Goal: Task Accomplishment & Management: Complete application form

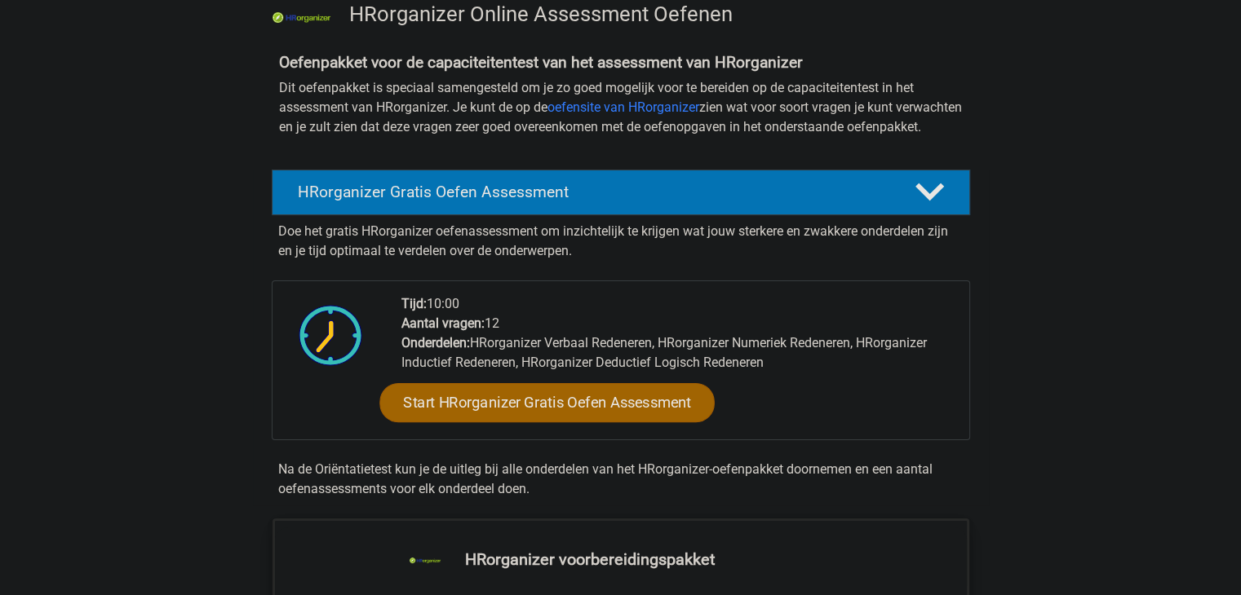
scroll to position [135, 0]
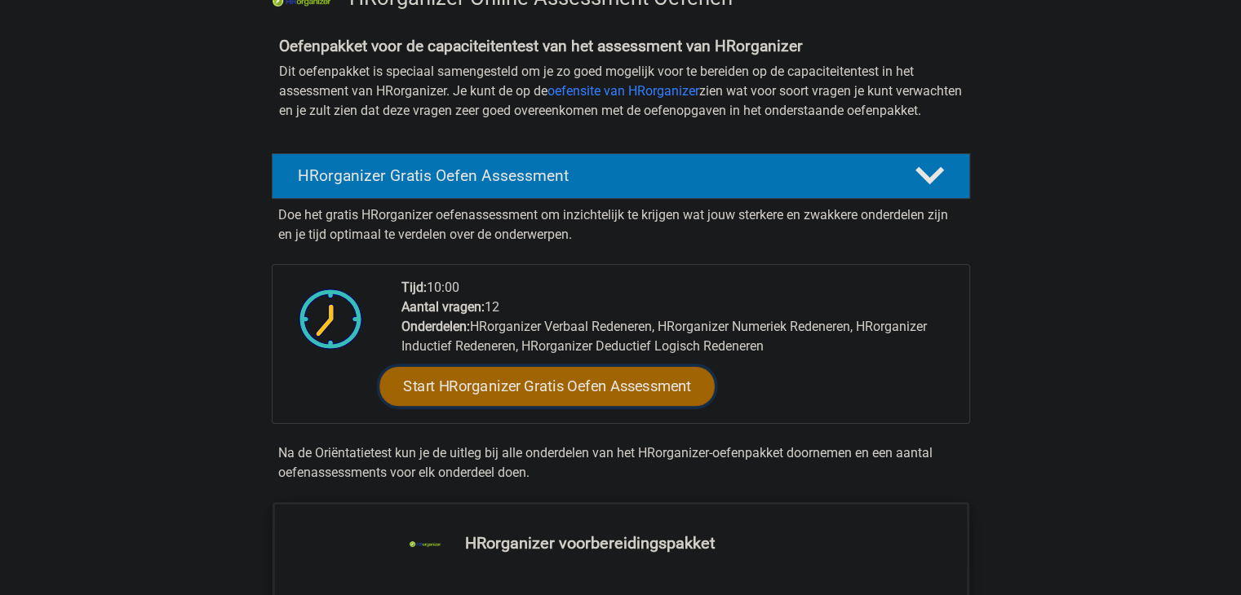
click at [649, 406] on link "Start HRorganizer Gratis Oefen Assessment" at bounding box center [546, 386] width 335 height 39
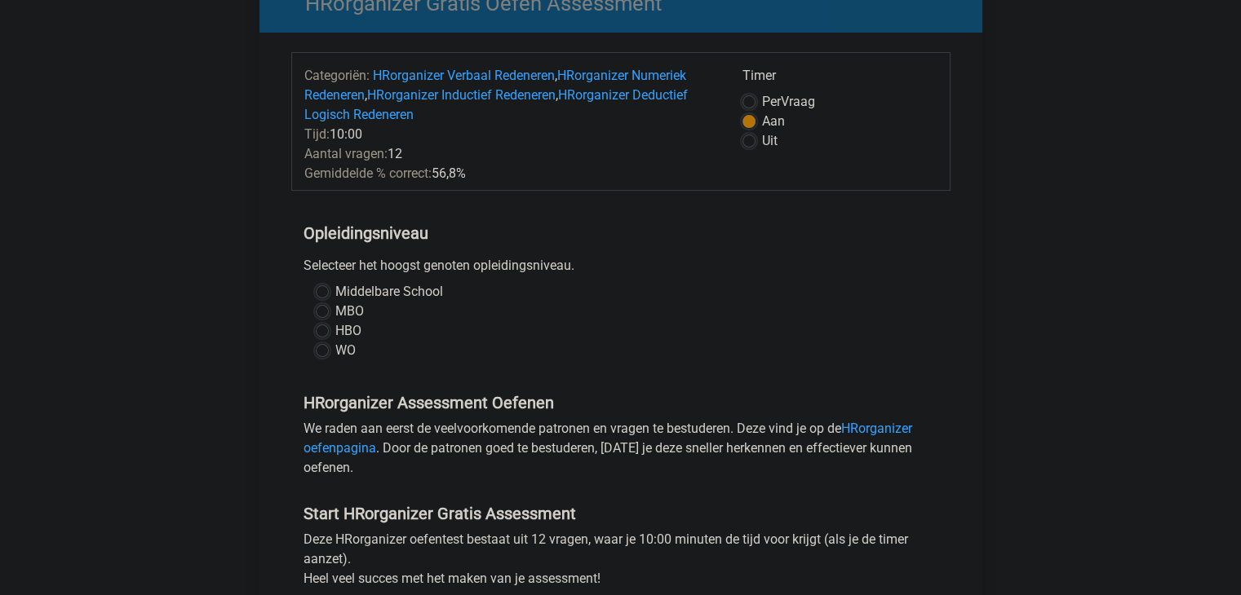
scroll to position [163, 0]
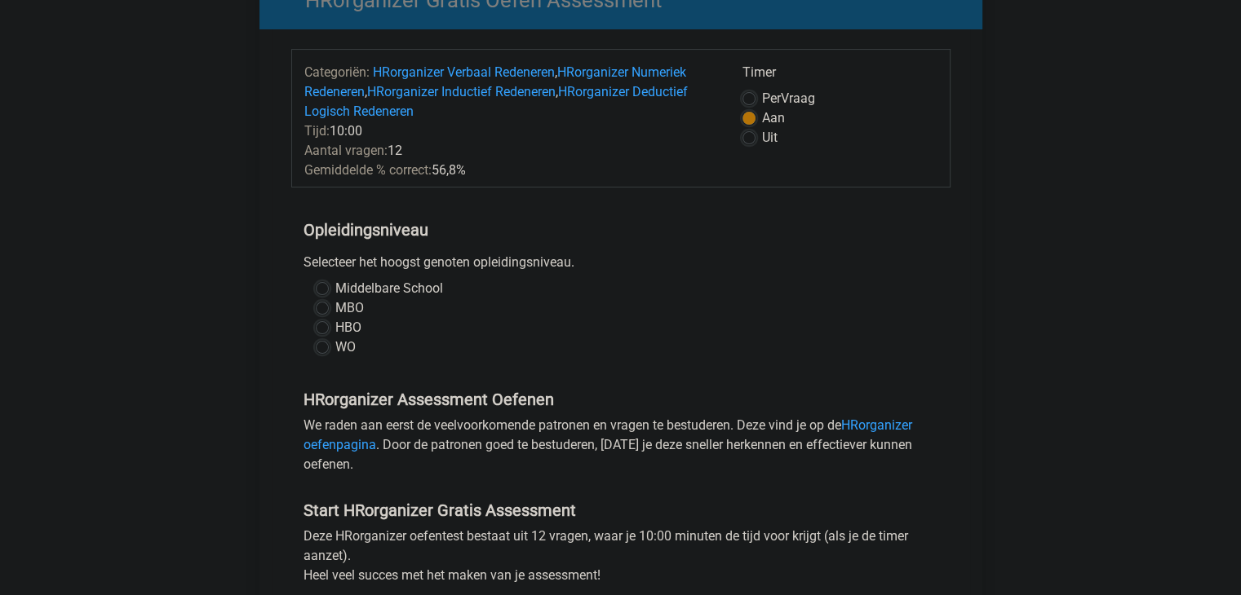
click at [347, 344] on label "WO" at bounding box center [345, 348] width 20 height 20
click at [329, 344] on input "WO" at bounding box center [322, 346] width 13 height 16
radio input "true"
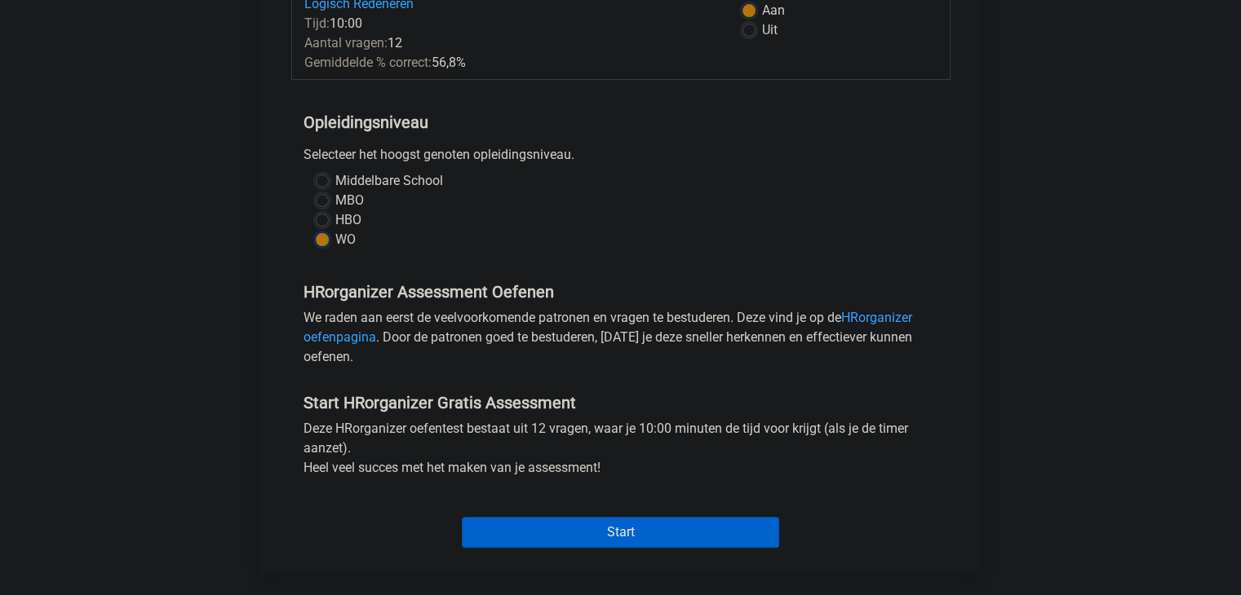
scroll to position [299, 0]
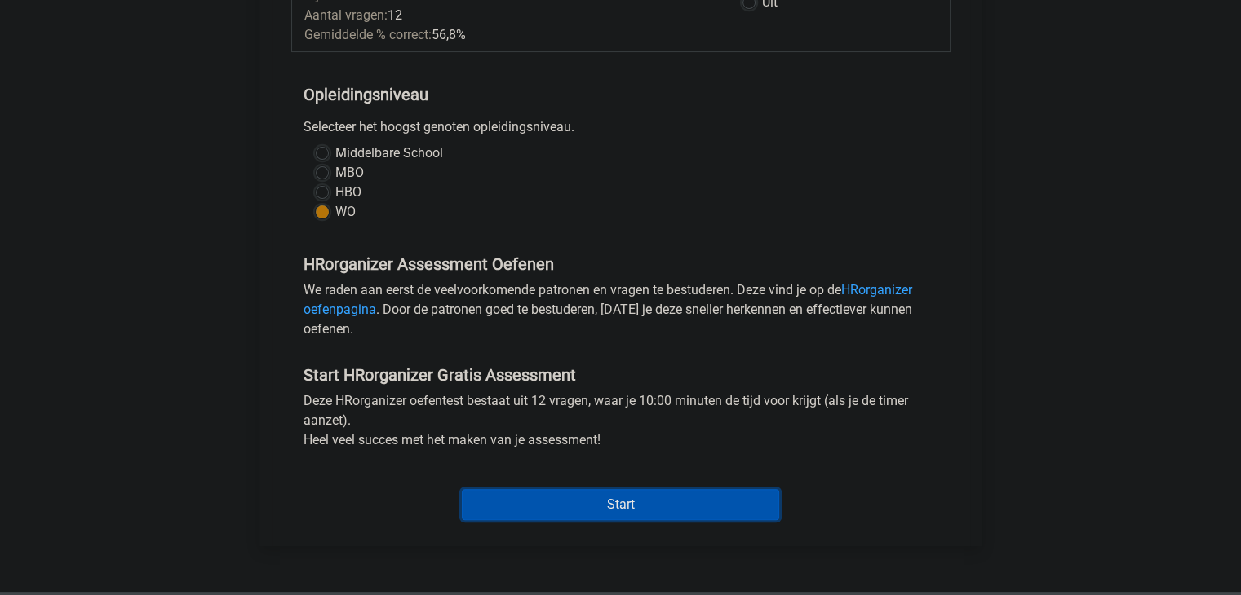
click at [599, 507] on input "Start" at bounding box center [620, 504] width 317 height 31
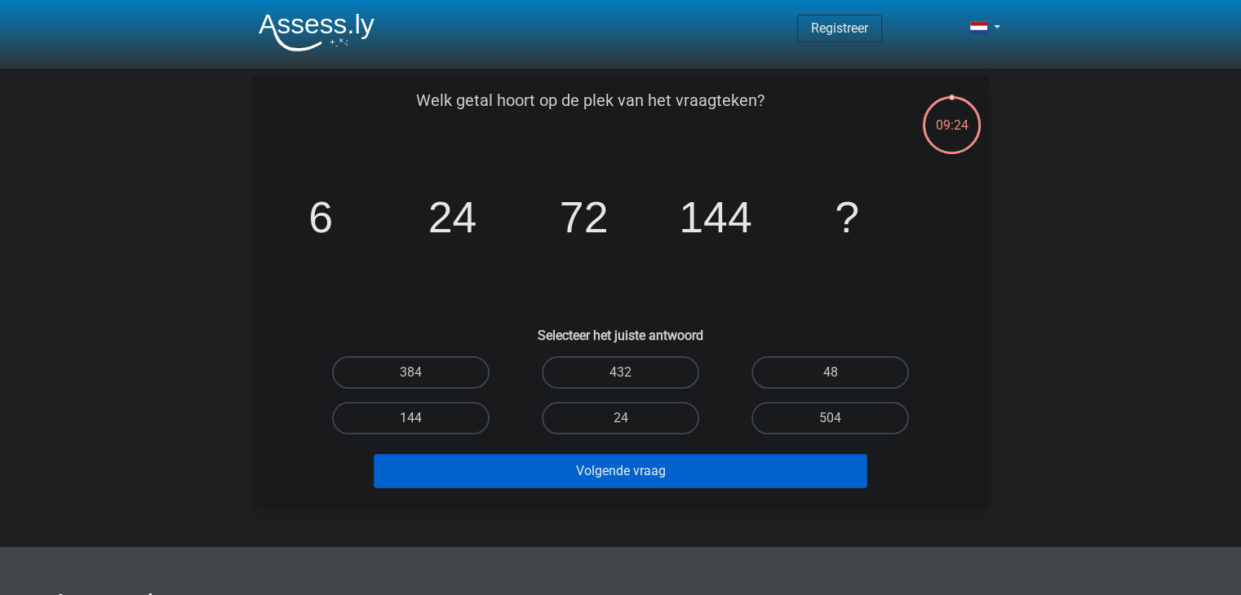
click at [460, 415] on label "144" at bounding box center [410, 418] width 157 height 33
click at [421, 418] on input "144" at bounding box center [415, 423] width 11 height 11
radio input "true"
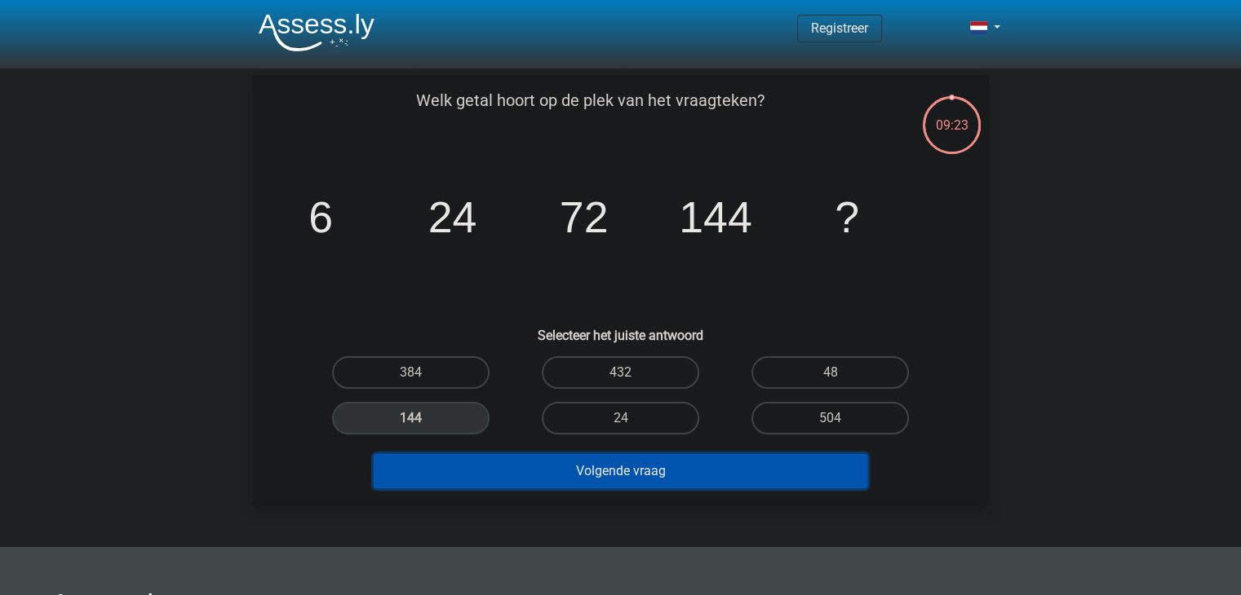
click at [633, 477] on button "Volgende vraag" at bounding box center [621, 471] width 494 height 34
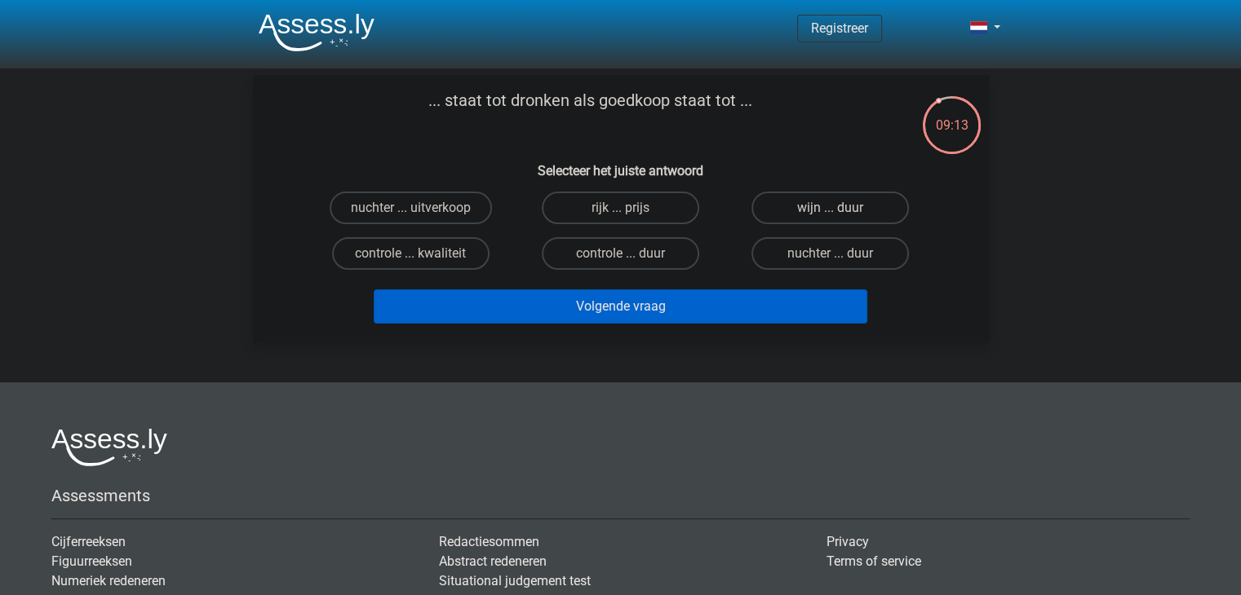
click at [819, 208] on label "wijn ... duur" at bounding box center [829, 208] width 157 height 33
click at [830, 208] on input "wijn ... duur" at bounding box center [835, 213] width 11 height 11
radio input "true"
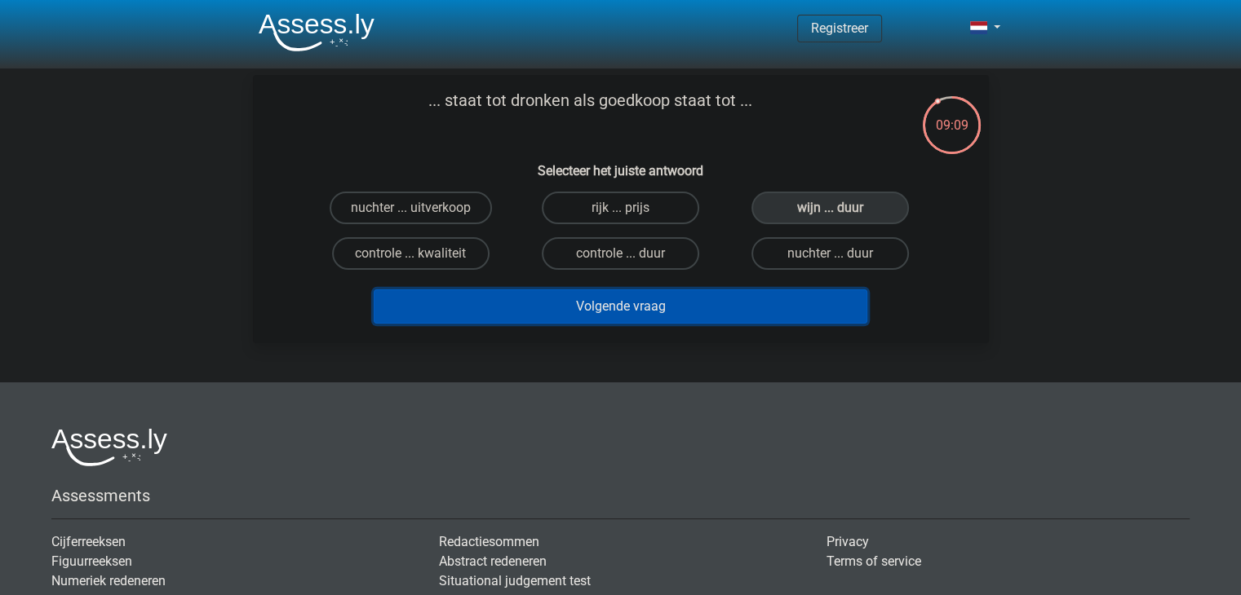
click at [655, 303] on button "Volgende vraag" at bounding box center [621, 307] width 494 height 34
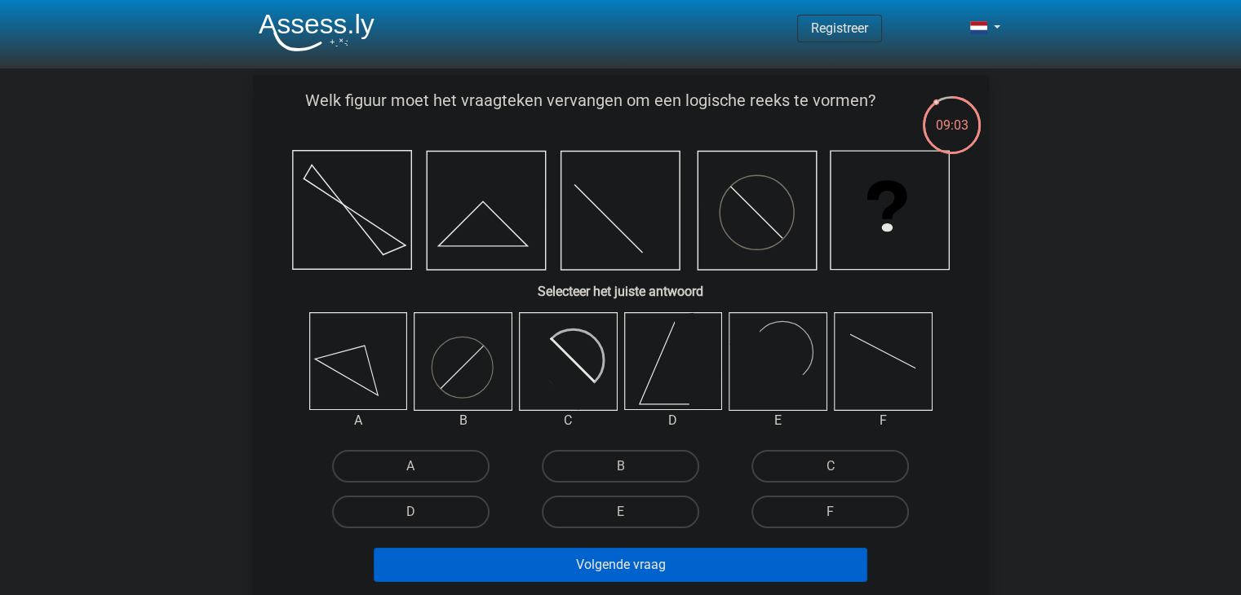
click at [586, 361] on icon at bounding box center [567, 361] width 97 height 97
click at [801, 469] on label "C" at bounding box center [829, 466] width 157 height 33
click at [830, 469] on input "C" at bounding box center [835, 472] width 11 height 11
radio input "true"
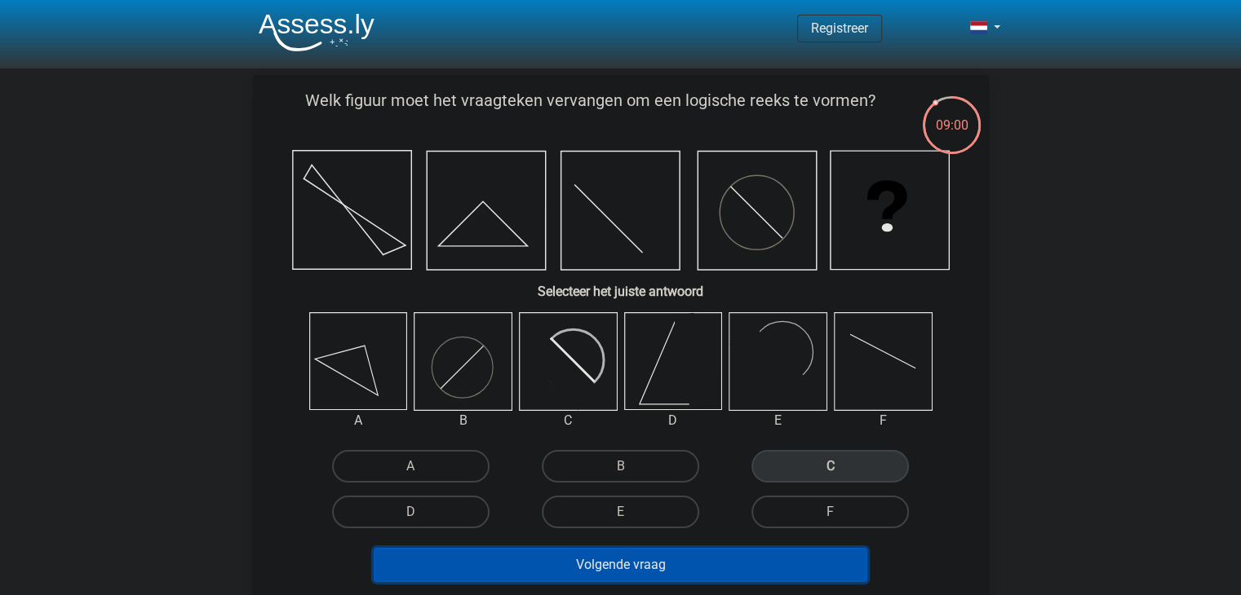
click at [710, 564] on button "Volgende vraag" at bounding box center [621, 565] width 494 height 34
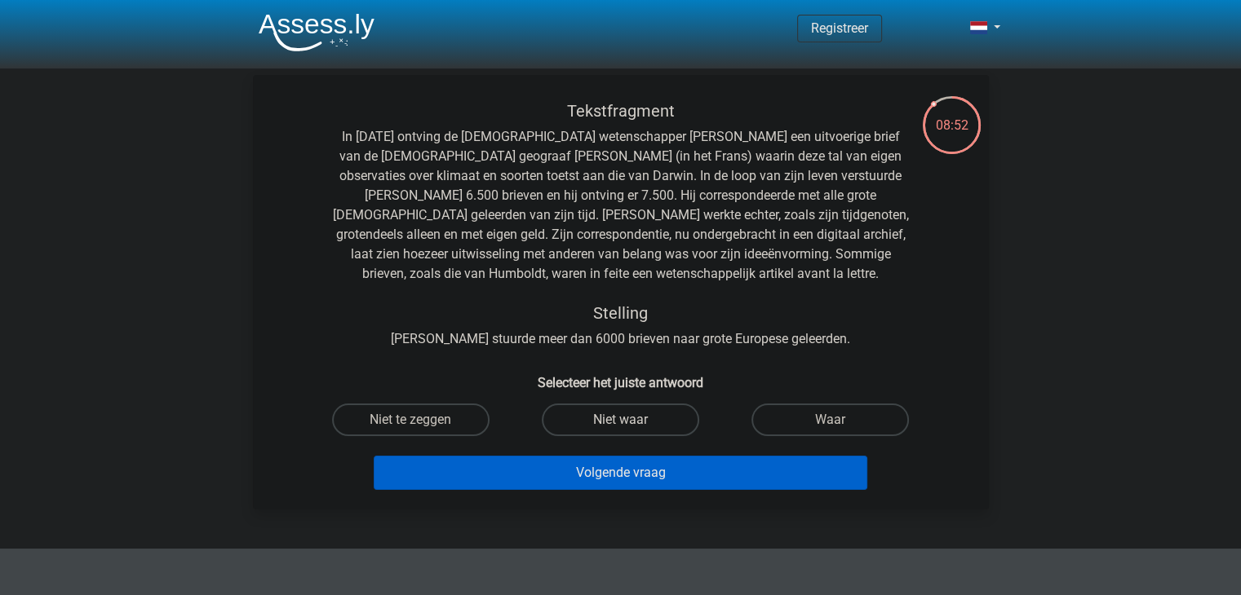
click at [649, 425] on label "Niet waar" at bounding box center [620, 420] width 157 height 33
click at [631, 425] on input "Niet waar" at bounding box center [625, 425] width 11 height 11
radio input "true"
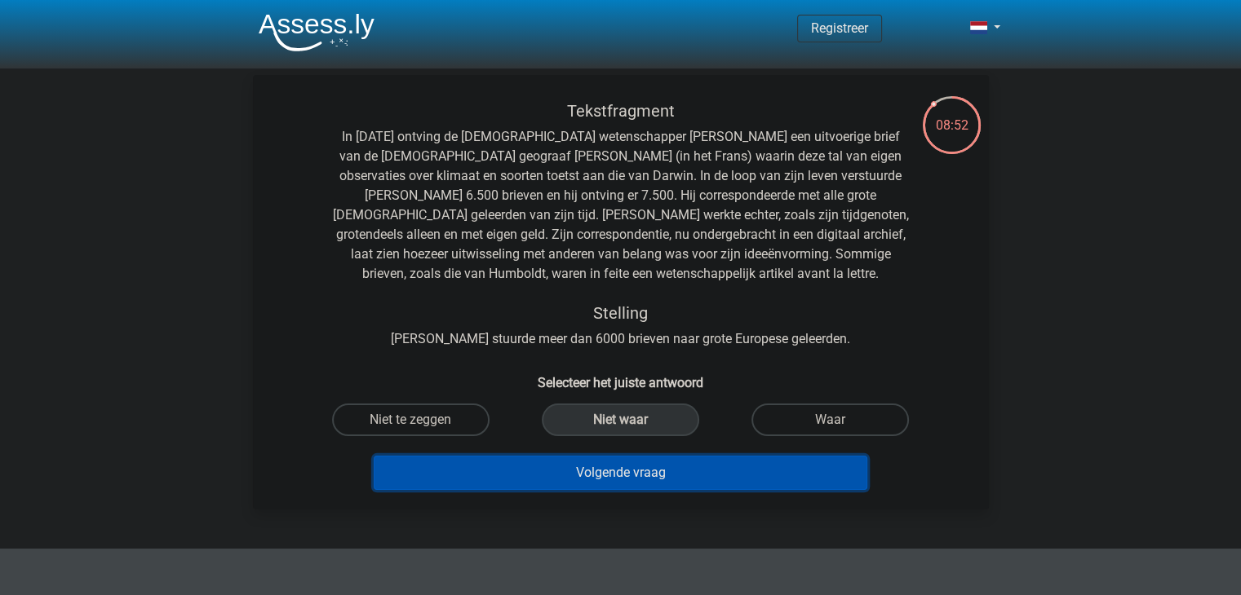
click at [640, 467] on button "Volgende vraag" at bounding box center [621, 473] width 494 height 34
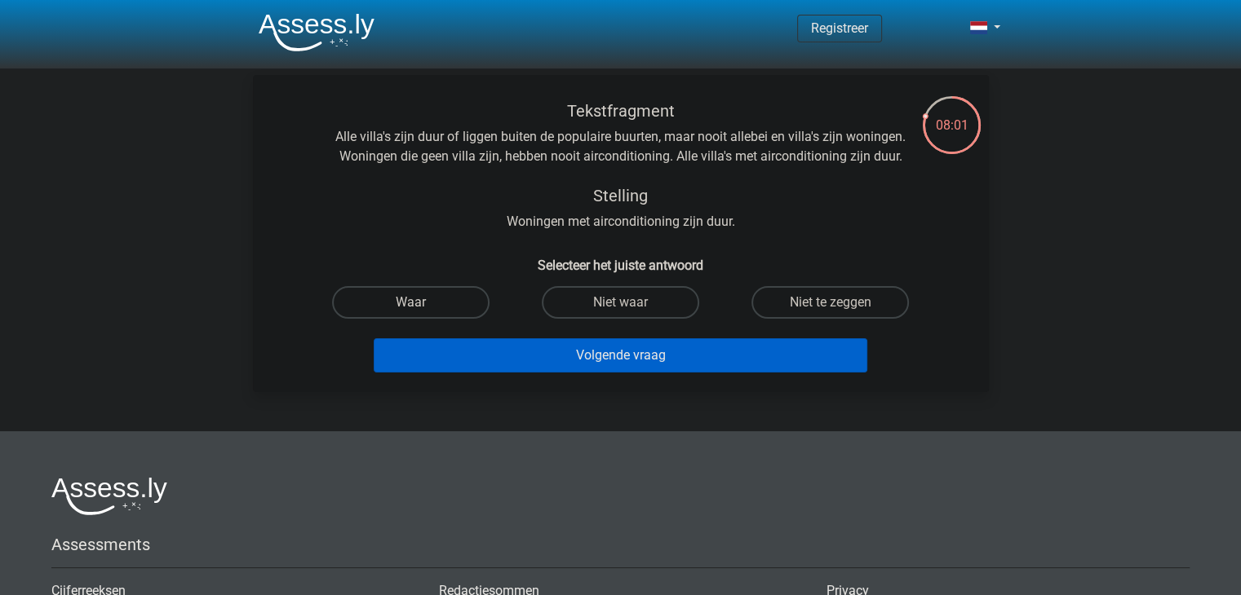
click at [473, 300] on label "Waar" at bounding box center [410, 302] width 157 height 33
click at [421, 303] on input "Waar" at bounding box center [415, 308] width 11 height 11
radio input "true"
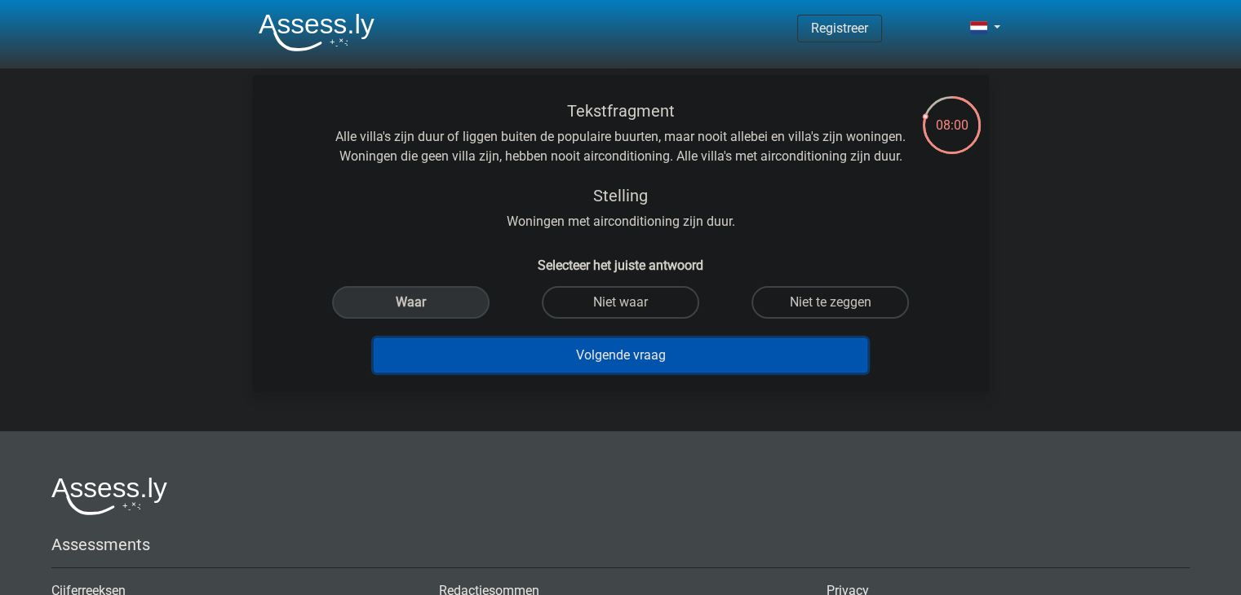
click at [594, 365] on button "Volgende vraag" at bounding box center [621, 356] width 494 height 34
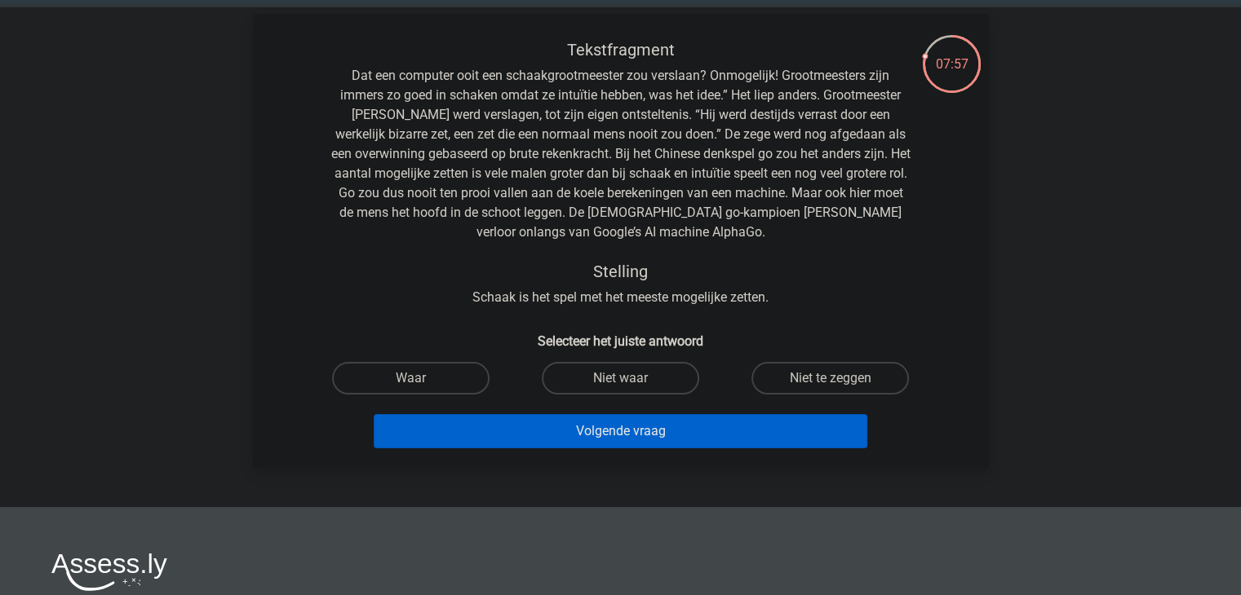
scroll to position [20, 0]
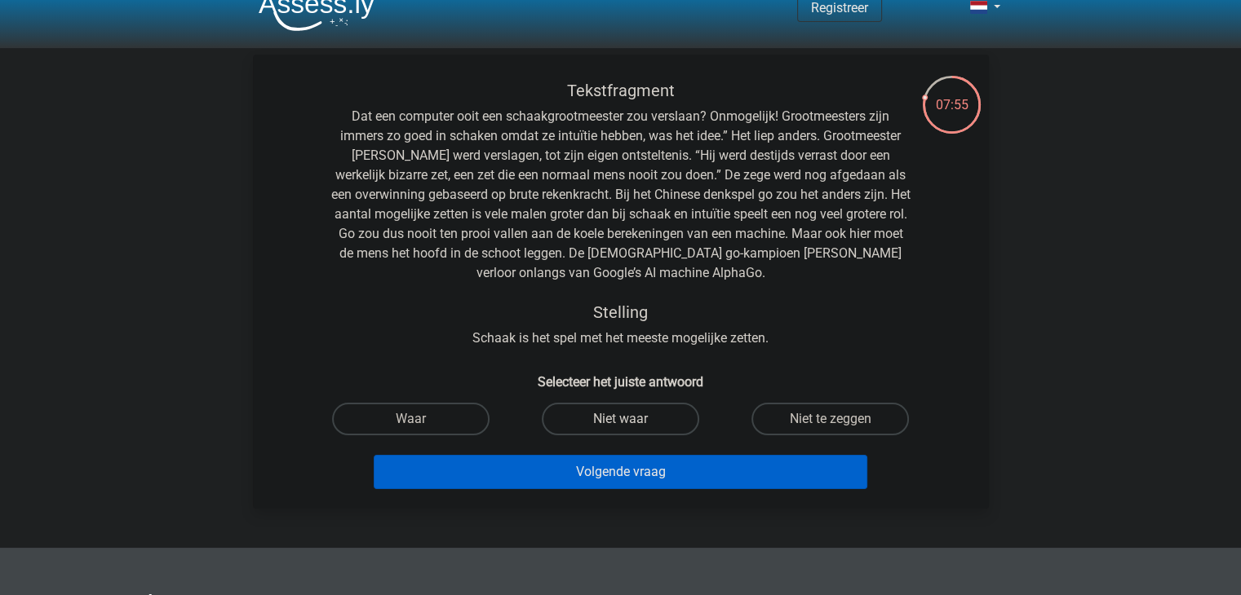
click at [627, 418] on label "Niet waar" at bounding box center [620, 419] width 157 height 33
click at [627, 419] on input "Niet waar" at bounding box center [625, 424] width 11 height 11
radio input "true"
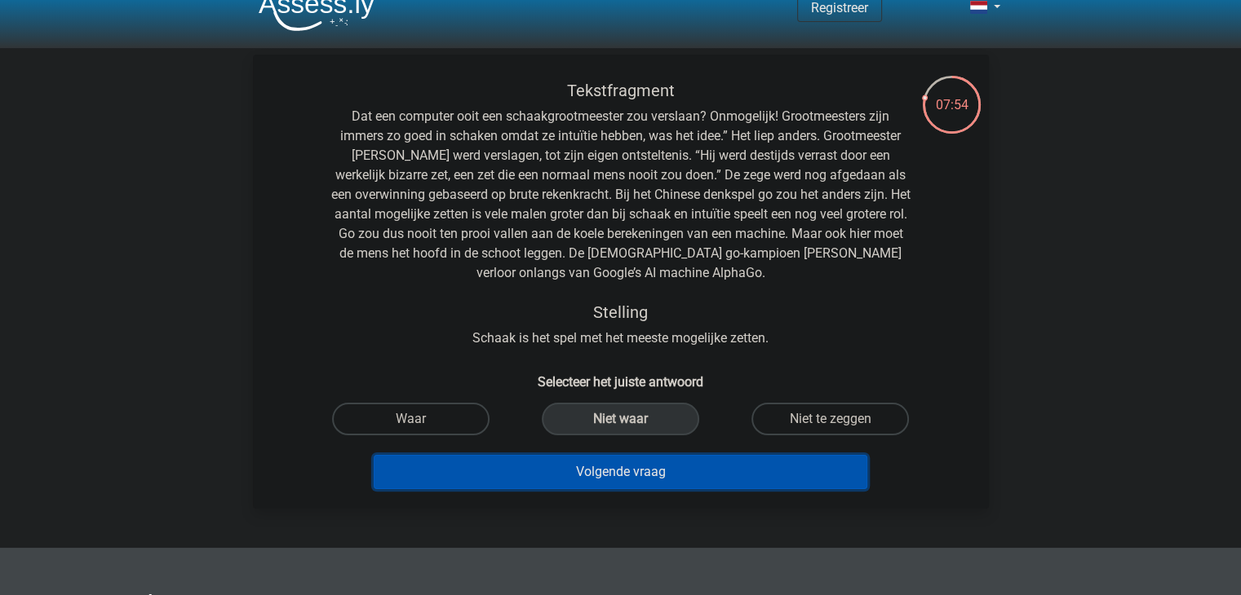
click at [645, 474] on button "Volgende vraag" at bounding box center [621, 472] width 494 height 34
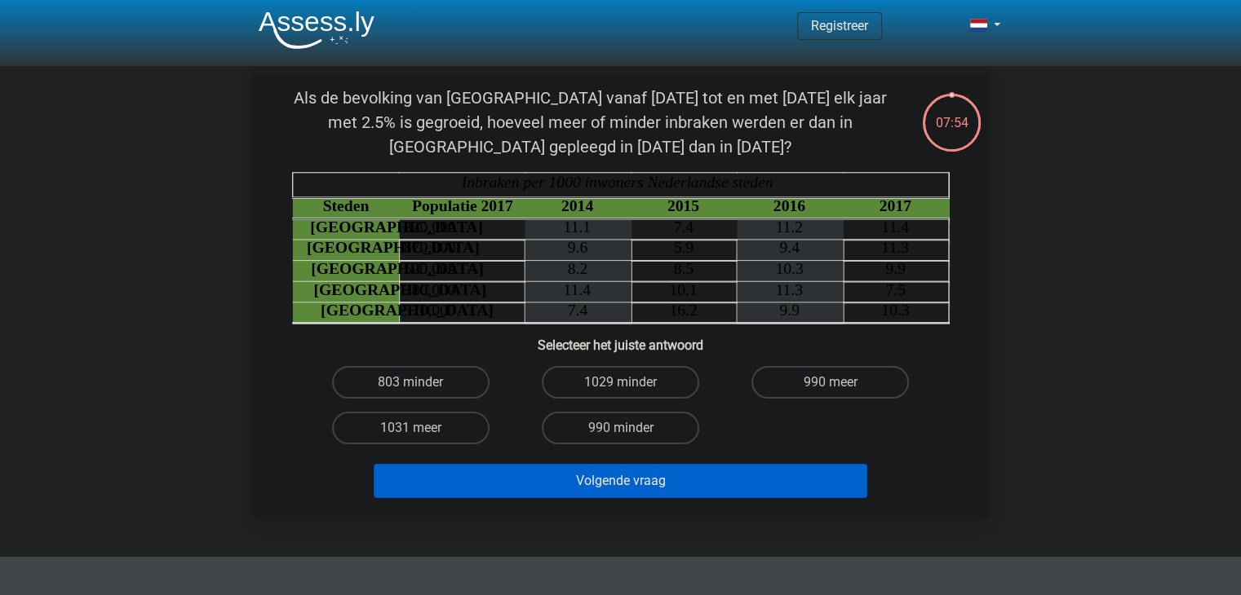
scroll to position [0, 0]
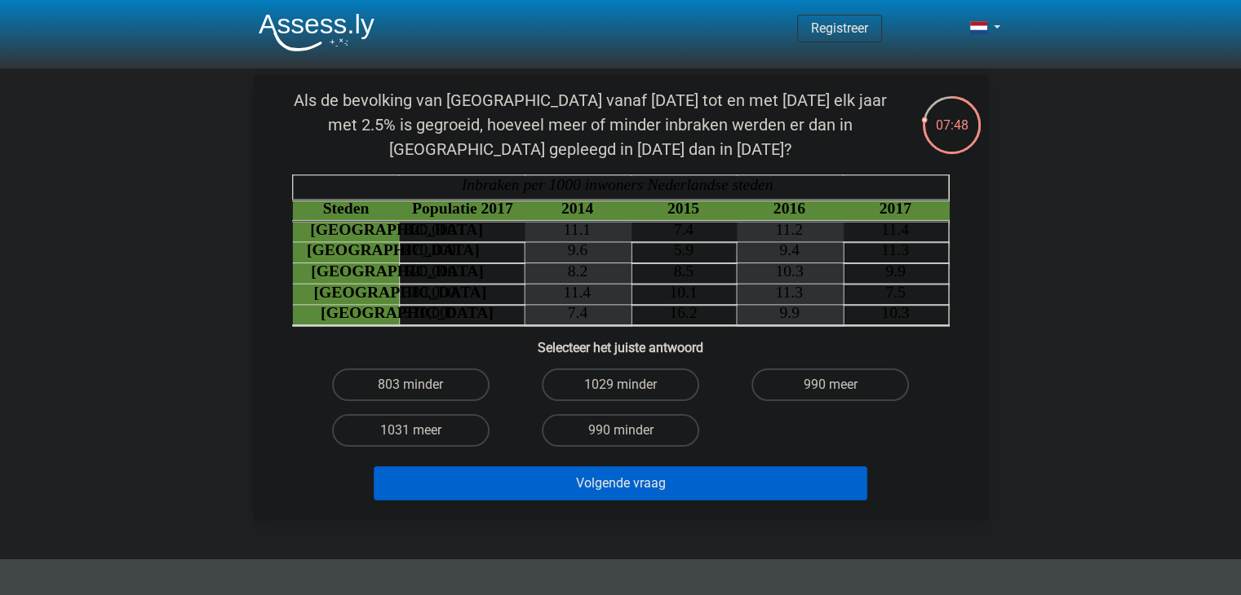
click at [1097, 159] on div "Registreer" at bounding box center [620, 495] width 1241 height 990
click at [1096, 160] on div "Registreer" at bounding box center [620, 495] width 1241 height 990
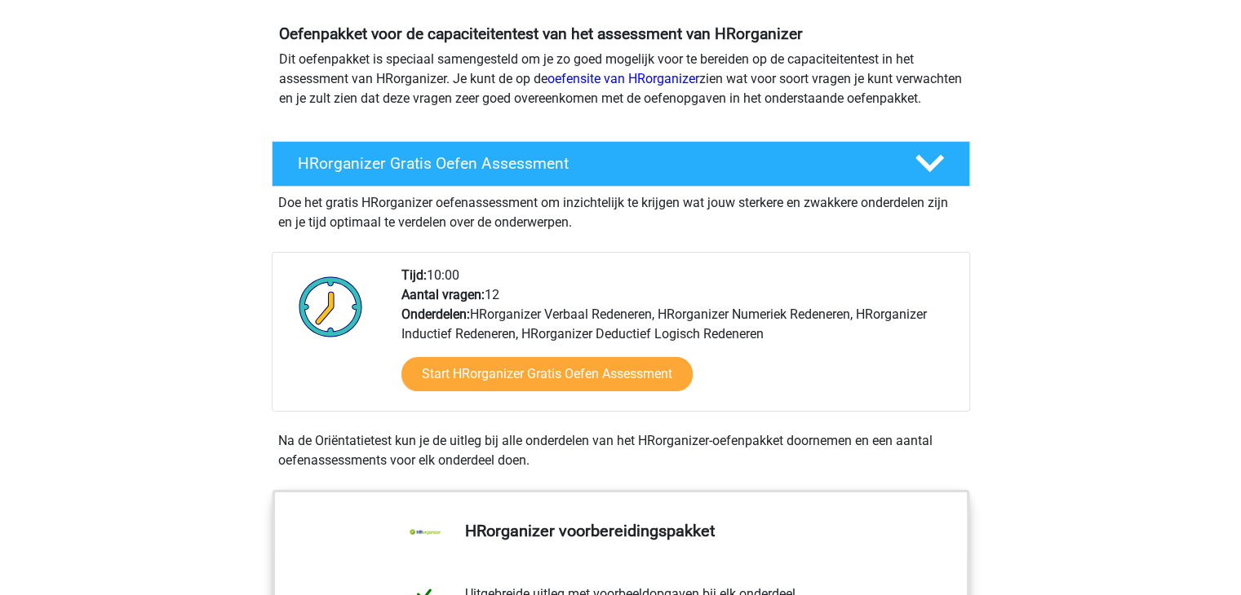
scroll to position [190, 0]
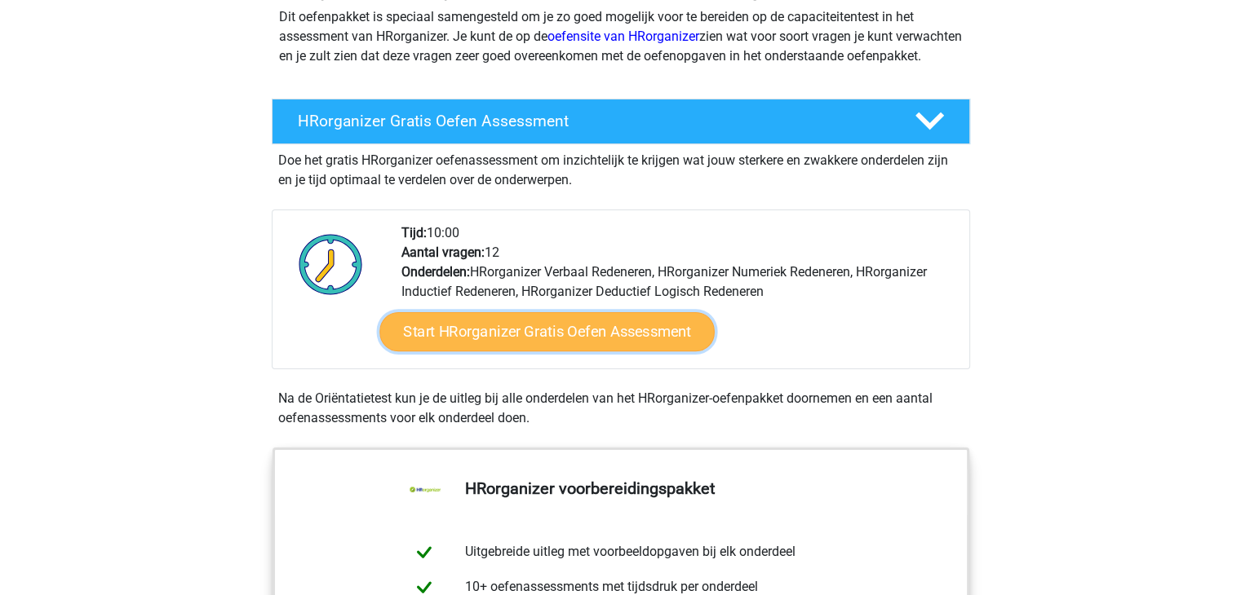
click at [625, 352] on link "Start HRorganizer Gratis Oefen Assessment" at bounding box center [546, 331] width 335 height 39
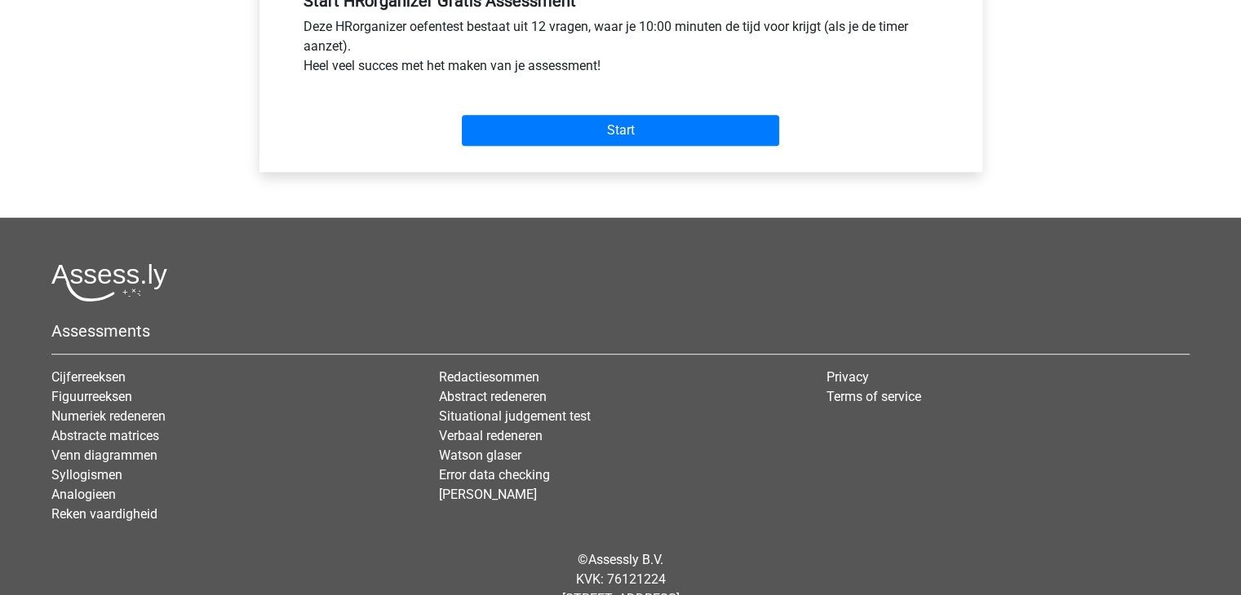
scroll to position [706, 0]
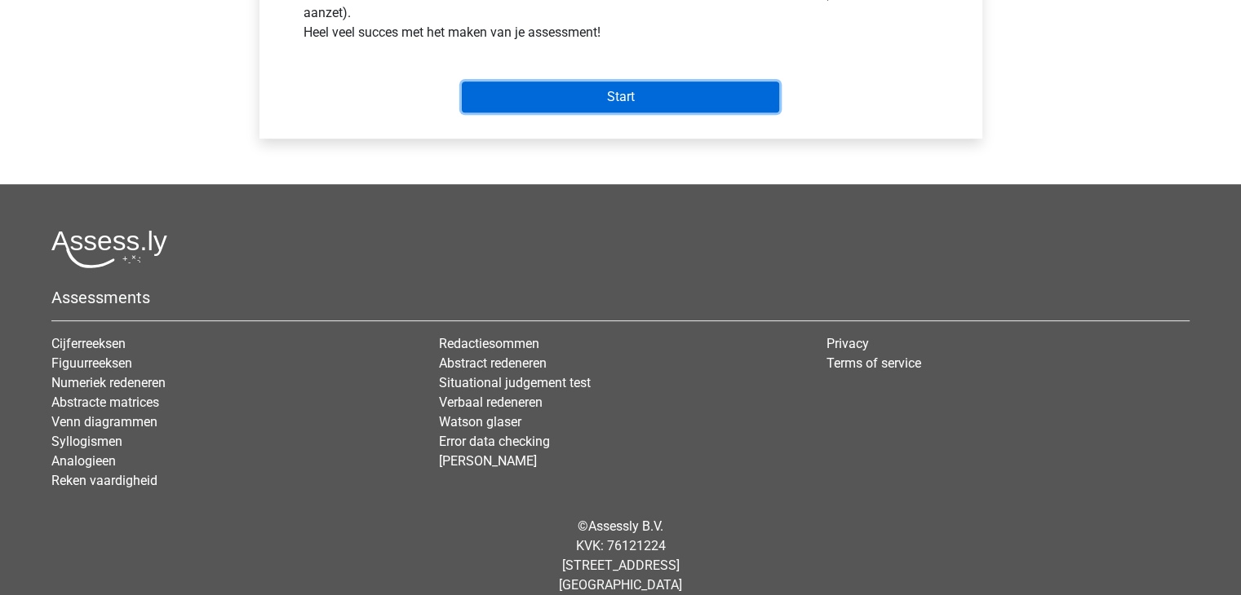
click at [695, 102] on input "Start" at bounding box center [620, 97] width 317 height 31
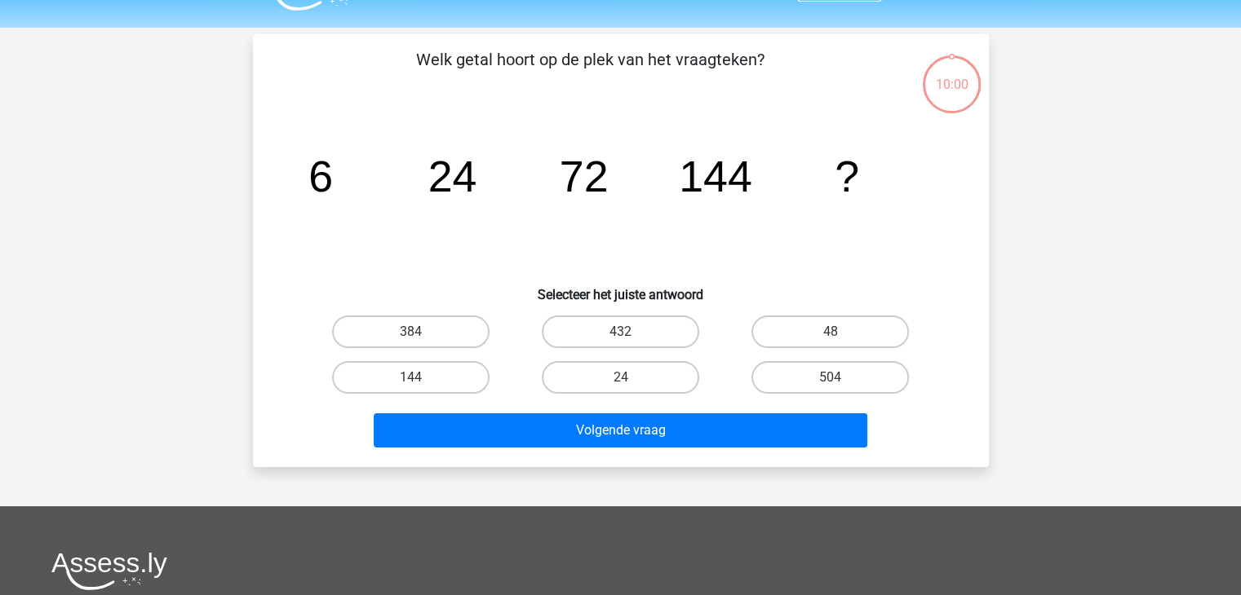
scroll to position [54, 0]
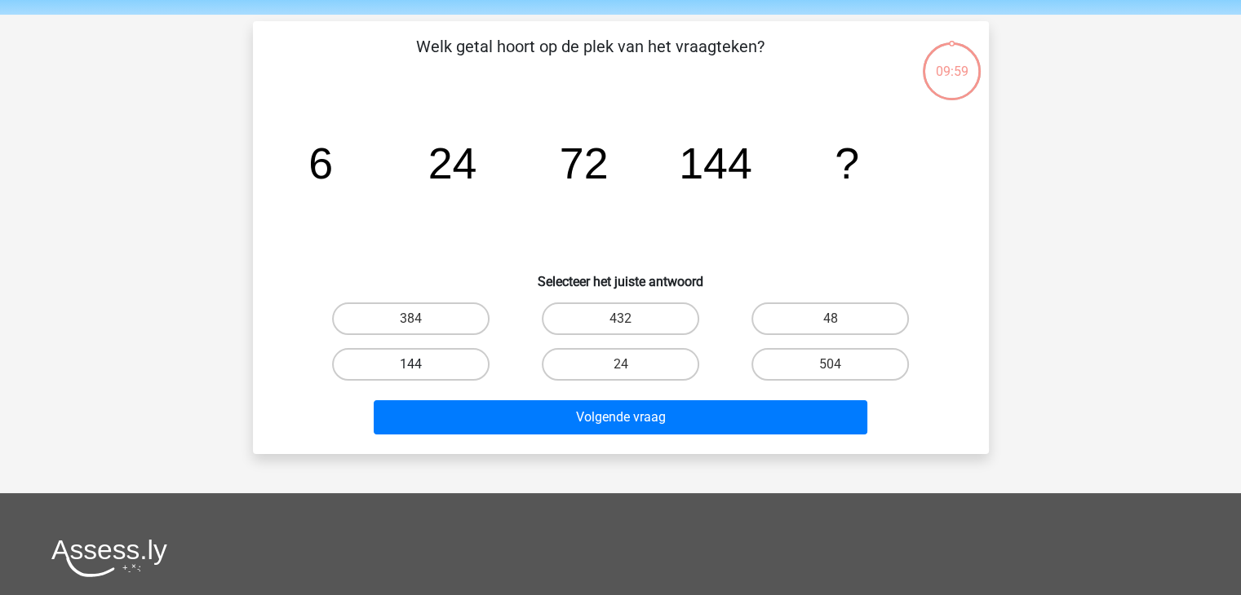
click at [434, 368] on label "144" at bounding box center [410, 364] width 157 height 33
click at [421, 368] on input "144" at bounding box center [415, 370] width 11 height 11
radio input "true"
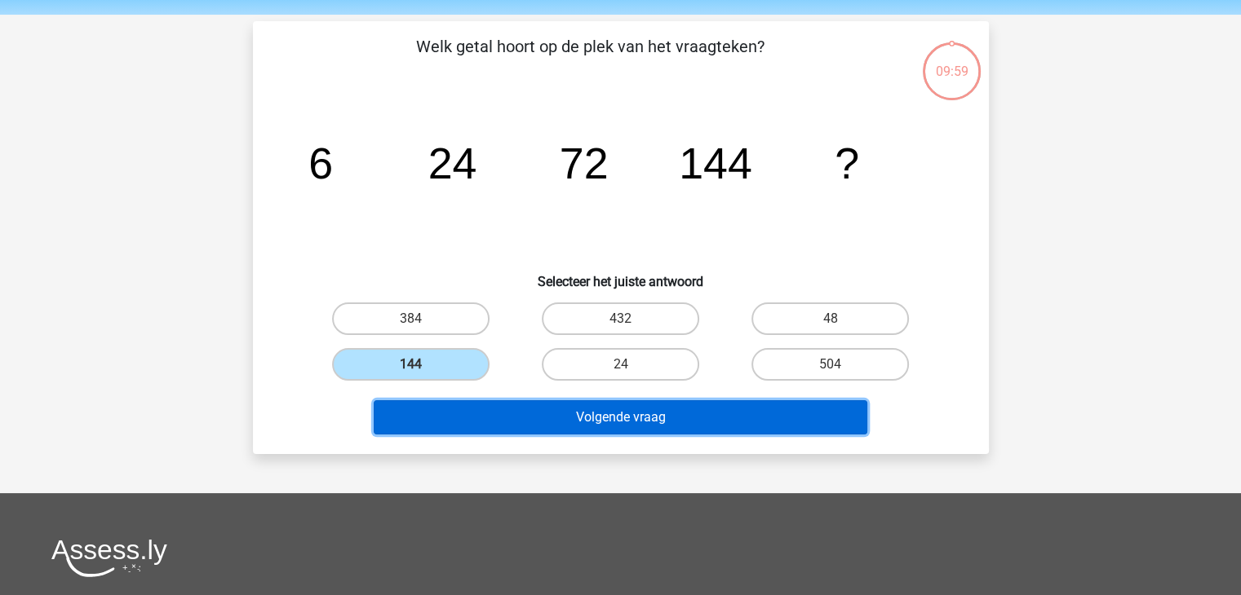
click at [609, 422] on button "Volgende vraag" at bounding box center [621, 418] width 494 height 34
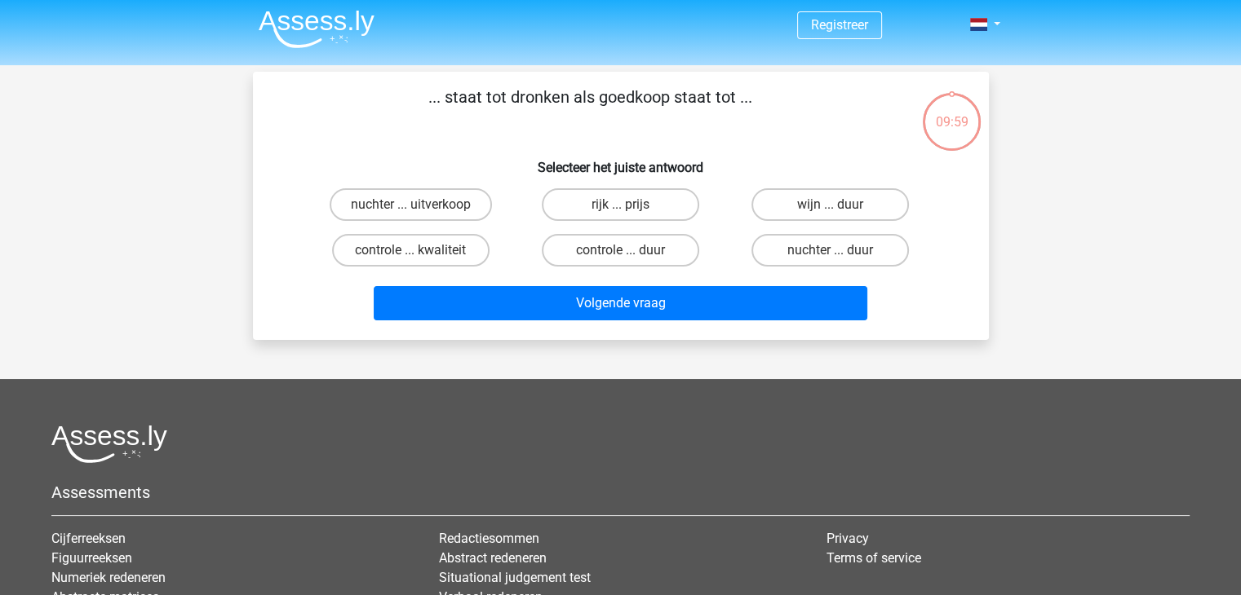
scroll to position [0, 0]
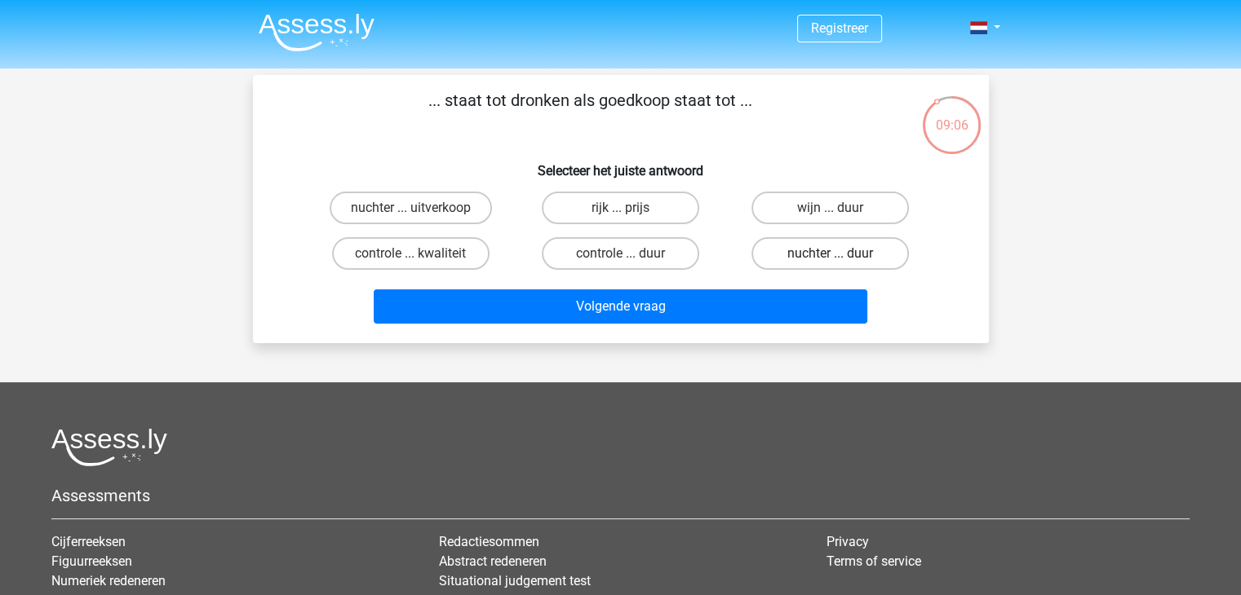
click at [797, 253] on label "nuchter ... duur" at bounding box center [829, 253] width 157 height 33
click at [830, 254] on input "nuchter ... duur" at bounding box center [835, 259] width 11 height 11
radio input "true"
click at [715, 231] on div "controle ... duur" at bounding box center [621, 254] width 210 height 46
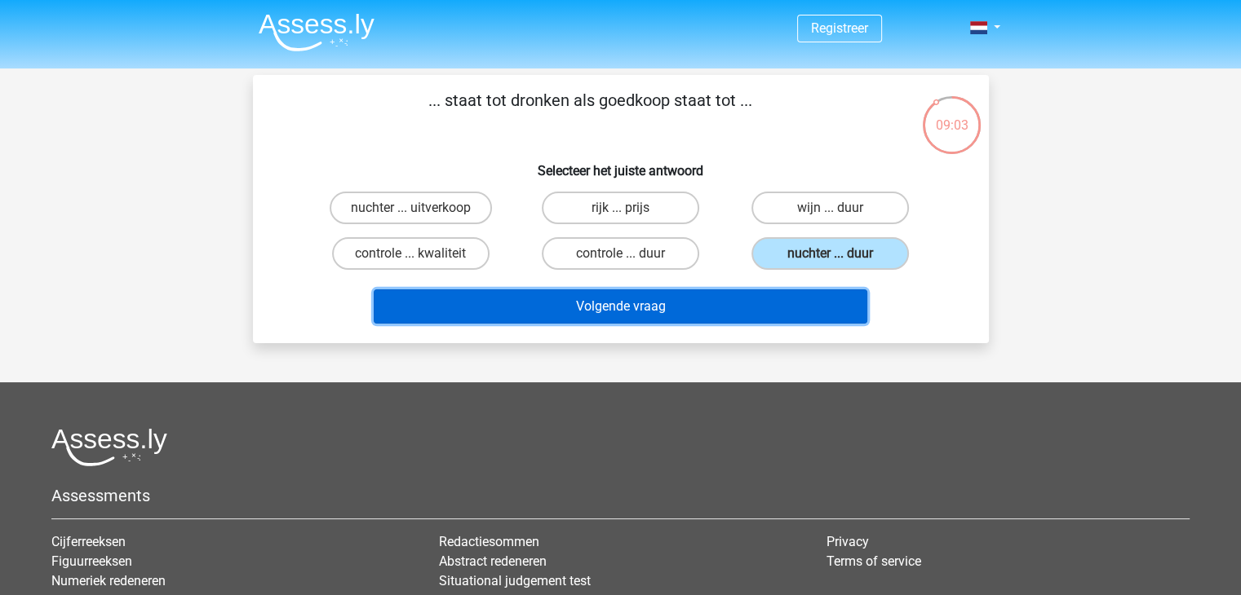
click at [662, 308] on button "Volgende vraag" at bounding box center [621, 307] width 494 height 34
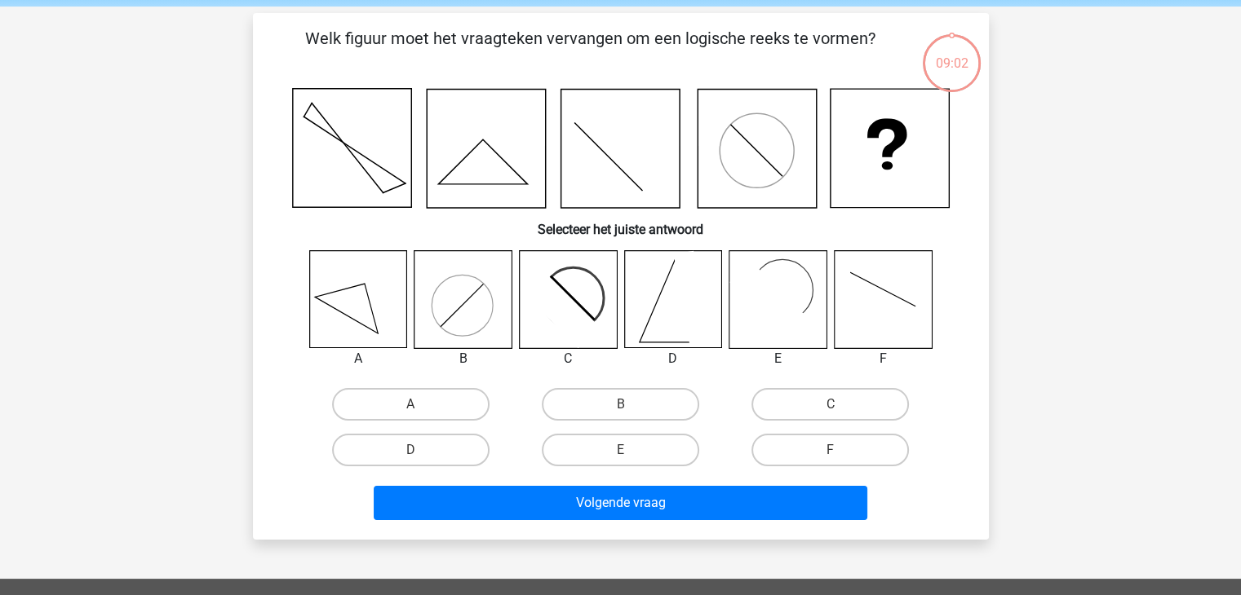
scroll to position [48, 0]
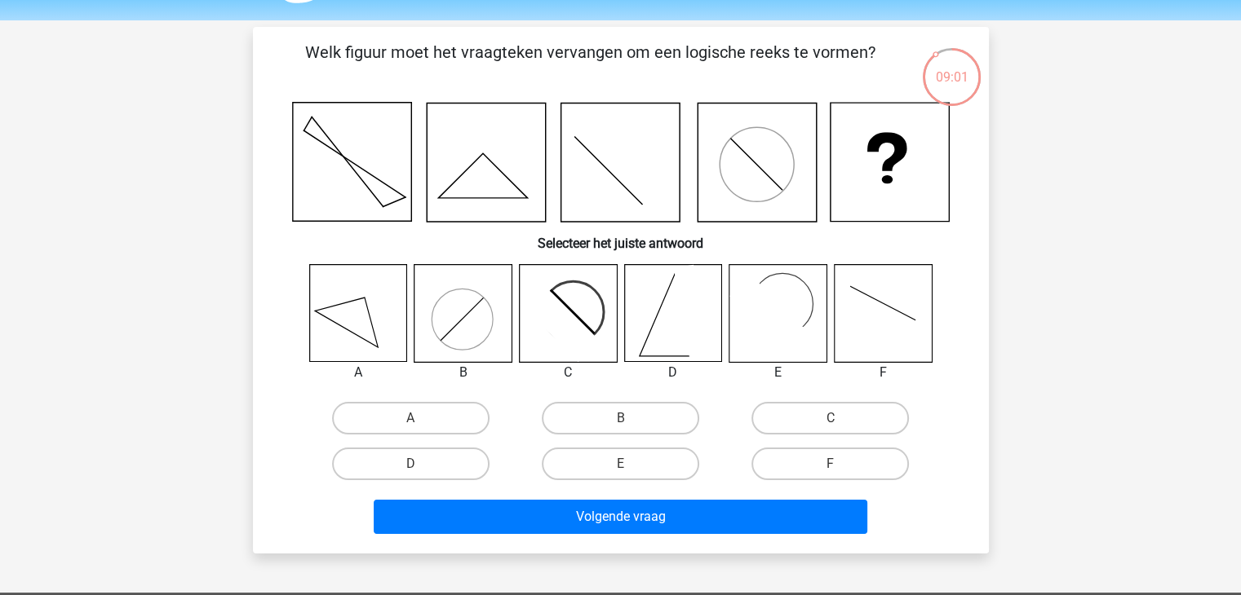
click at [574, 309] on icon at bounding box center [567, 313] width 97 height 97
click at [829, 418] on label "C" at bounding box center [829, 418] width 157 height 33
click at [830, 418] on input "C" at bounding box center [835, 423] width 11 height 11
radio input "true"
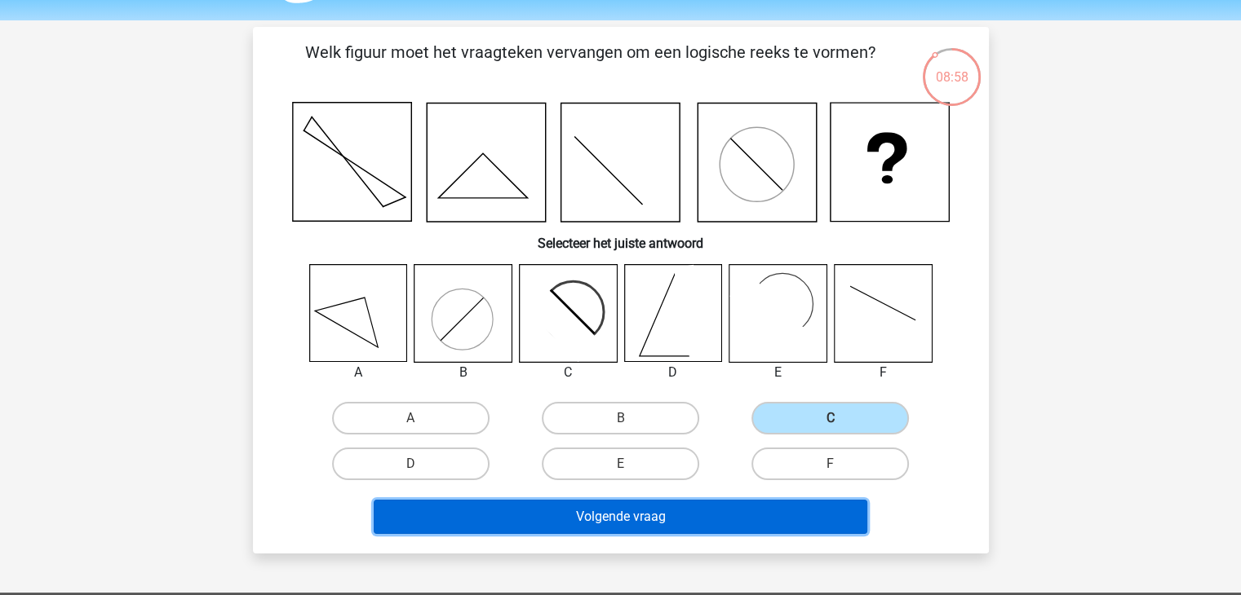
click at [717, 516] on button "Volgende vraag" at bounding box center [621, 517] width 494 height 34
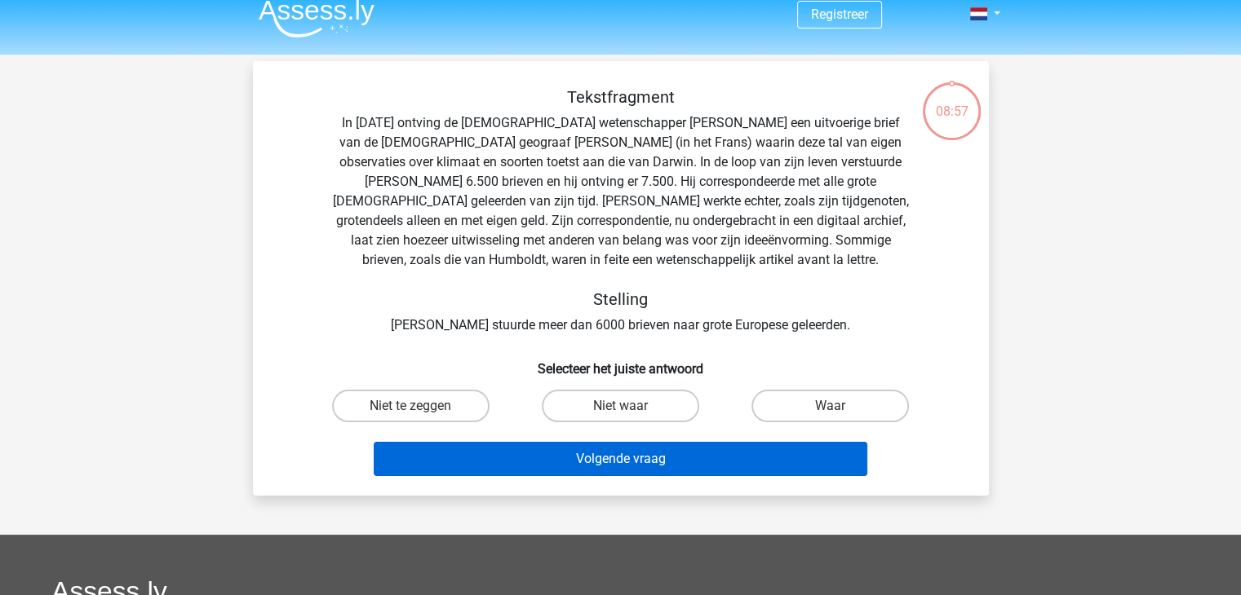
scroll to position [0, 0]
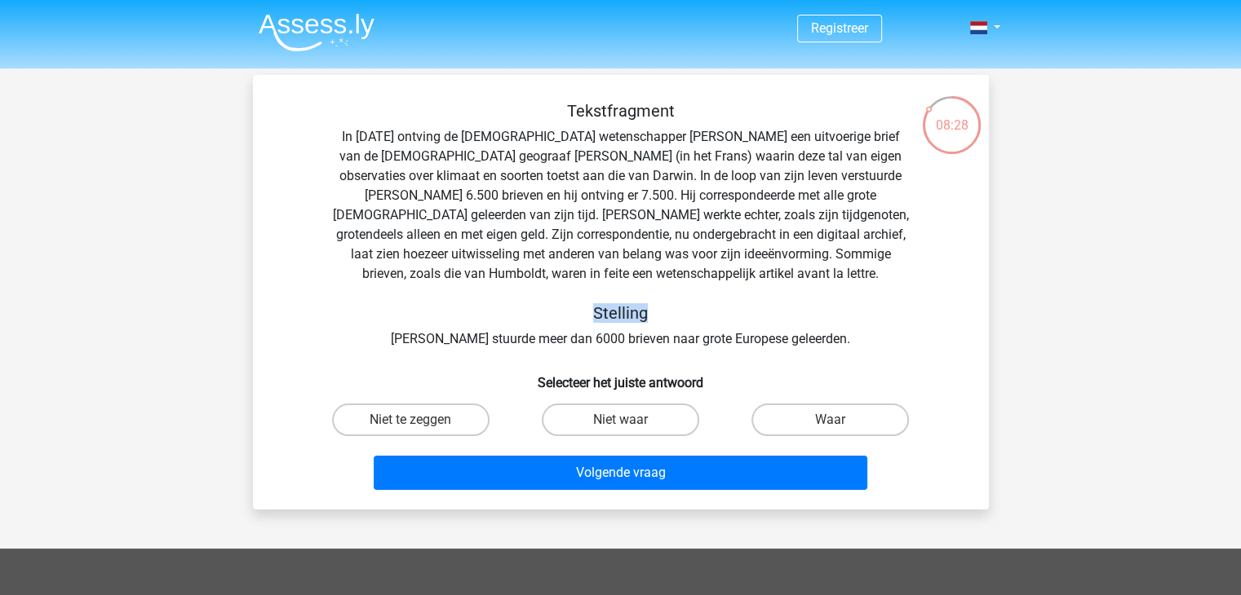
drag, startPoint x: 597, startPoint y: 311, endPoint x: 693, endPoint y: 313, distance: 96.3
click at [693, 313] on h5 "Stelling" at bounding box center [620, 313] width 579 height 20
drag, startPoint x: 590, startPoint y: 315, endPoint x: 662, endPoint y: 319, distance: 72.7
click at [662, 319] on h5 "Stelling" at bounding box center [620, 313] width 579 height 20
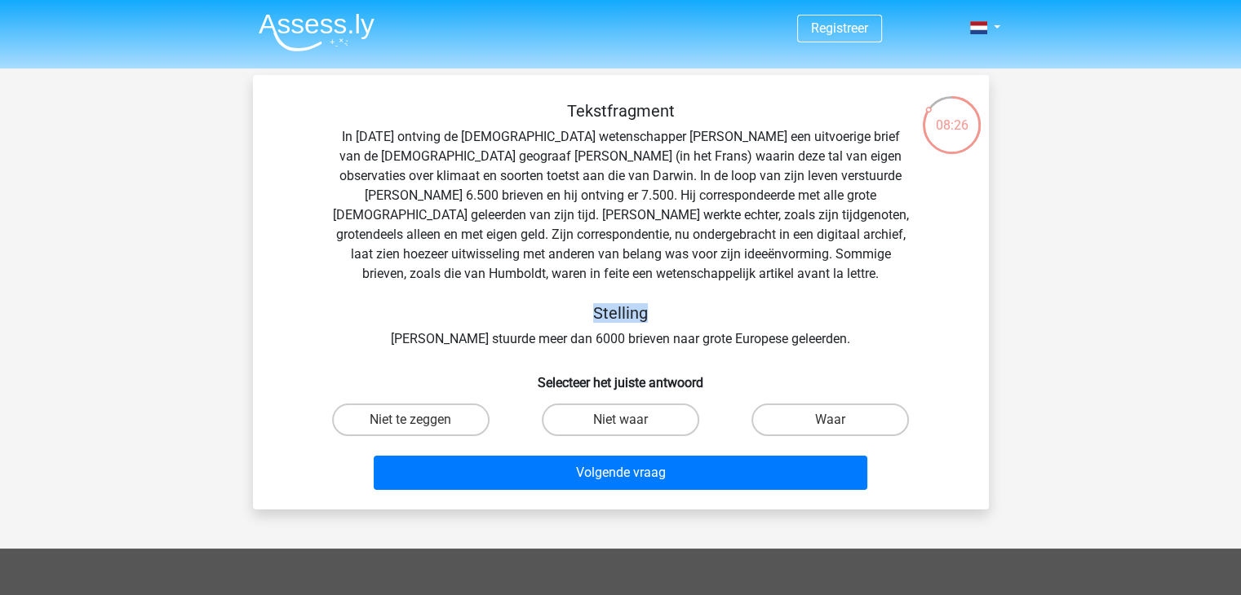
click at [662, 319] on h5 "Stelling" at bounding box center [620, 313] width 579 height 20
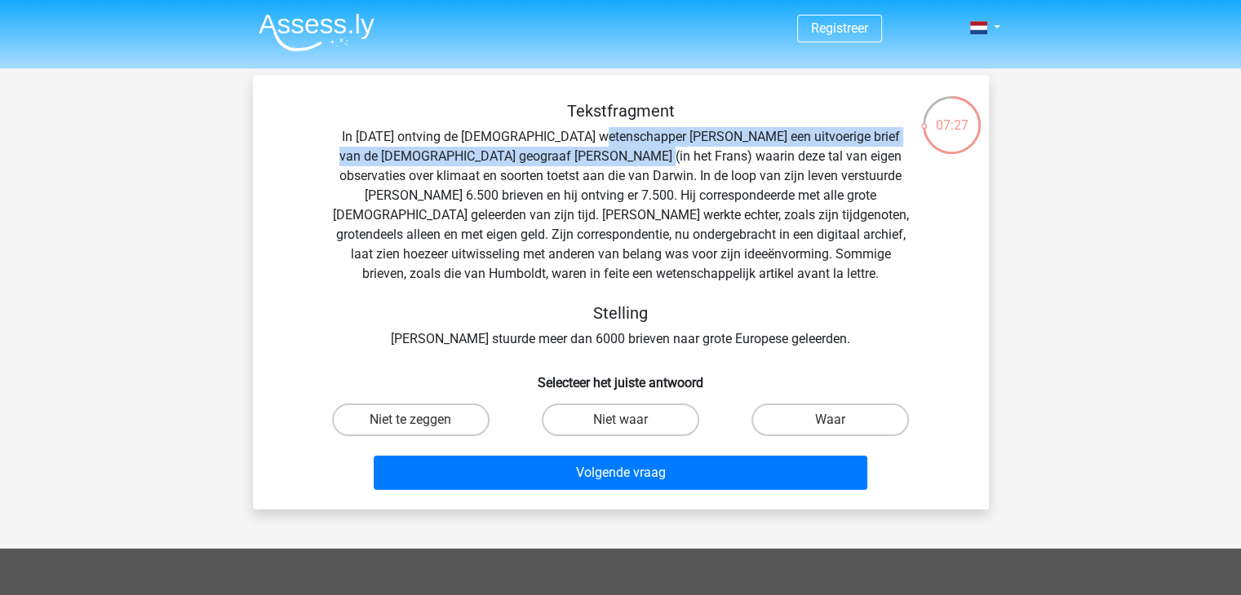
drag, startPoint x: 604, startPoint y: 138, endPoint x: 615, endPoint y: 158, distance: 23.4
click at [615, 158] on div "Tekstfragment In 1839 ontving de Engelse wetenschapper Charles Darwin een uitvo…" at bounding box center [621, 225] width 684 height 248
drag, startPoint x: 615, startPoint y: 158, endPoint x: 615, endPoint y: 135, distance: 23.7
click at [615, 135] on div "Tekstfragment In 1839 ontving de Engelse wetenschapper Charles Darwin een uitvo…" at bounding box center [621, 225] width 684 height 248
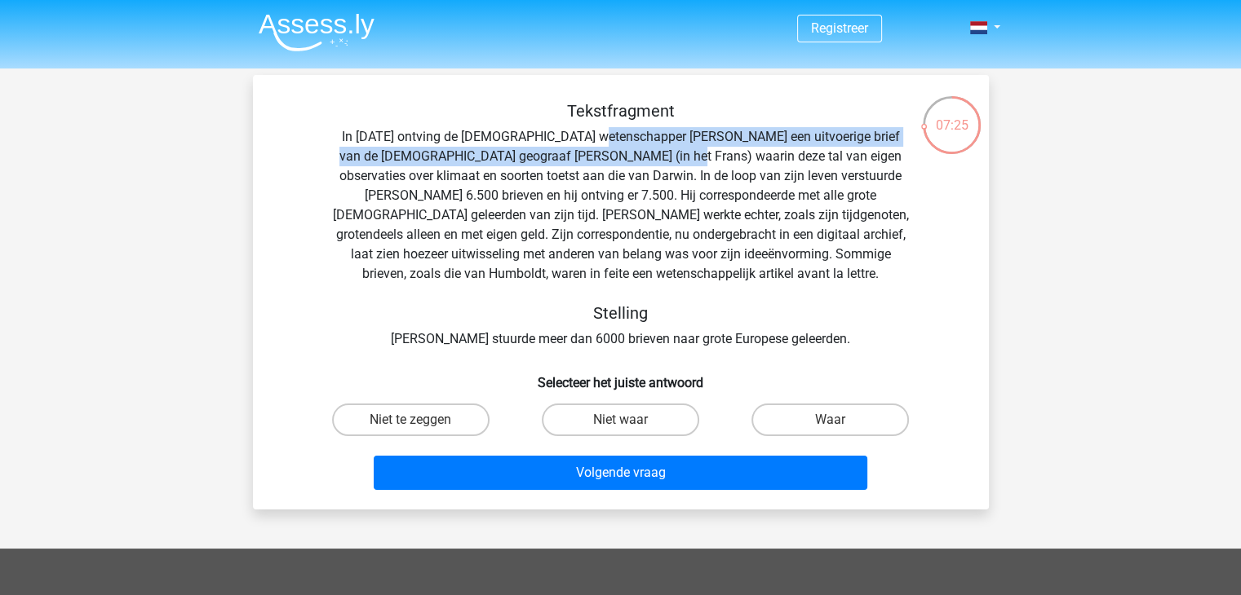
click at [615, 135] on div "Tekstfragment In 1839 ontving de Engelse wetenschapper Charles Darwin een uitvo…" at bounding box center [621, 225] width 684 height 248
drag, startPoint x: 608, startPoint y: 137, endPoint x: 610, endPoint y: 156, distance: 18.9
click at [610, 156] on div "Tekstfragment In 1839 ontving de Engelse wetenschapper Charles Darwin een uitvo…" at bounding box center [621, 225] width 684 height 248
click at [610, 157] on div "Tekstfragment In 1839 ontving de Engelse wetenschapper Charles Darwin een uitvo…" at bounding box center [621, 225] width 684 height 248
drag, startPoint x: 610, startPoint y: 157, endPoint x: 609, endPoint y: 131, distance: 26.1
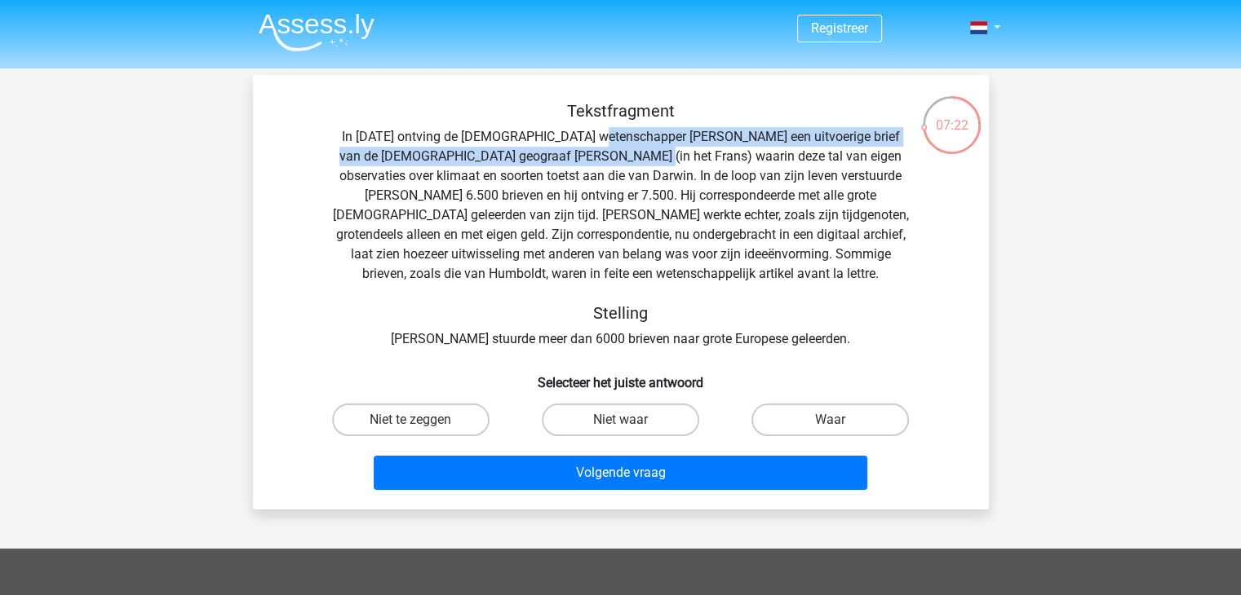
click at [609, 131] on div "Tekstfragment In 1839 ontving de Engelse wetenschapper Charles Darwin een uitvo…" at bounding box center [621, 225] width 684 height 248
click at [607, 131] on div "Tekstfragment In 1839 ontving de Engelse wetenschapper Charles Darwin een uitvo…" at bounding box center [621, 225] width 684 height 248
drag, startPoint x: 606, startPoint y: 135, endPoint x: 611, endPoint y: 156, distance: 21.8
click at [611, 156] on div "Tekstfragment In 1839 ontving de Engelse wetenschapper Charles Darwin een uitvo…" at bounding box center [621, 225] width 684 height 248
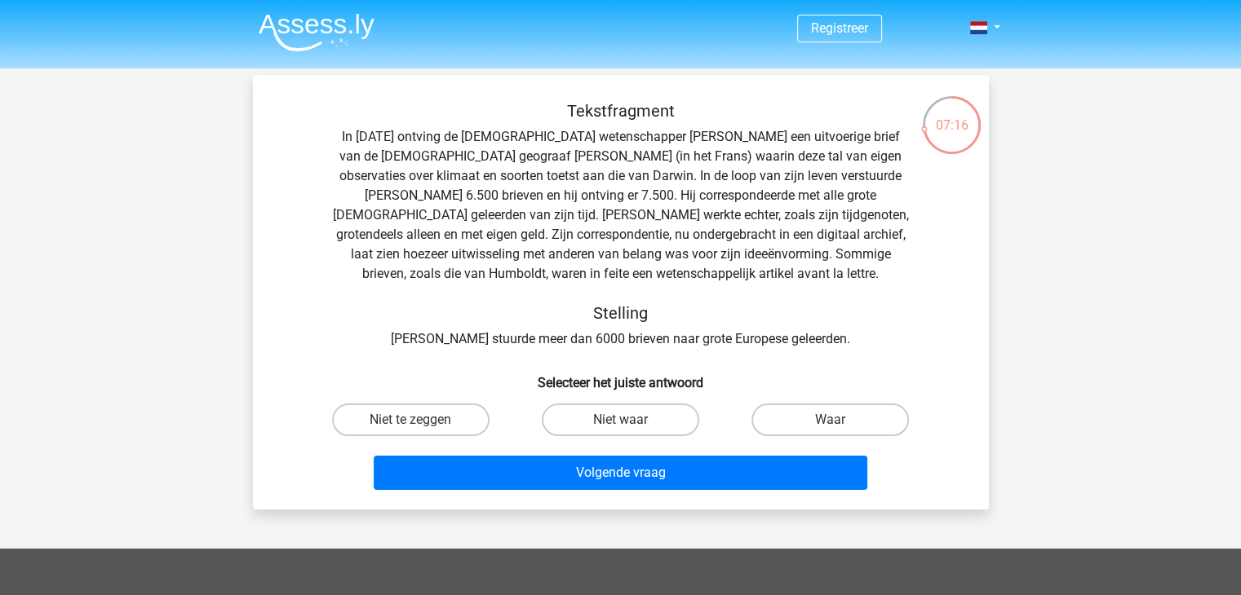
click at [575, 217] on div "Tekstfragment In 1839 ontving de Engelse wetenschapper Charles Darwin een uitvo…" at bounding box center [621, 225] width 684 height 248
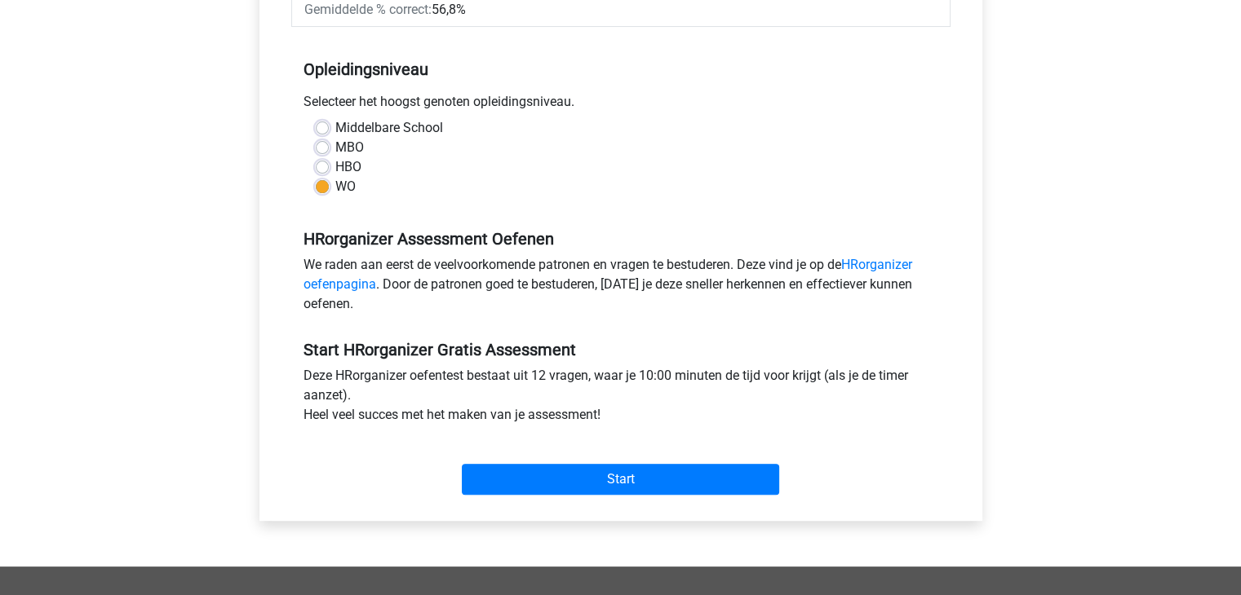
scroll to position [326, 0]
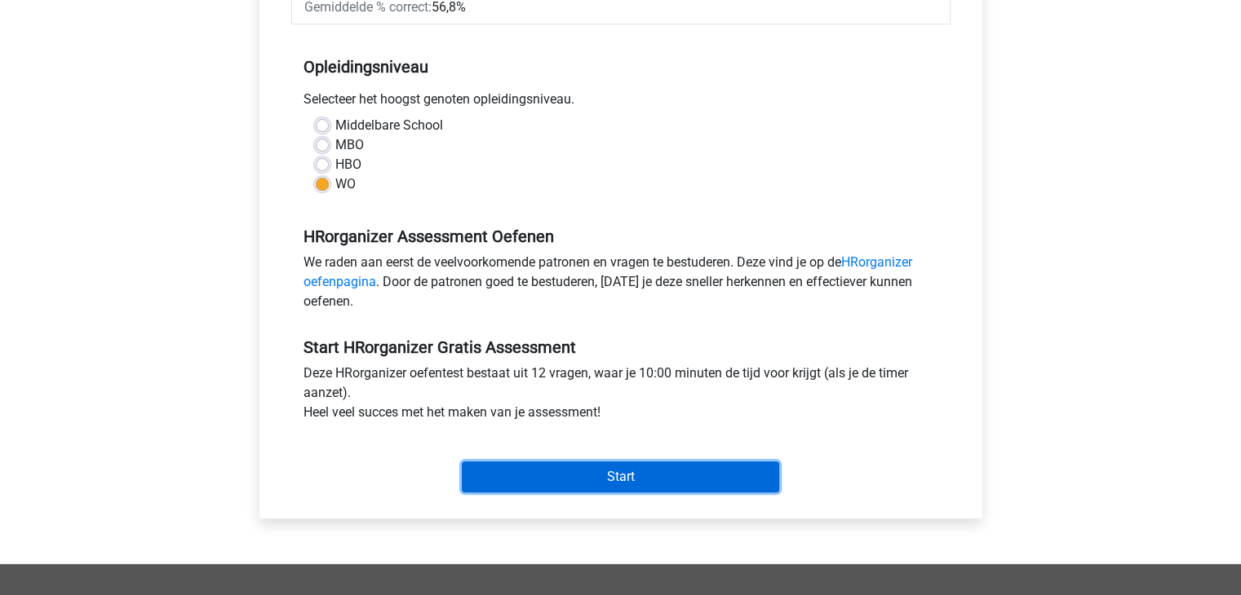
click at [642, 469] on input "Start" at bounding box center [620, 477] width 317 height 31
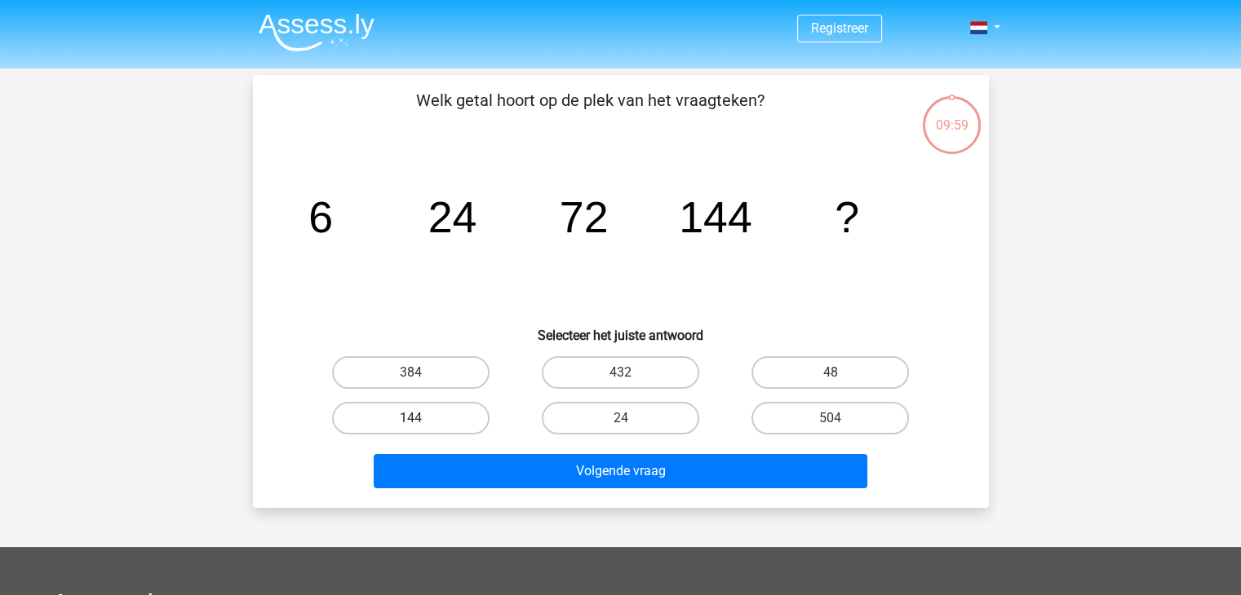
click at [466, 418] on label "144" at bounding box center [410, 418] width 157 height 33
click at [421, 418] on input "144" at bounding box center [415, 423] width 11 height 11
radio input "true"
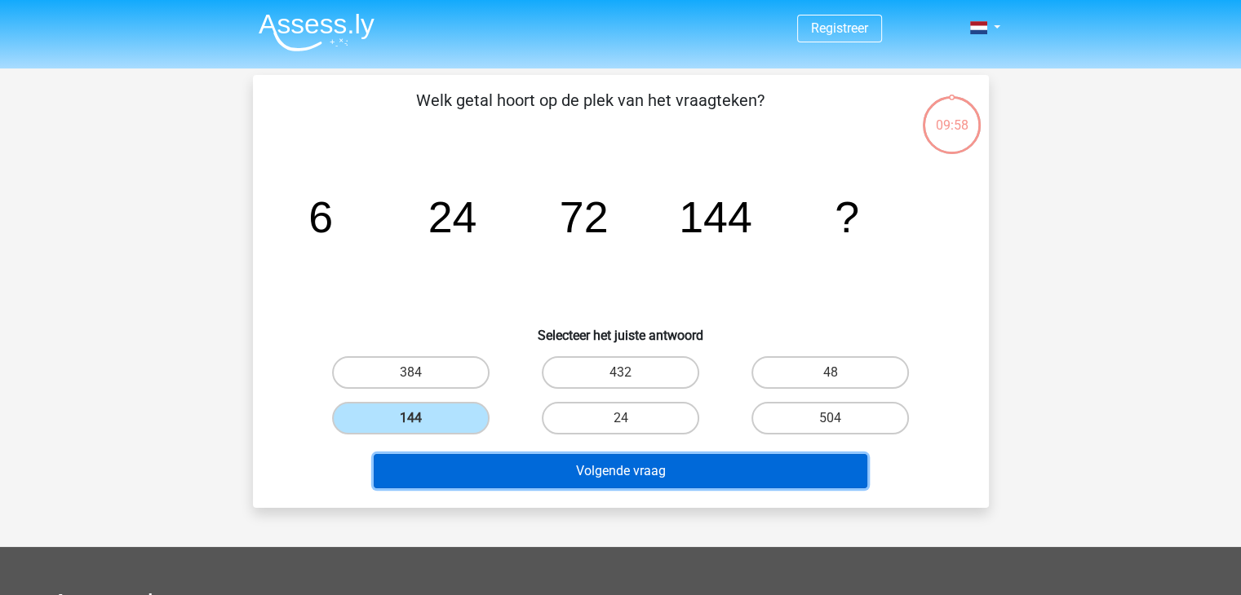
click at [613, 471] on button "Volgende vraag" at bounding box center [621, 471] width 494 height 34
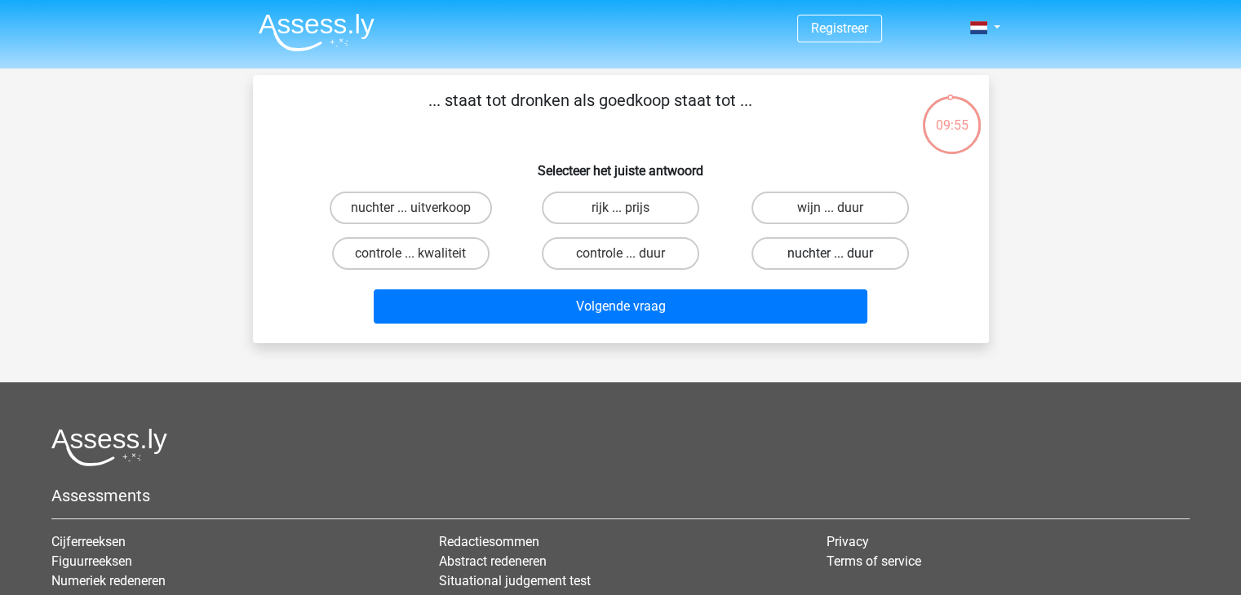
click at [819, 259] on label "nuchter ... duur" at bounding box center [829, 253] width 157 height 33
click at [830, 259] on input "nuchter ... duur" at bounding box center [835, 259] width 11 height 11
radio input "true"
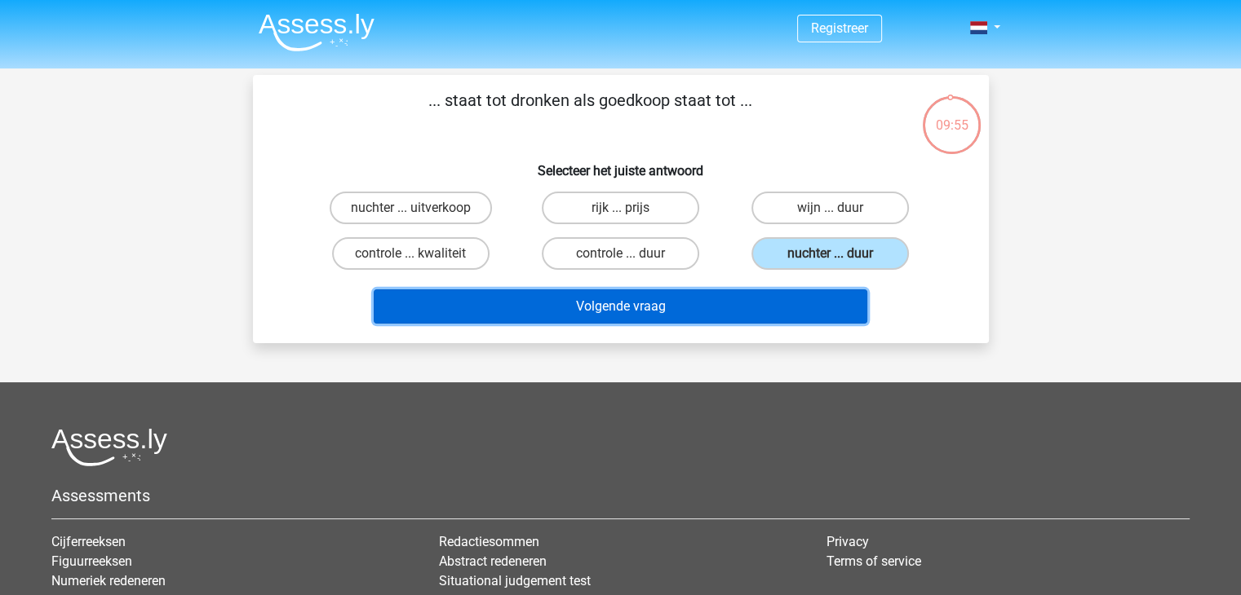
click at [697, 308] on button "Volgende vraag" at bounding box center [621, 307] width 494 height 34
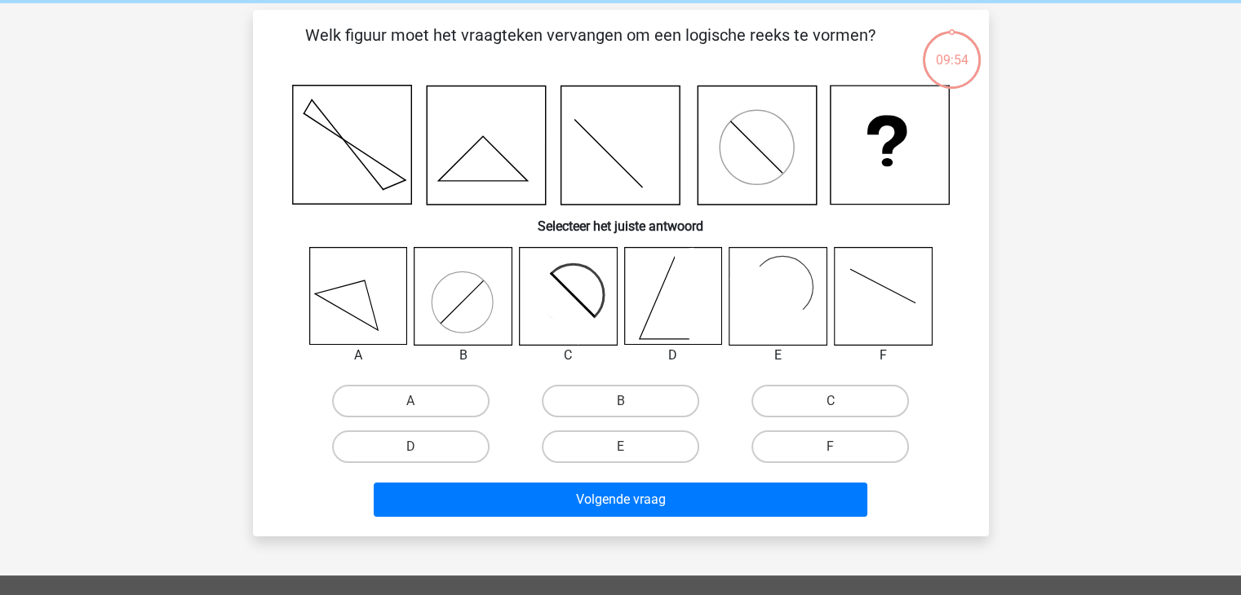
scroll to position [75, 0]
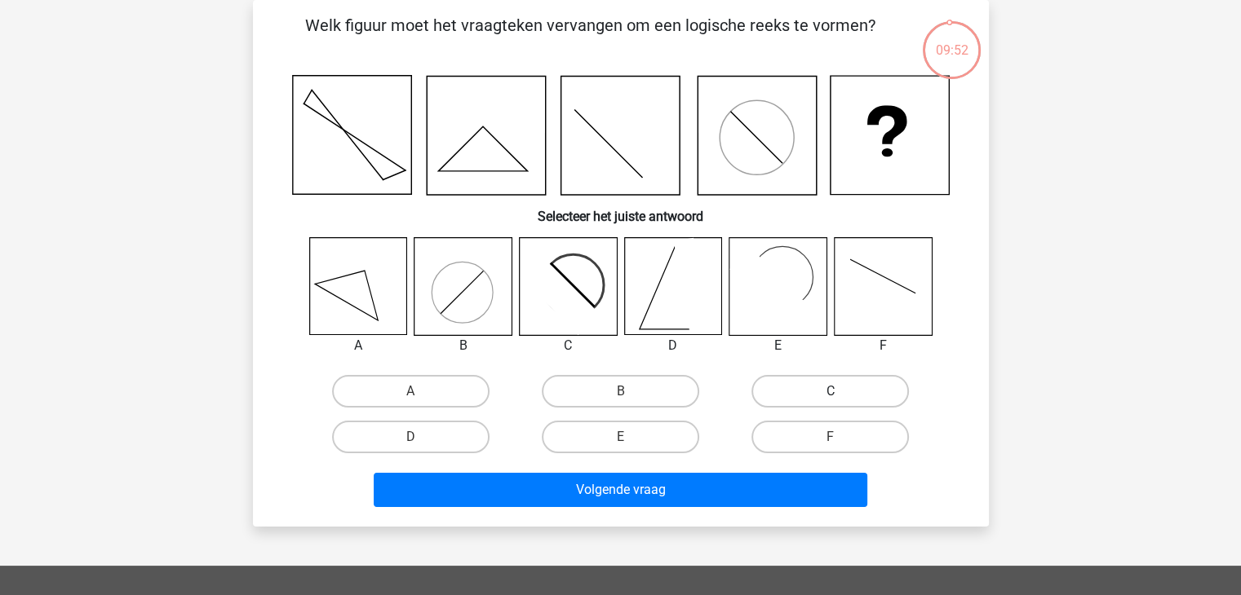
click at [818, 396] on label "C" at bounding box center [829, 391] width 157 height 33
click at [830, 396] on input "C" at bounding box center [835, 397] width 11 height 11
radio input "true"
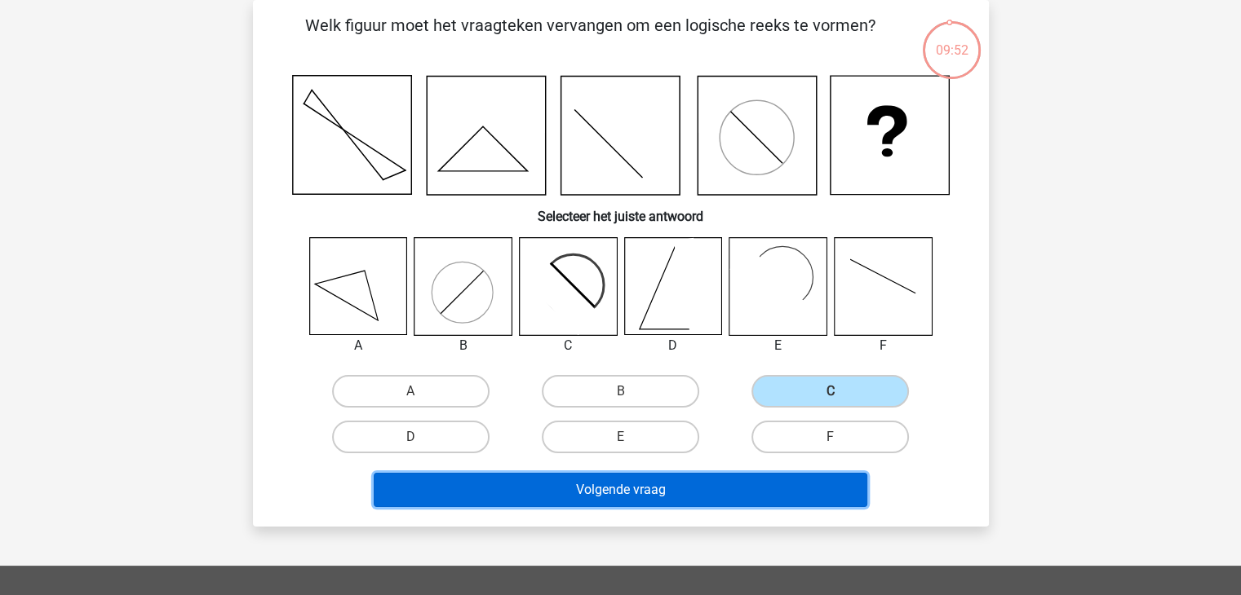
click at [680, 483] on button "Volgende vraag" at bounding box center [621, 490] width 494 height 34
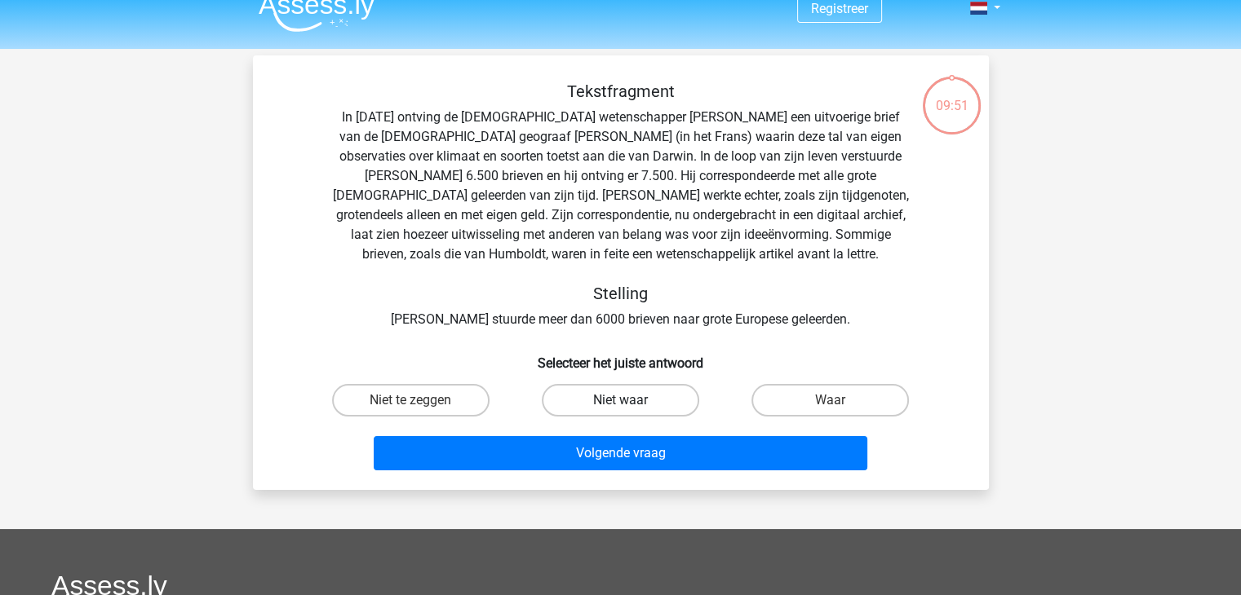
scroll to position [0, 0]
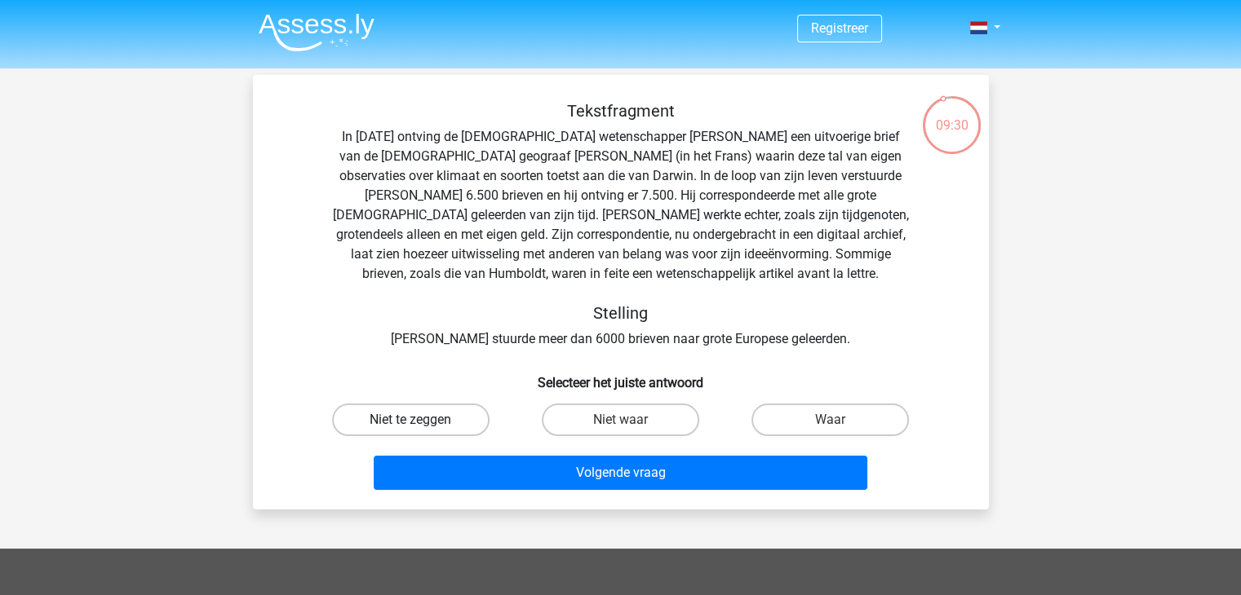
click at [450, 414] on label "Niet te zeggen" at bounding box center [410, 420] width 157 height 33
click at [421, 420] on input "Niet te zeggen" at bounding box center [415, 425] width 11 height 11
radio input "true"
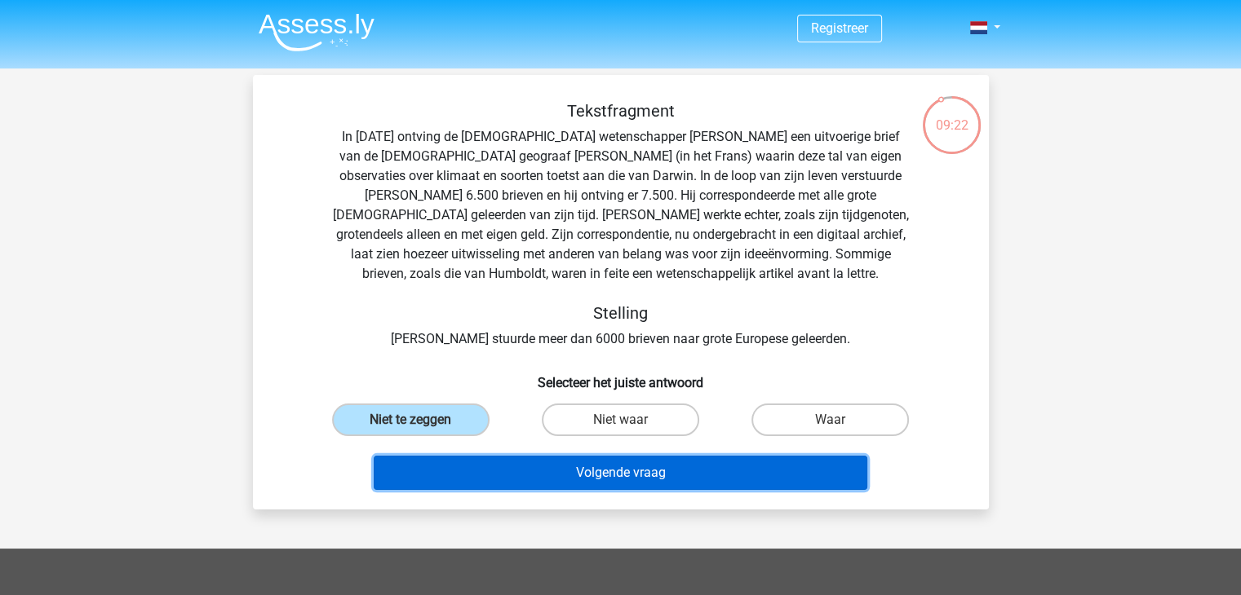
click at [693, 471] on button "Volgende vraag" at bounding box center [621, 473] width 494 height 34
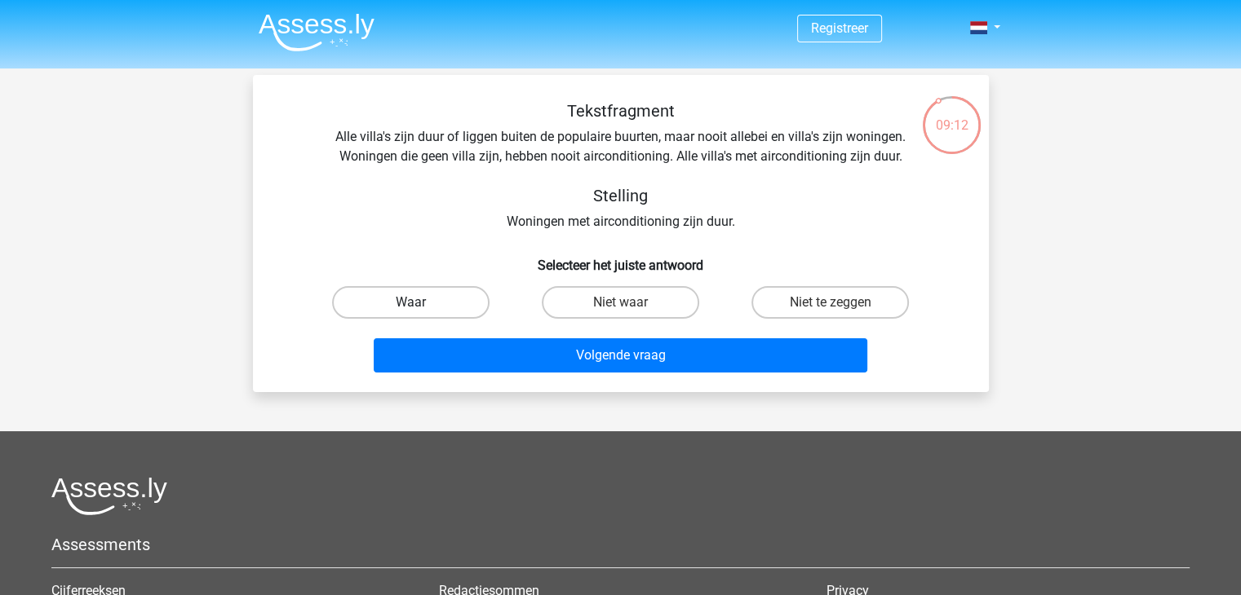
click at [424, 294] on label "Waar" at bounding box center [410, 302] width 157 height 33
click at [421, 303] on input "Waar" at bounding box center [415, 308] width 11 height 11
radio input "true"
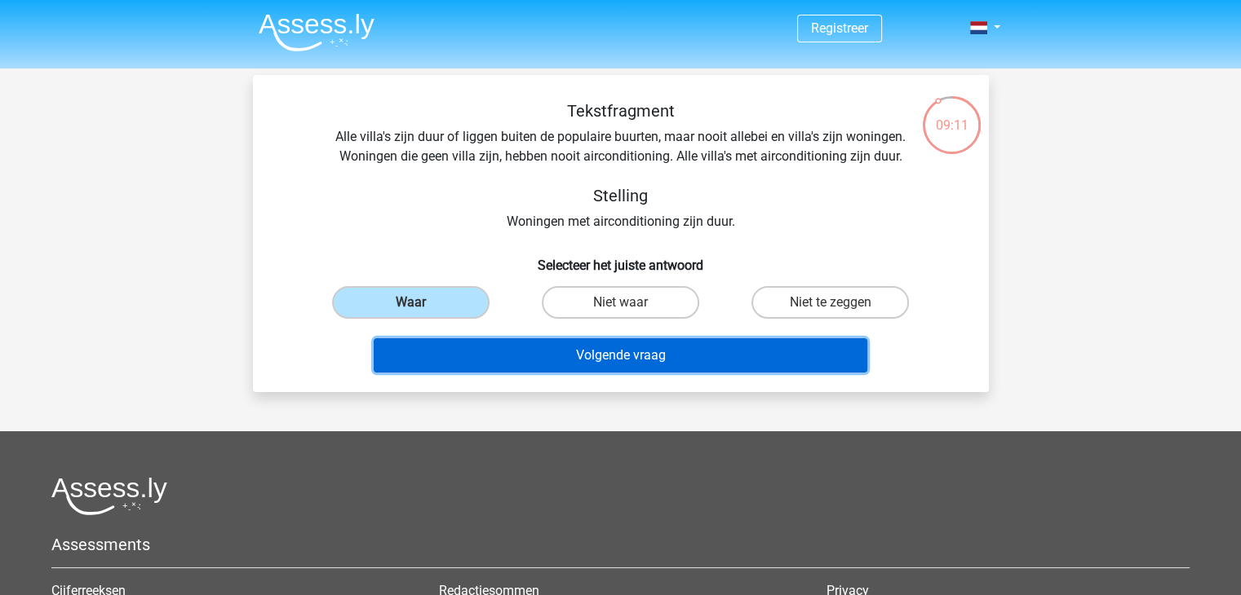
click at [544, 350] on button "Volgende vraag" at bounding box center [621, 356] width 494 height 34
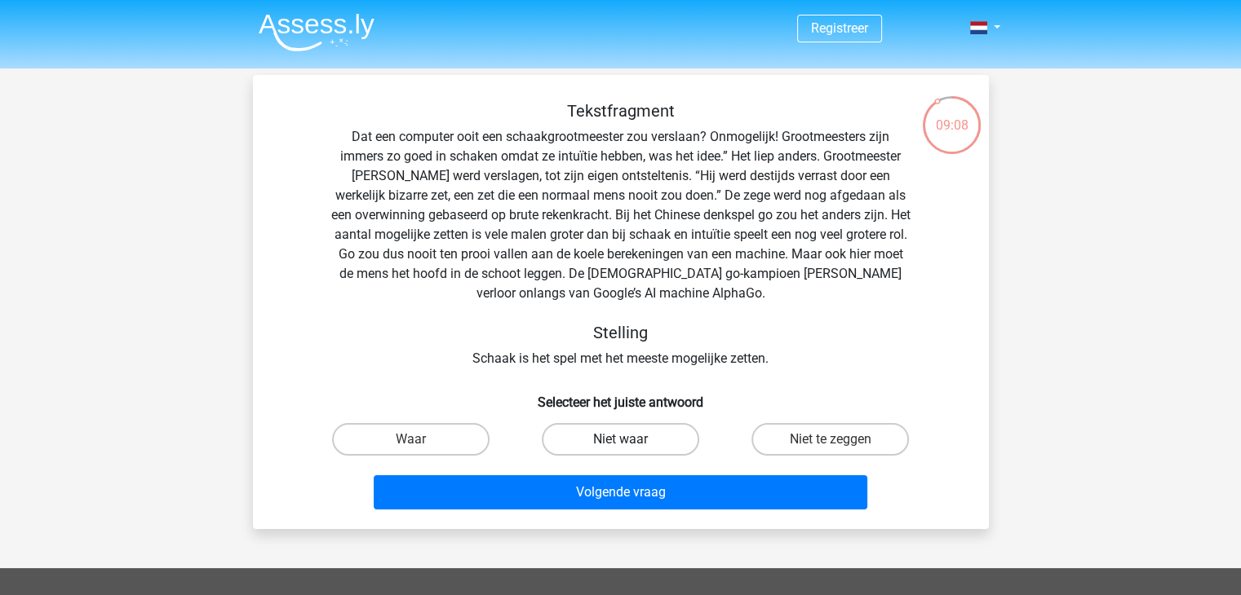
click at [609, 446] on label "Niet waar" at bounding box center [620, 439] width 157 height 33
click at [620, 446] on input "Niet waar" at bounding box center [625, 445] width 11 height 11
radio input "true"
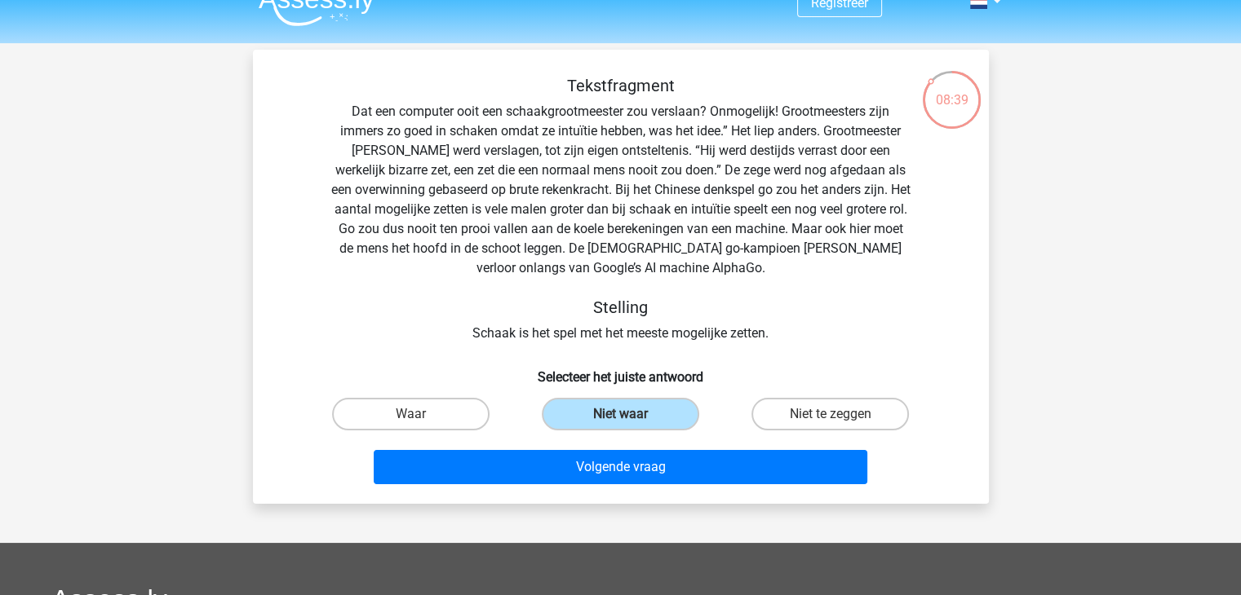
scroll to position [27, 0]
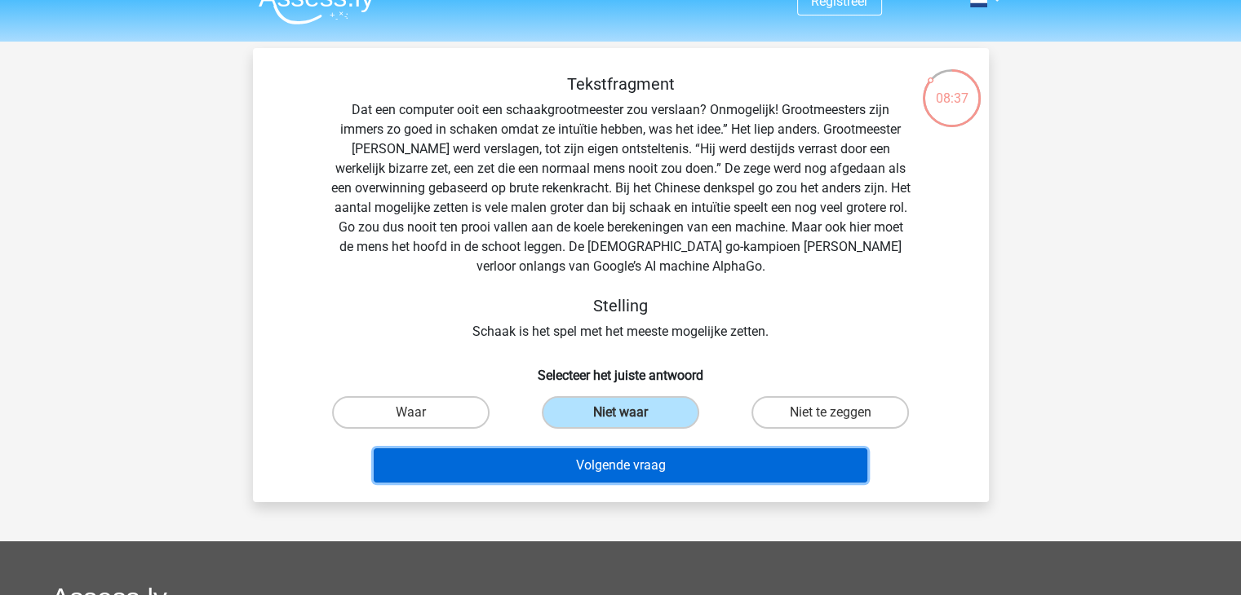
click at [662, 471] on button "Volgende vraag" at bounding box center [621, 466] width 494 height 34
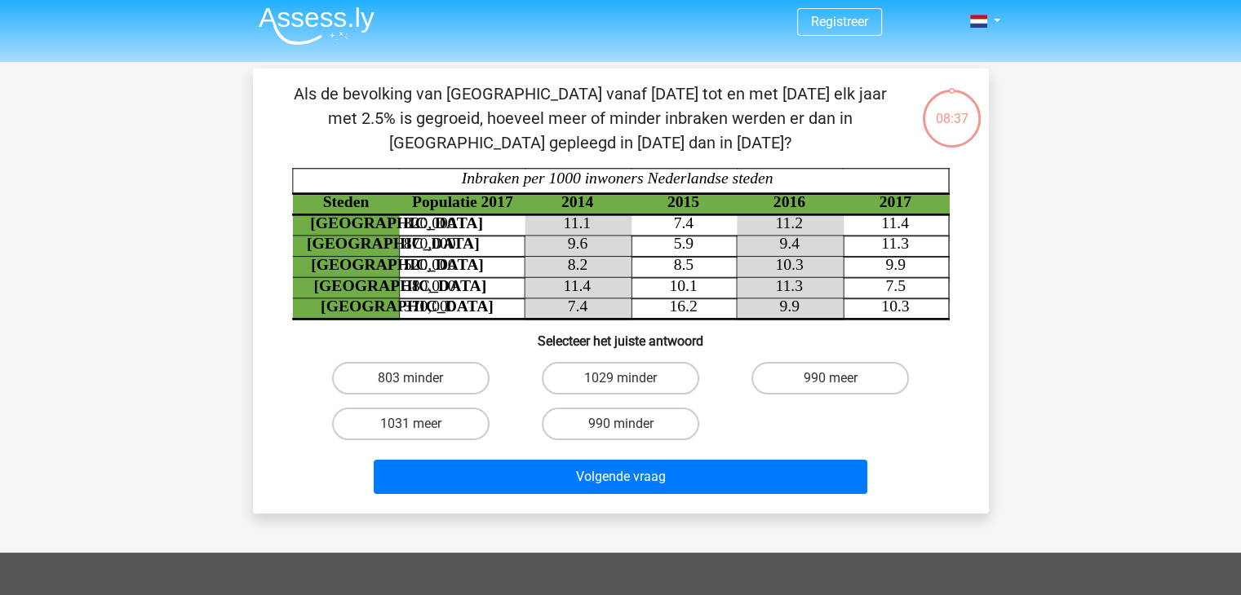
scroll to position [0, 0]
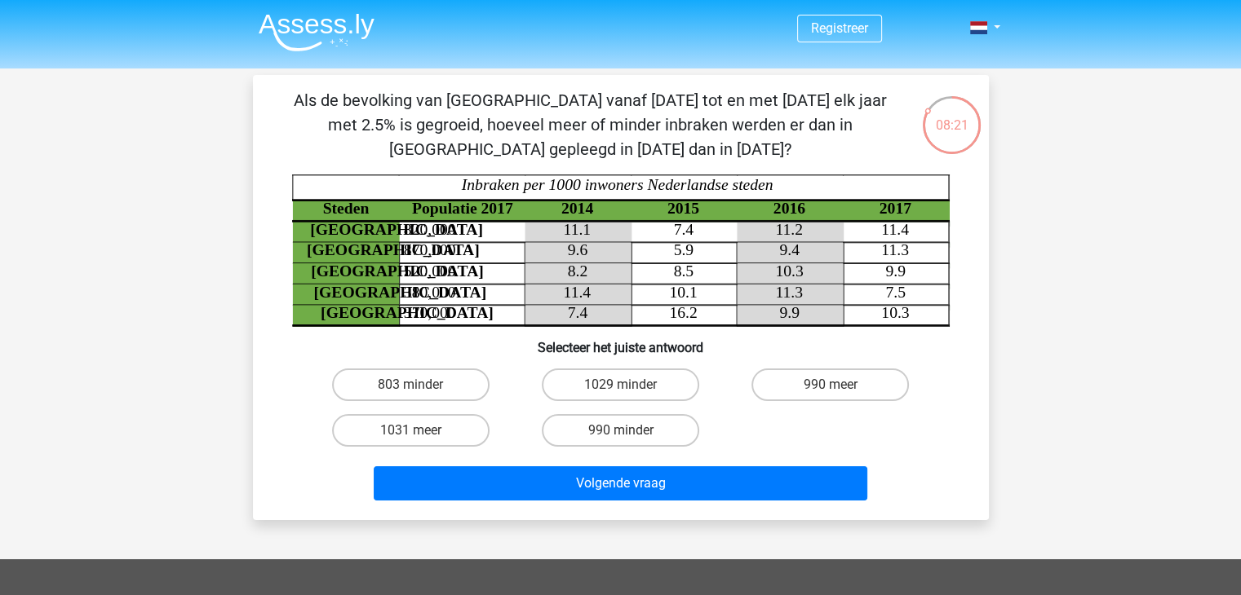
drag, startPoint x: 522, startPoint y: 151, endPoint x: 662, endPoint y: 151, distance: 140.3
click at [662, 151] on p "Als de bevolking van [GEOGRAPHIC_DATA] vanaf [DATE] tot en met [DATE] elk jaar …" at bounding box center [590, 124] width 622 height 73
drag, startPoint x: 653, startPoint y: 151, endPoint x: 516, endPoint y: 154, distance: 137.1
click at [516, 154] on p "Als de bevolking van [GEOGRAPHIC_DATA] vanaf [DATE] tot en met [DATE] elk jaar …" at bounding box center [590, 124] width 622 height 73
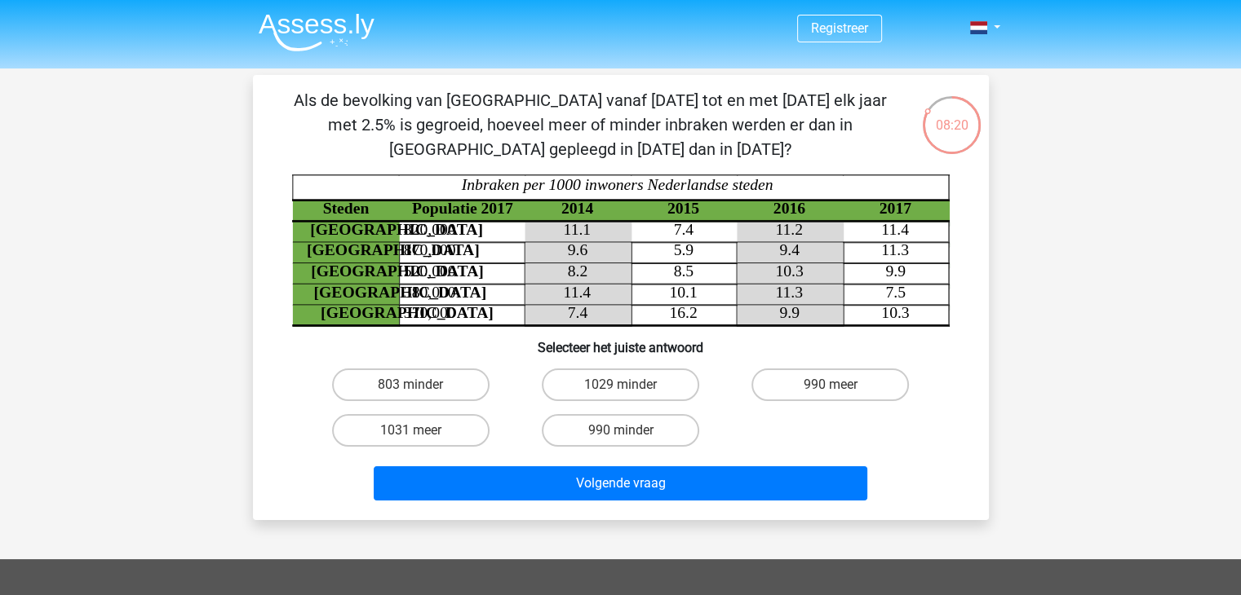
click at [516, 154] on p "Als de bevolking van [GEOGRAPHIC_DATA] vanaf [DATE] tot en met [DATE] elk jaar …" at bounding box center [590, 124] width 622 height 73
drag, startPoint x: 524, startPoint y: 152, endPoint x: 679, endPoint y: 155, distance: 154.2
click at [679, 155] on p "Als de bevolking van [GEOGRAPHIC_DATA] vanaf [DATE] tot en met [DATE] elk jaar …" at bounding box center [590, 124] width 622 height 73
click at [679, 156] on p "Als de bevolking van [GEOGRAPHIC_DATA] vanaf [DATE] tot en met [DATE] elk jaar …" at bounding box center [590, 124] width 622 height 73
drag, startPoint x: 635, startPoint y: 154, endPoint x: 485, endPoint y: 157, distance: 150.9
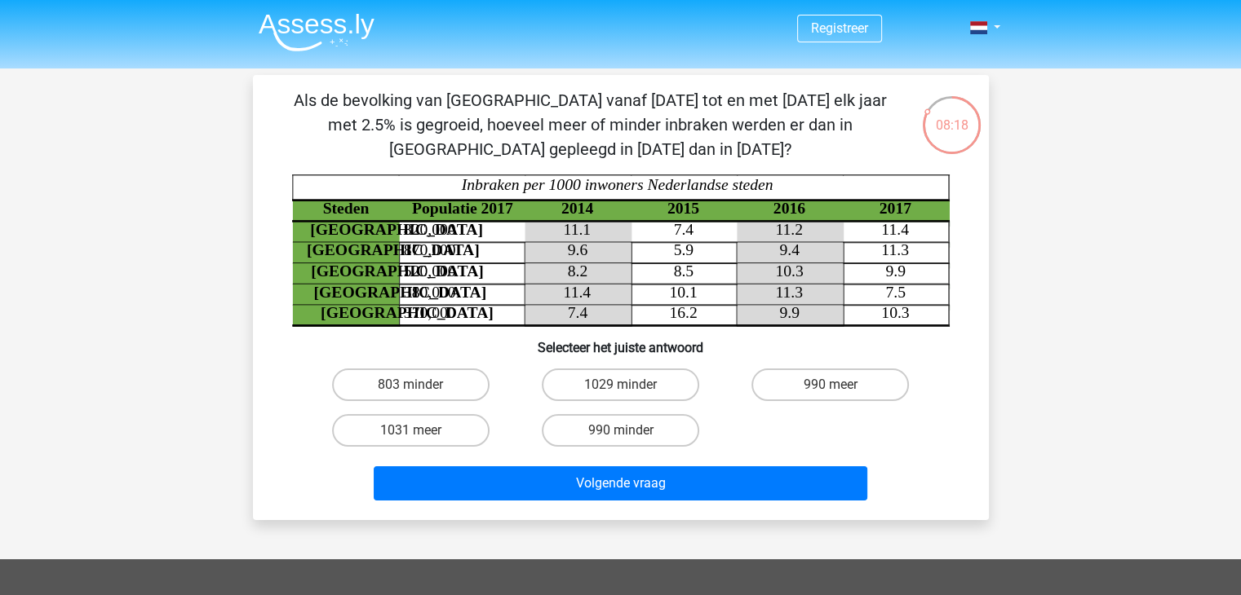
click at [485, 157] on p "Als de bevolking van [GEOGRAPHIC_DATA] vanaf [DATE] tot en met [DATE] elk jaar …" at bounding box center [590, 124] width 622 height 73
drag, startPoint x: 558, startPoint y: 294, endPoint x: 609, endPoint y: 297, distance: 51.5
click at [609, 297] on icon at bounding box center [683, 294] width 319 height 21
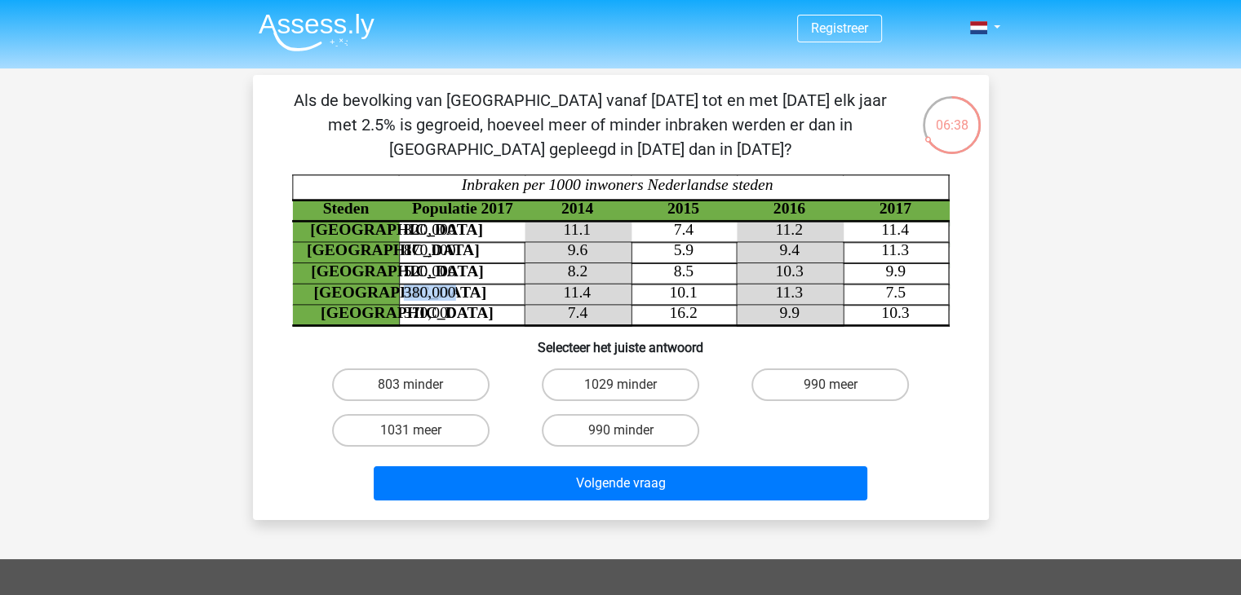
drag, startPoint x: 405, startPoint y: 295, endPoint x: 457, endPoint y: 295, distance: 51.4
click at [457, 295] on icon "Steden Populatie 2017 2014 2015 2016 2017 Rotterdam 820,000 11.1 7.4 11.2 11.4 …" at bounding box center [620, 251] width 657 height 152
drag, startPoint x: 675, startPoint y: 294, endPoint x: 711, endPoint y: 295, distance: 35.9
click at [711, 295] on icon "Steden Populatie 2017 2014 2015 2016 2017 Rotterdam 820,000 11.1 7.4 11.2 11.4 …" at bounding box center [620, 251] width 657 height 152
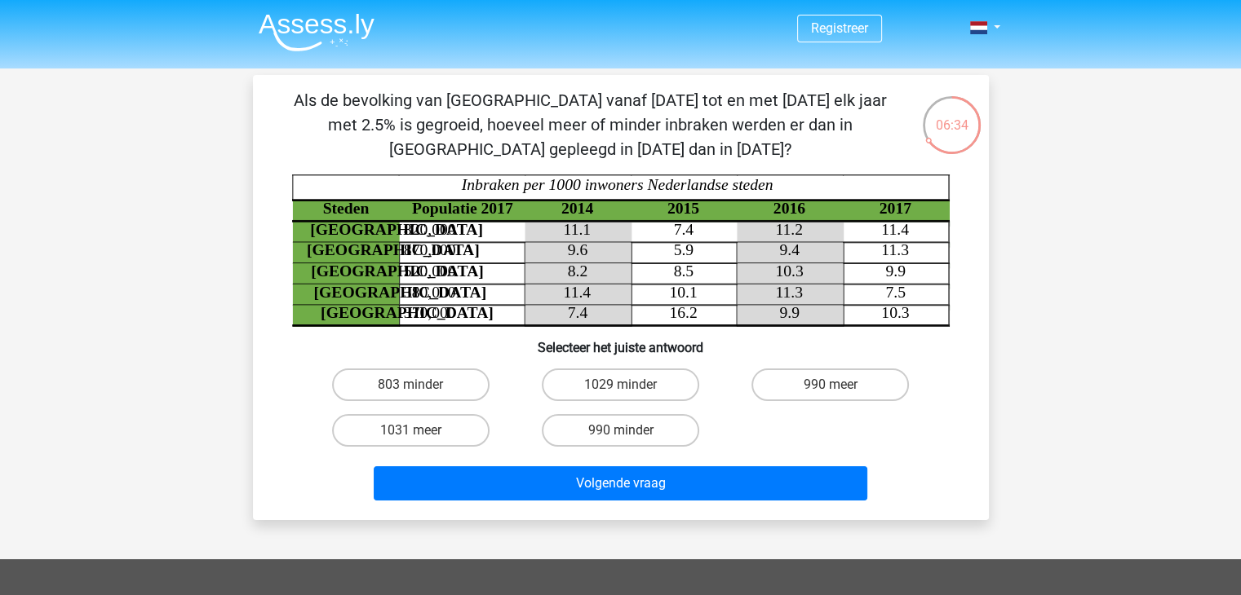
click at [941, 314] on icon "Steden Populatie 2017 2014 2015 2016 2017 Rotterdam 820,000 11.1 7.4 11.2 11.4 …" at bounding box center [620, 251] width 657 height 152
drag, startPoint x: 896, startPoint y: 303, endPoint x: 940, endPoint y: 299, distance: 44.3
click at [940, 299] on icon "Steden Populatie 2017 2014 2015 2016 2017 Rotterdam 820,000 11.1 7.4 11.2 11.4 …" at bounding box center [620, 251] width 657 height 152
click at [445, 378] on label "803 minder" at bounding box center [410, 385] width 157 height 33
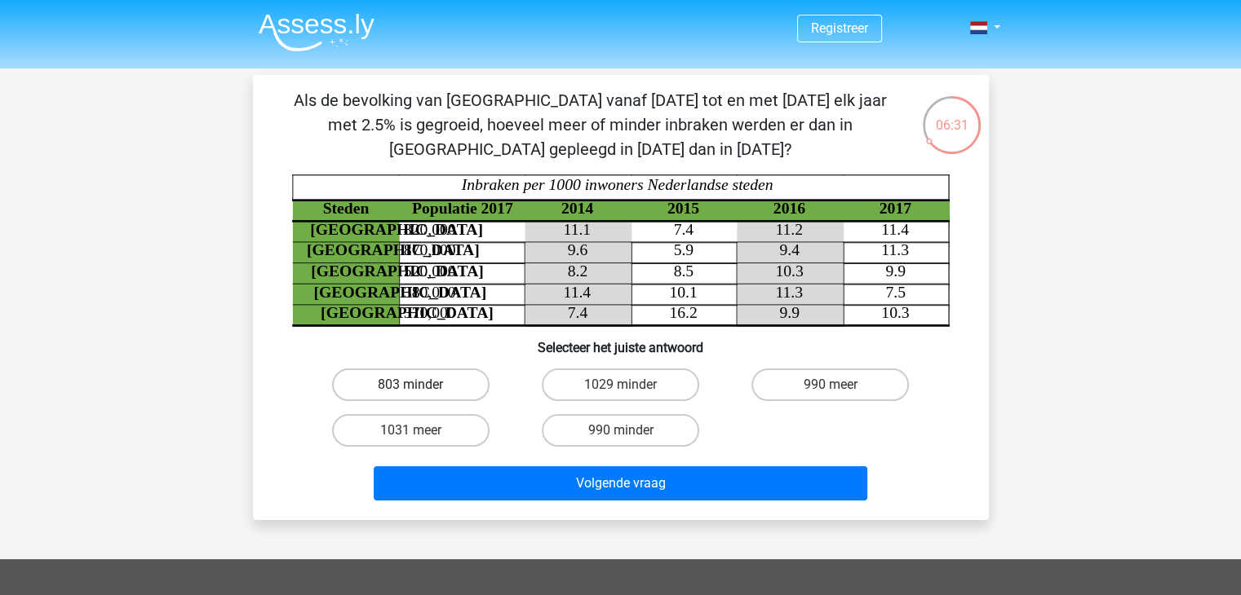
click at [421, 385] on input "803 minder" at bounding box center [415, 390] width 11 height 11
radio input "true"
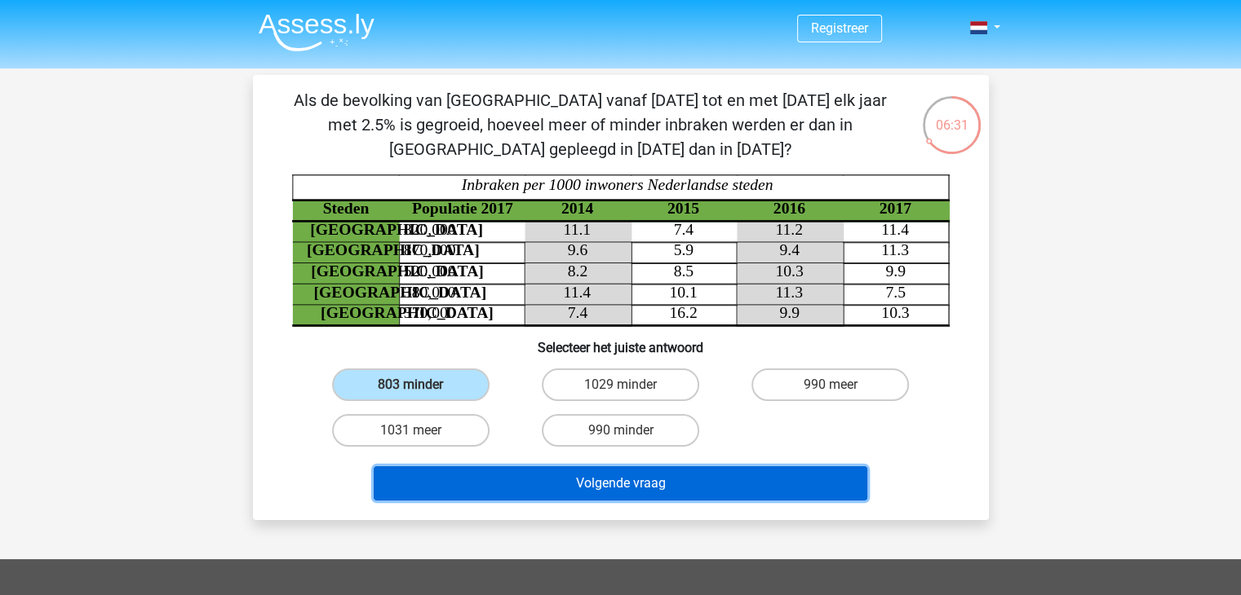
click at [671, 489] on button "Volgende vraag" at bounding box center [621, 484] width 494 height 34
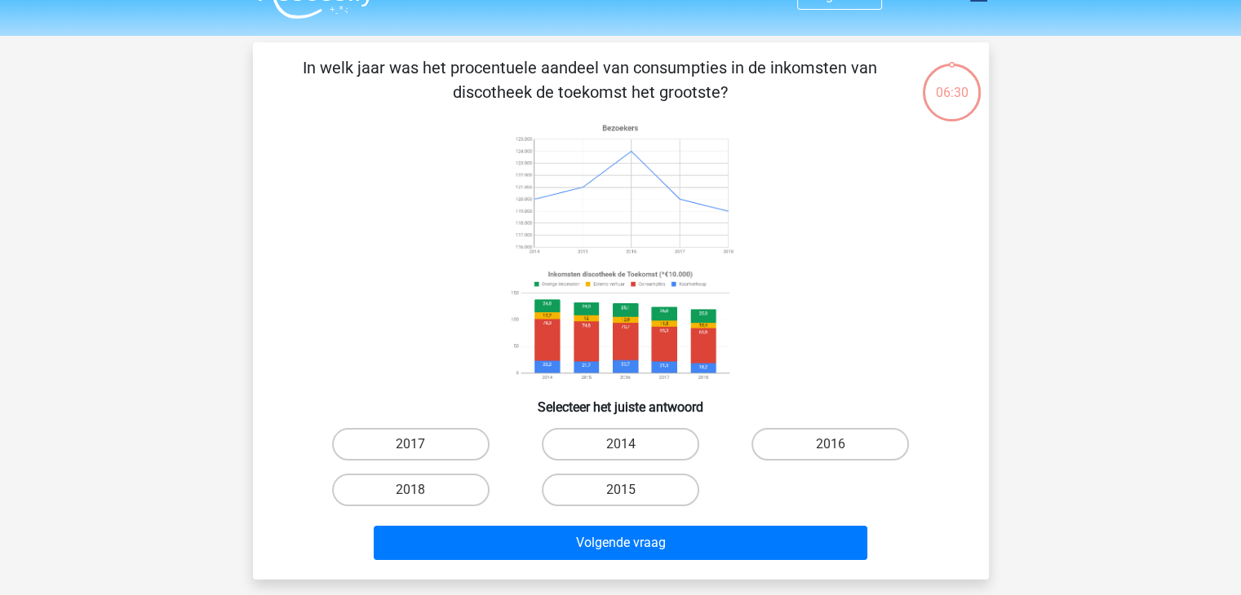
scroll to position [20, 0]
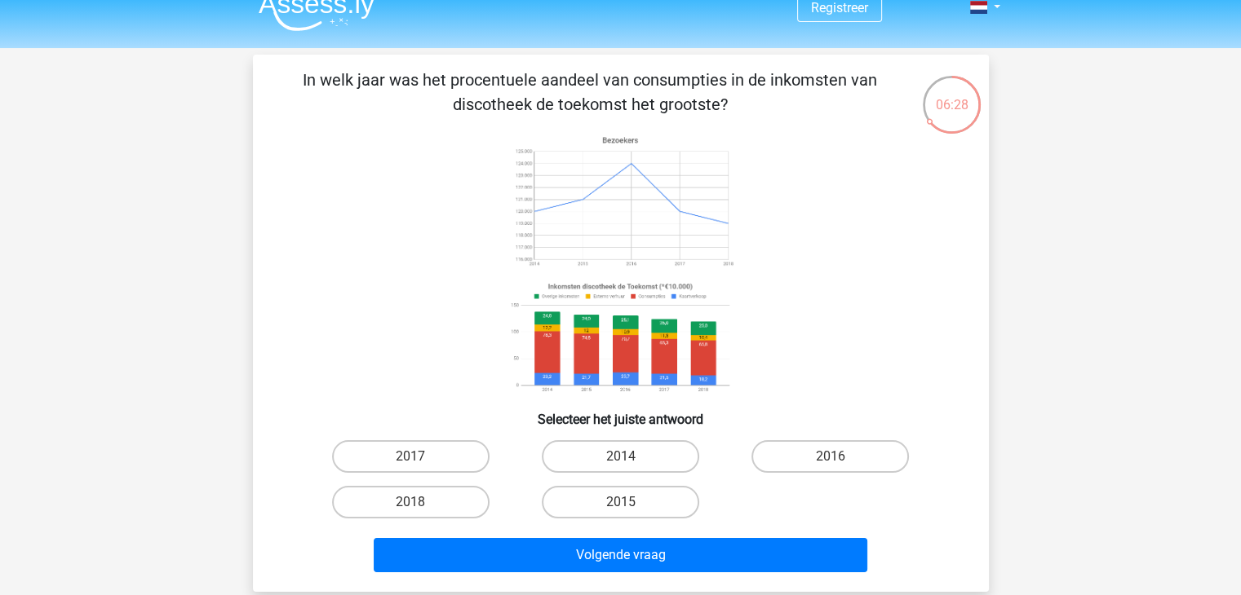
click at [626, 339] on image at bounding box center [619, 338] width 231 height 121
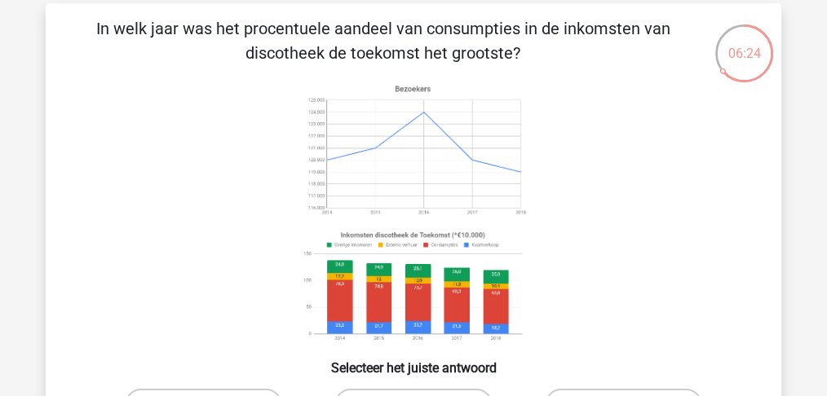
scroll to position [75, 0]
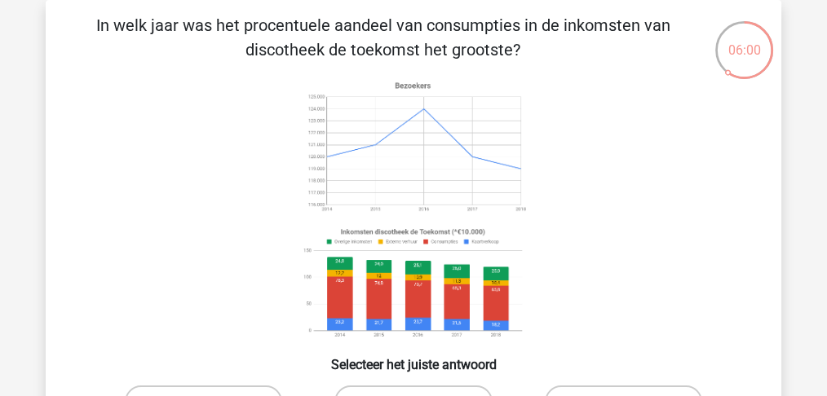
click at [429, 243] on image at bounding box center [413, 284] width 231 height 121
click at [348, 286] on image at bounding box center [413, 284] width 231 height 121
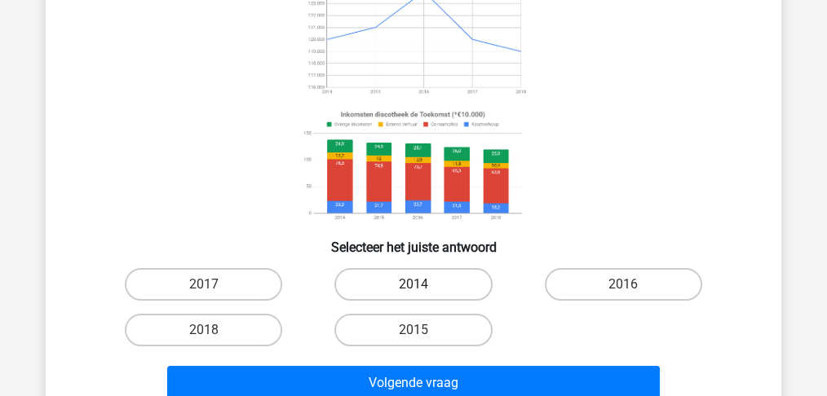
scroll to position [202, 0]
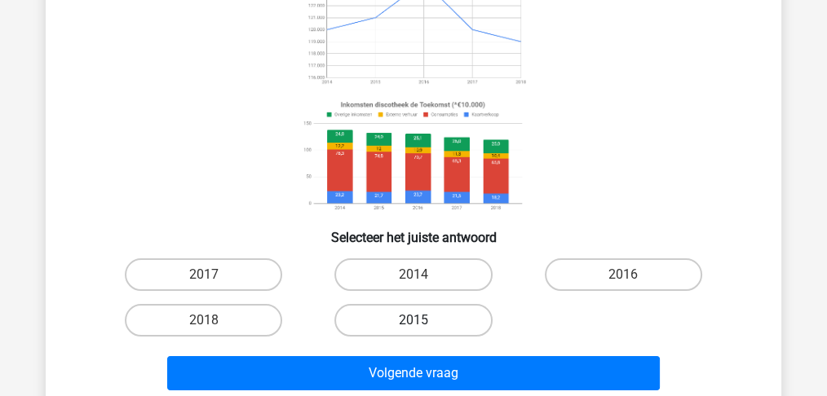
click at [393, 314] on label "2015" at bounding box center [412, 320] width 157 height 33
click at [414, 321] on input "2015" at bounding box center [419, 326] width 11 height 11
radio input "true"
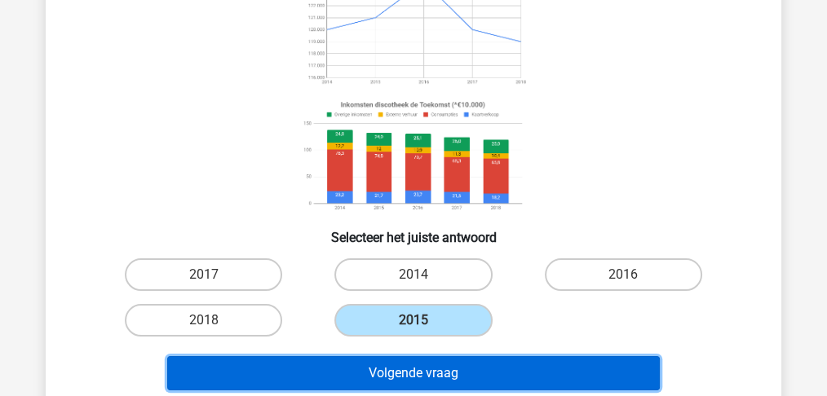
click at [438, 376] on button "Volgende vraag" at bounding box center [414, 373] width 494 height 34
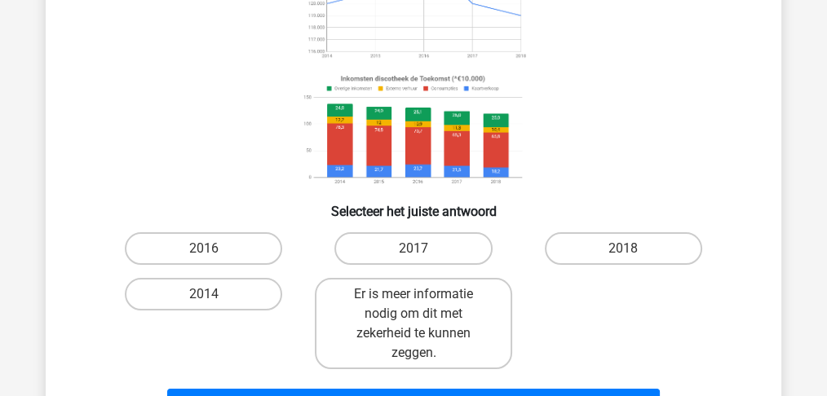
scroll to position [238, 0]
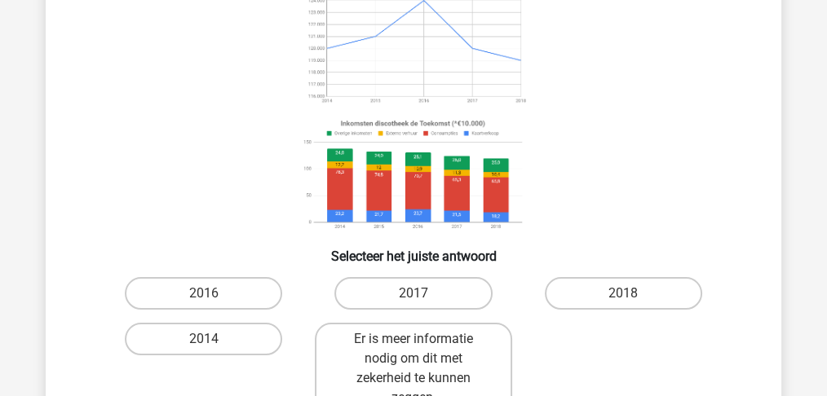
click at [412, 290] on label "2017" at bounding box center [412, 293] width 157 height 33
click at [414, 294] on input "2017" at bounding box center [419, 299] width 11 height 11
radio input "true"
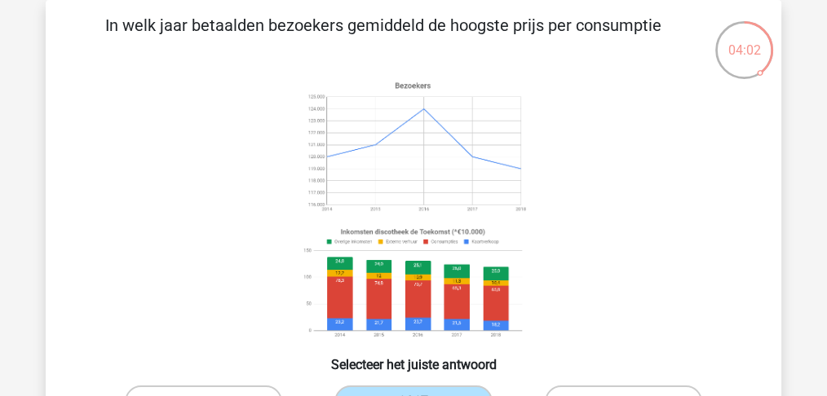
scroll to position [75, 0]
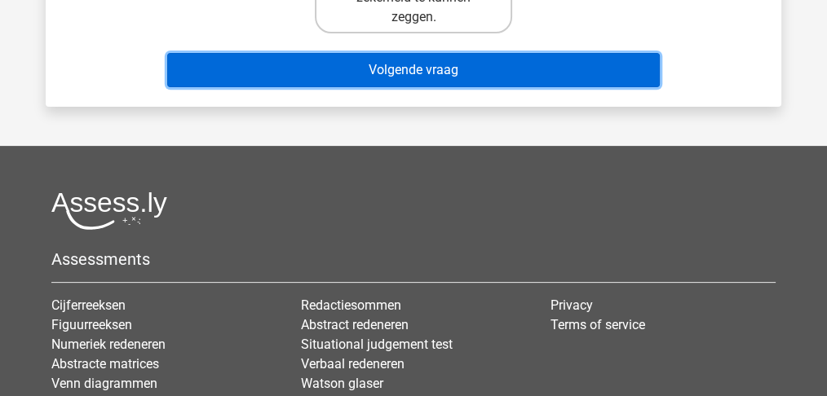
click at [480, 76] on button "Volgende vraag" at bounding box center [414, 70] width 494 height 34
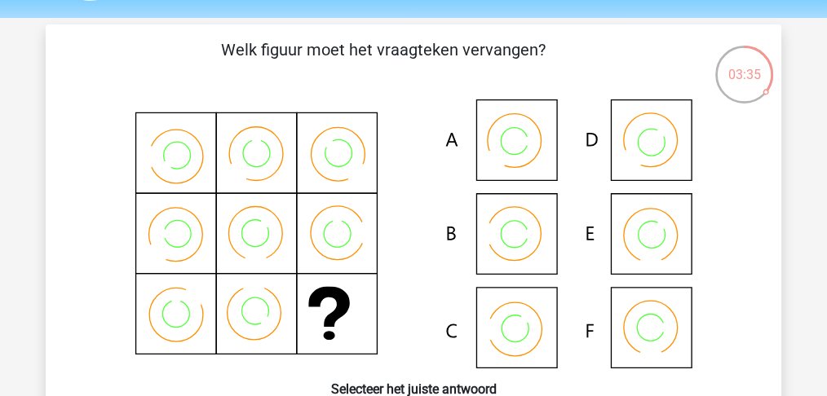
scroll to position [78, 0]
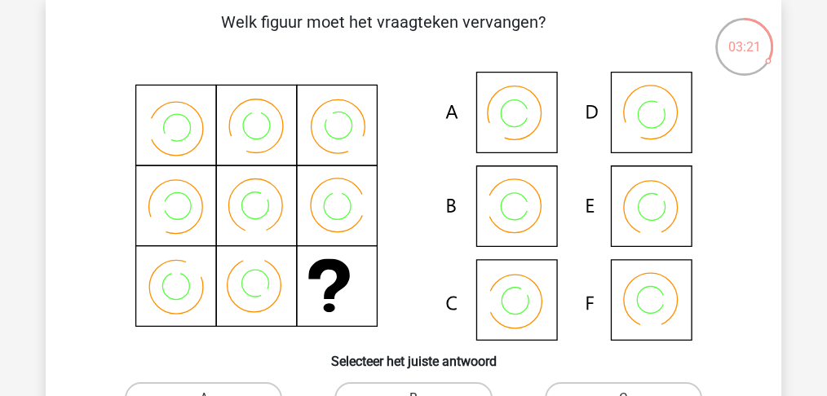
click at [494, 205] on icon at bounding box center [495, 207] width 21 height 29
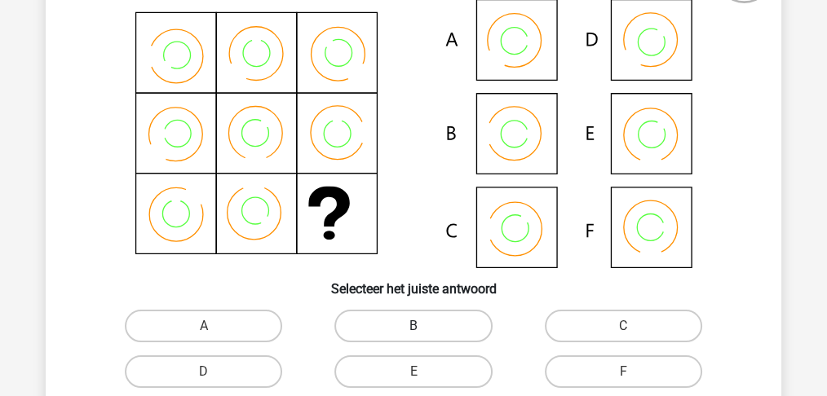
click at [414, 321] on label "B" at bounding box center [412, 326] width 157 height 33
click at [414, 326] on input "B" at bounding box center [419, 331] width 11 height 11
radio input "true"
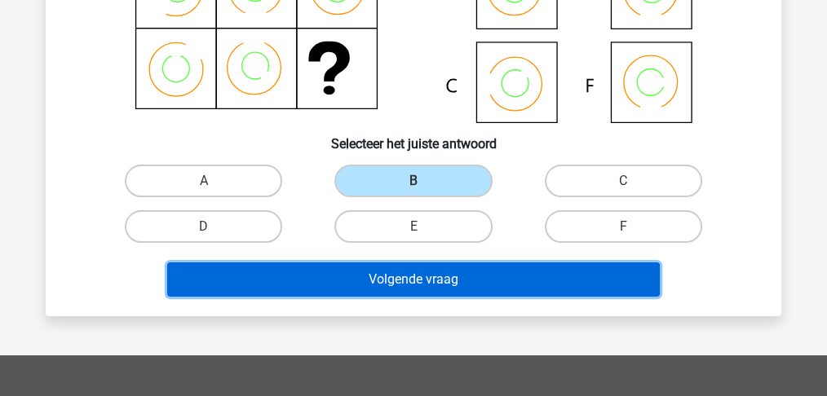
click at [415, 286] on button "Volgende vraag" at bounding box center [414, 280] width 494 height 34
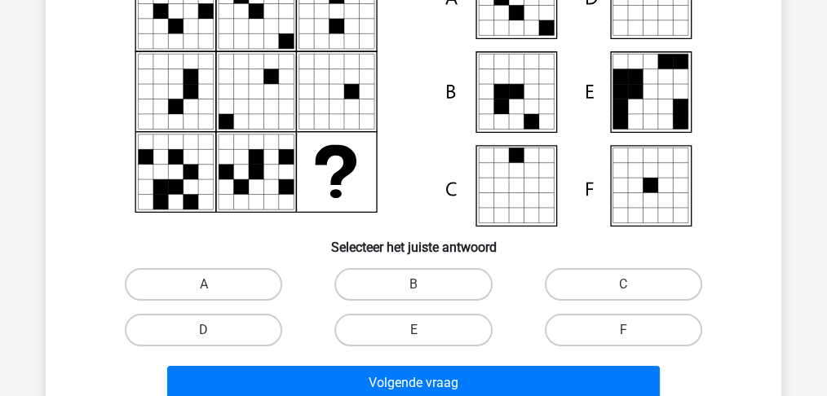
scroll to position [202, 0]
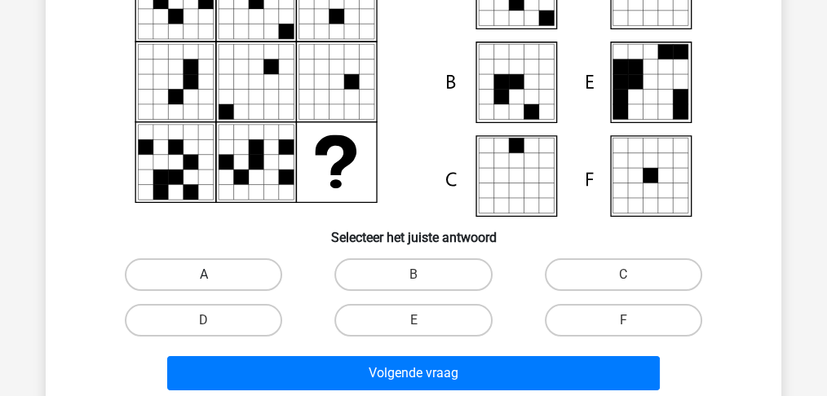
click at [219, 277] on label "A" at bounding box center [203, 275] width 157 height 33
click at [215, 277] on input "A" at bounding box center [209, 280] width 11 height 11
radio input "true"
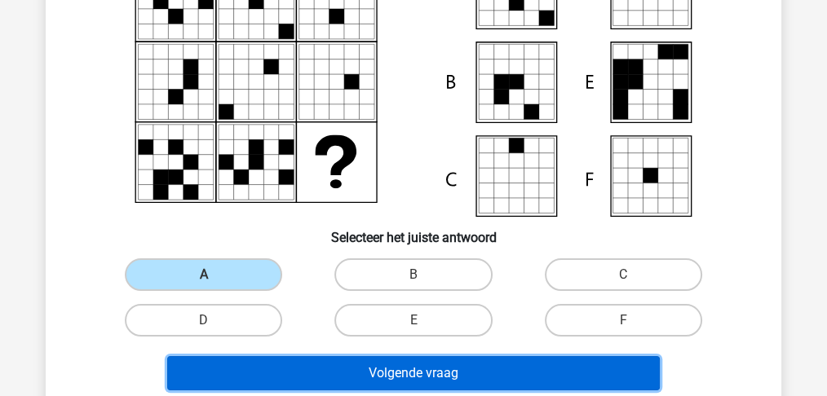
click at [413, 366] on button "Volgende vraag" at bounding box center [414, 373] width 494 height 34
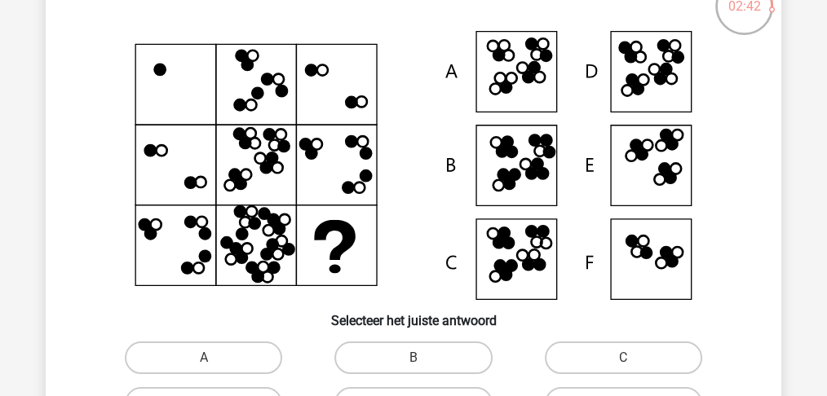
scroll to position [129, 0]
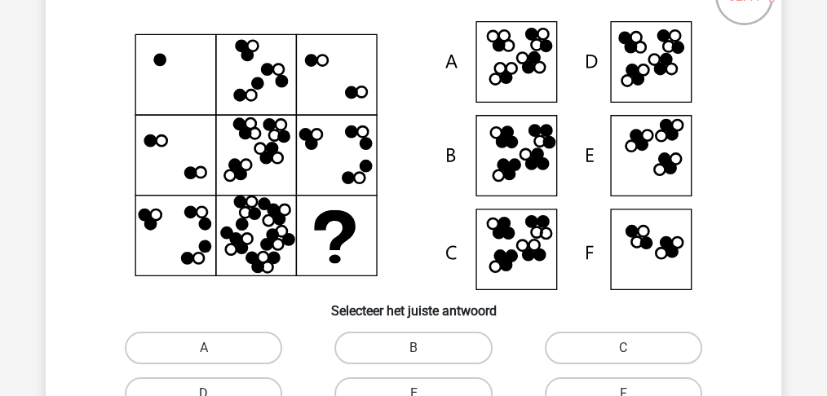
click at [251, 379] on label "D" at bounding box center [203, 394] width 157 height 33
click at [215, 394] on input "D" at bounding box center [209, 399] width 11 height 11
radio input "true"
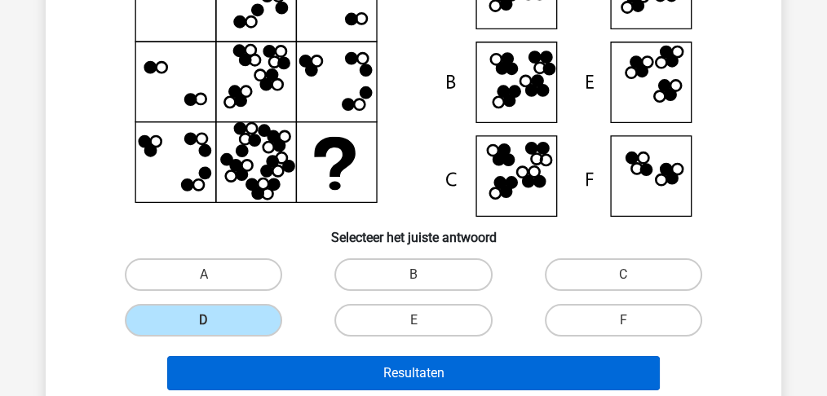
scroll to position [245, 0]
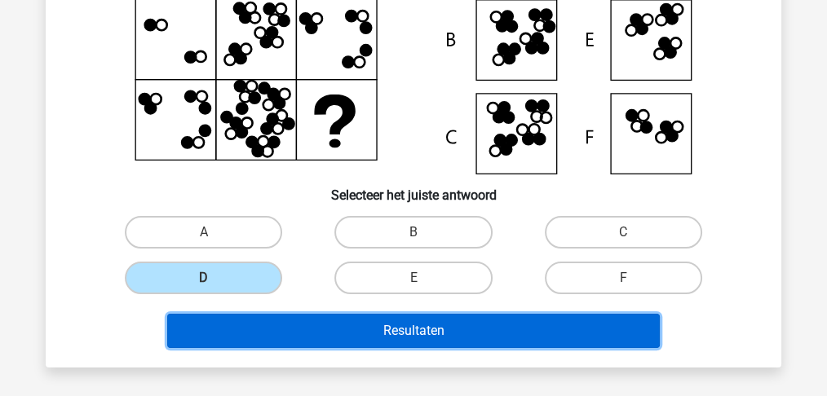
click at [414, 332] on button "Resultaten" at bounding box center [414, 331] width 494 height 34
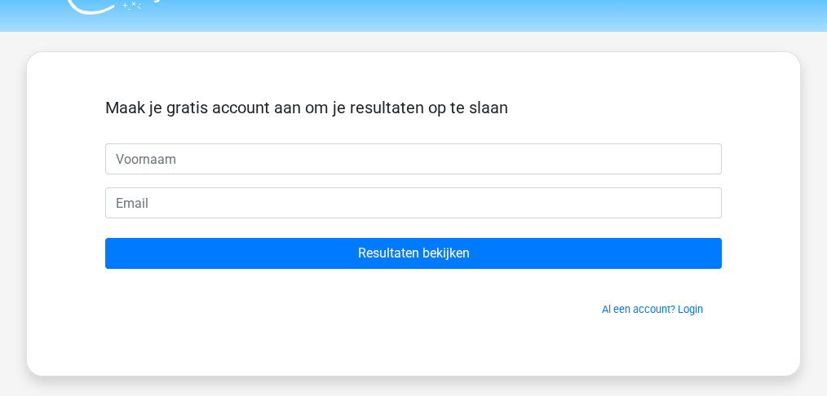
scroll to position [36, 0]
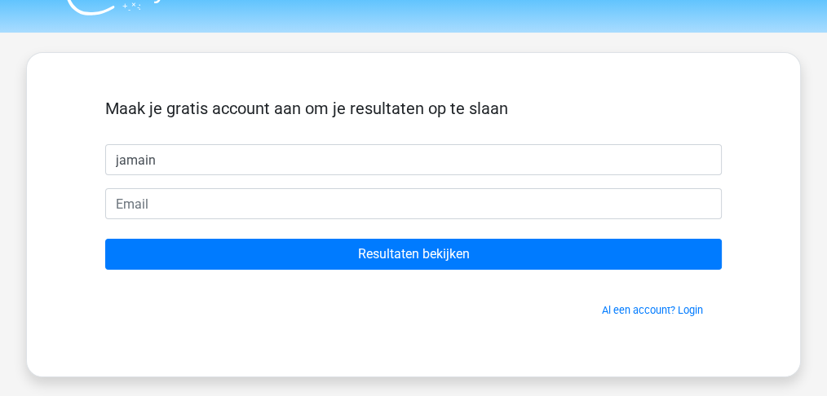
type input "jamain"
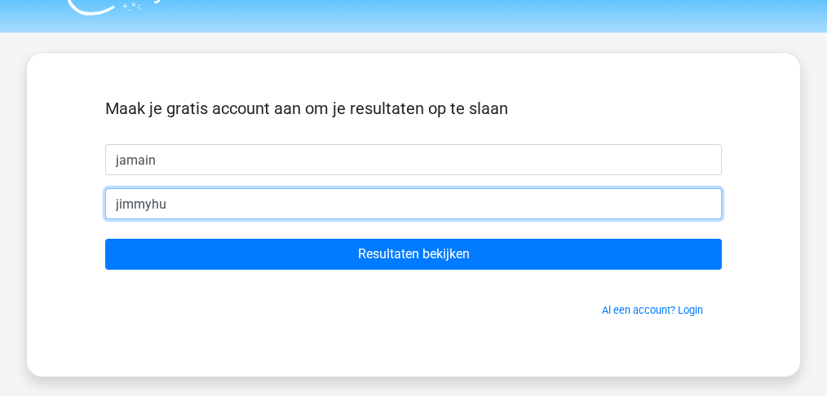
type input "[EMAIL_ADDRESS][DOMAIN_NAME]"
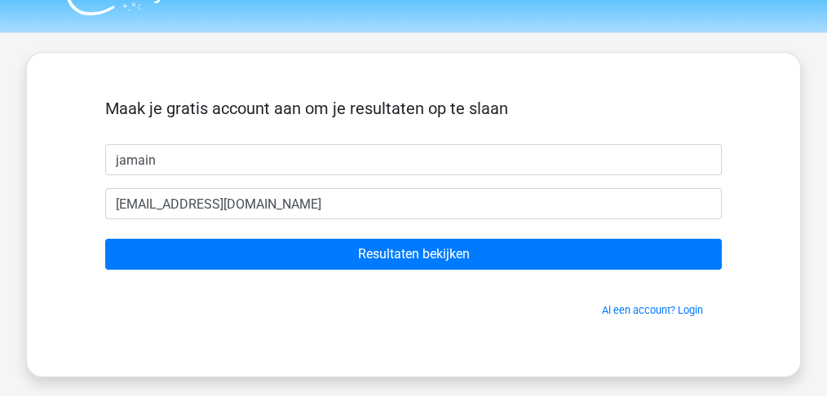
click at [333, 271] on form "Maak je gratis account aan om je resultaten op te slaan jamain jimmyhu1231@hotm…" at bounding box center [413, 208] width 617 height 219
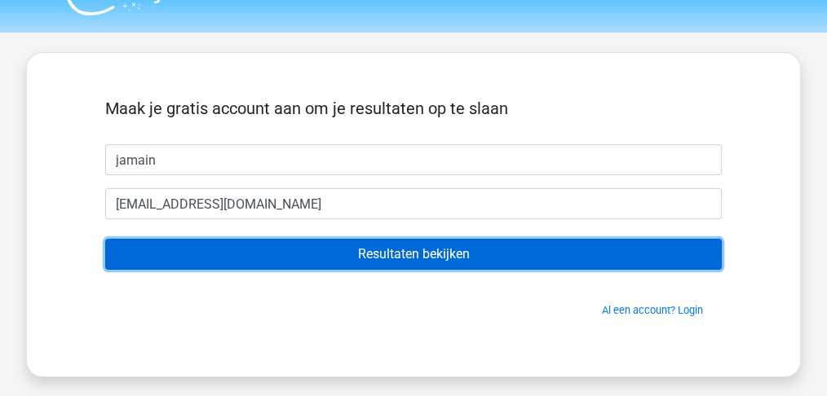
click at [341, 266] on input "Resultaten bekijken" at bounding box center [413, 254] width 617 height 31
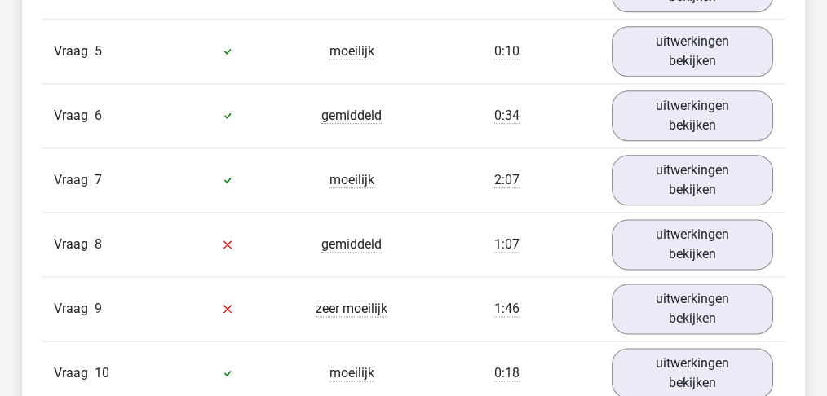
scroll to position [2121, 0]
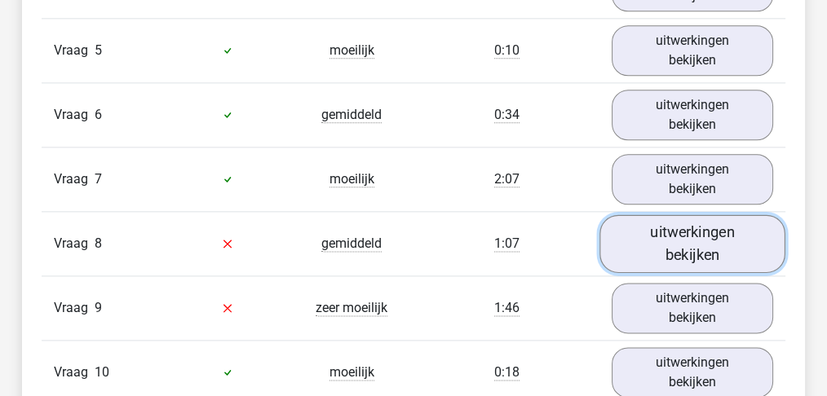
click at [640, 238] on link "uitwerkingen bekijken" at bounding box center [693, 244] width 186 height 58
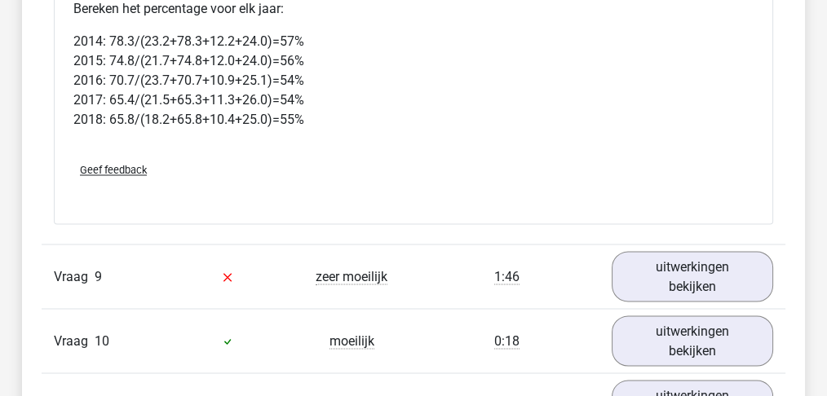
scroll to position [2882, 0]
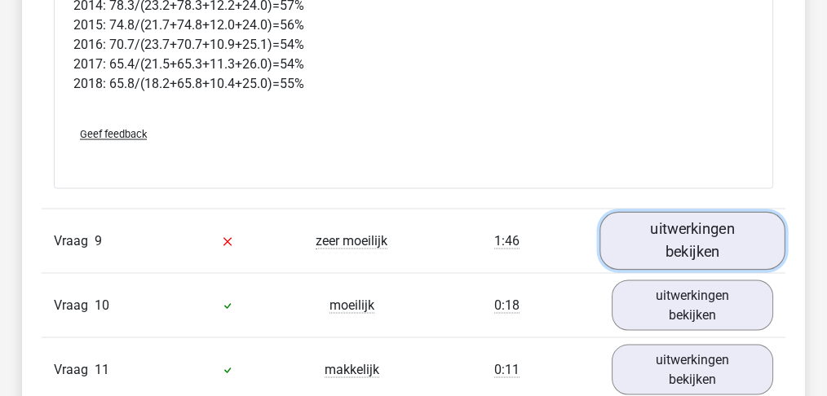
click at [690, 227] on link "uitwerkingen bekijken" at bounding box center [693, 240] width 186 height 58
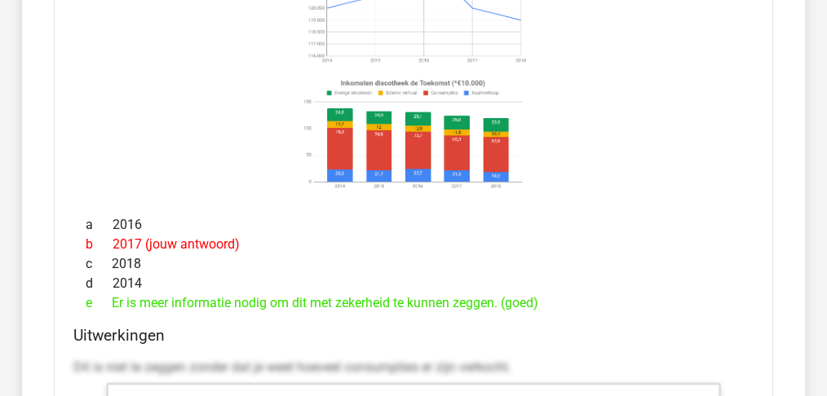
scroll to position [3317, 0]
drag, startPoint x: 129, startPoint y: 290, endPoint x: 538, endPoint y: 300, distance: 409.6
click at [538, 300] on div "a 2016 b 2017 (jouw antwoord) c 2018 d 2014 e Er is meer informatie nodig om di…" at bounding box center [413, 264] width 680 height 111
click at [541, 295] on div "e Er is meer informatie nodig om dit met zekerheid te kunnen zeggen. (goed)" at bounding box center [413, 304] width 680 height 20
drag, startPoint x: 538, startPoint y: 293, endPoint x: 100, endPoint y: 289, distance: 438.1
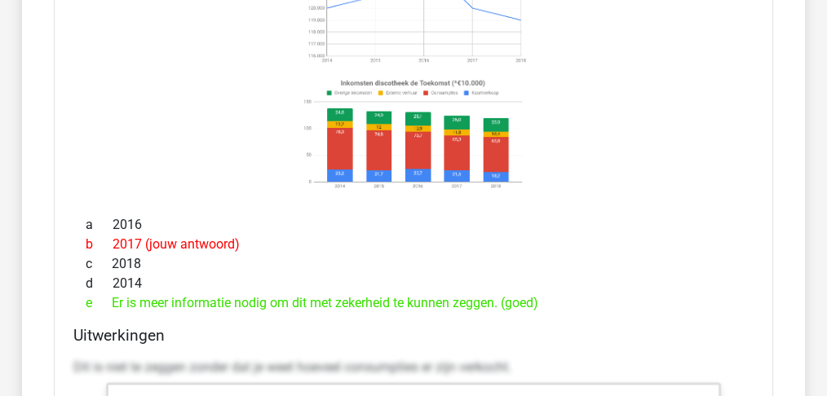
click at [100, 294] on div "e Er is meer informatie nodig om dit met zekerheid te kunnen zeggen. (goed)" at bounding box center [413, 304] width 680 height 20
click at [100, 294] on span "e" at bounding box center [99, 304] width 26 height 20
drag, startPoint x: 101, startPoint y: 289, endPoint x: 538, endPoint y: 296, distance: 436.5
click at [538, 296] on div "e Er is meer informatie nodig om dit met zekerheid te kunnen zeggen. (goed)" at bounding box center [413, 304] width 680 height 20
click at [586, 294] on div "e Er is meer informatie nodig om dit met zekerheid te kunnen zeggen. (goed)" at bounding box center [413, 304] width 680 height 20
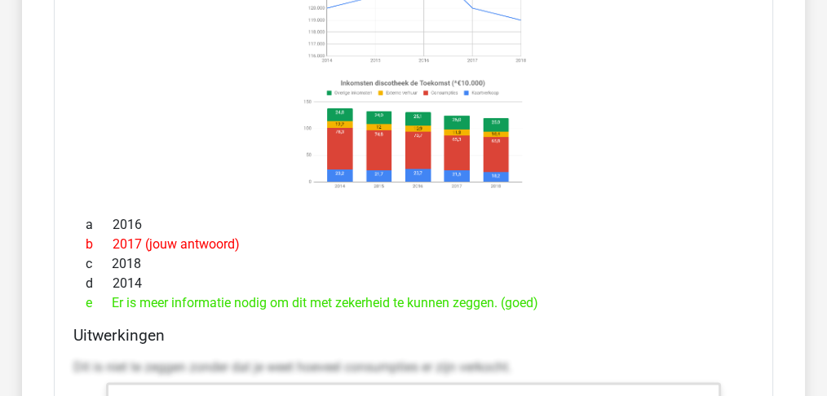
click at [505, 294] on div "e Er is meer informatie nodig om dit met zekerheid te kunnen zeggen. (goed)" at bounding box center [413, 304] width 680 height 20
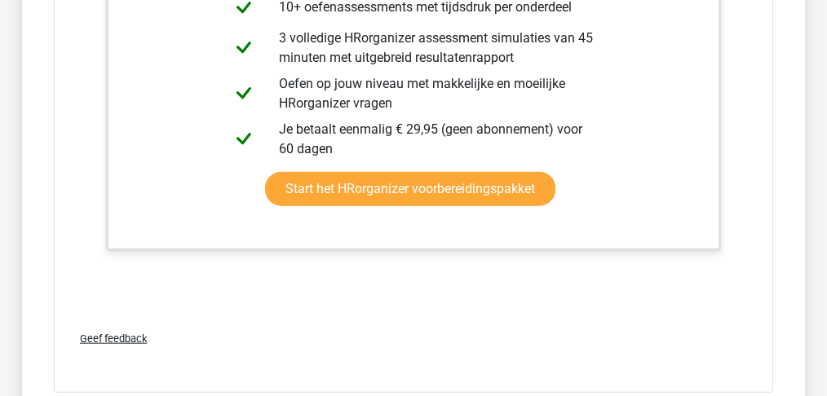
scroll to position [3752, 0]
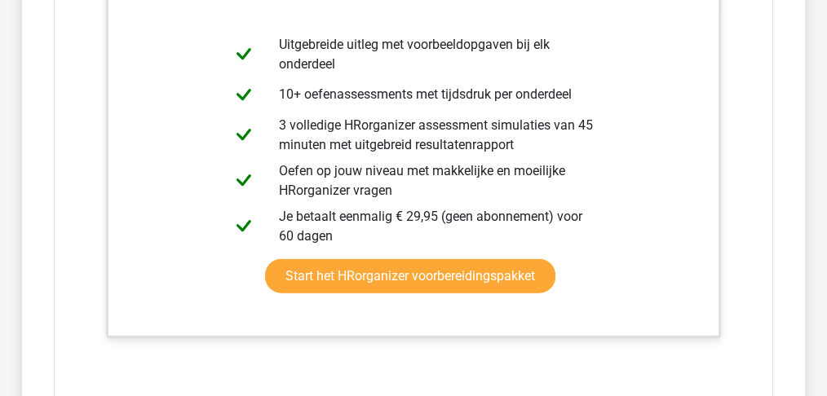
drag, startPoint x: 504, startPoint y: 286, endPoint x: 615, endPoint y: 332, distance: 120.0
click at [615, 332] on div "Dit is niet te zeggen zonder dat je weet hoeveel consumpties er zijn verkocht." at bounding box center [413, 160] width 680 height 489
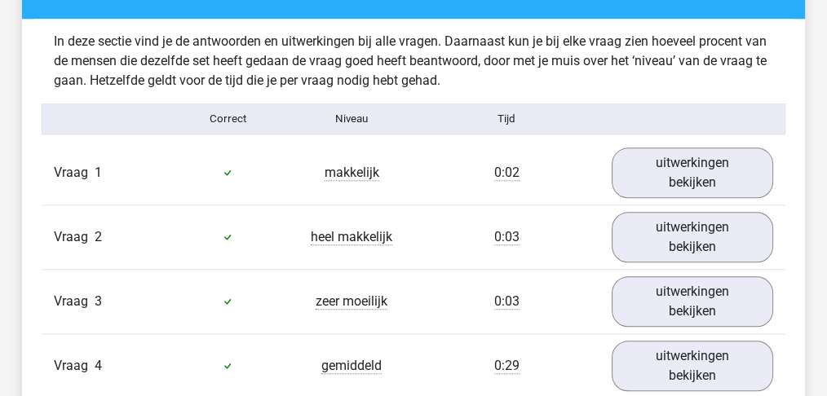
scroll to position [1776, 0]
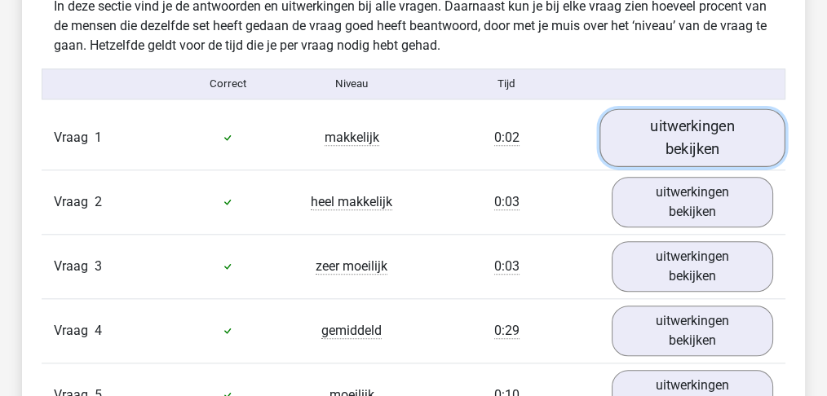
click at [727, 121] on link "uitwerkingen bekijken" at bounding box center [693, 137] width 186 height 58
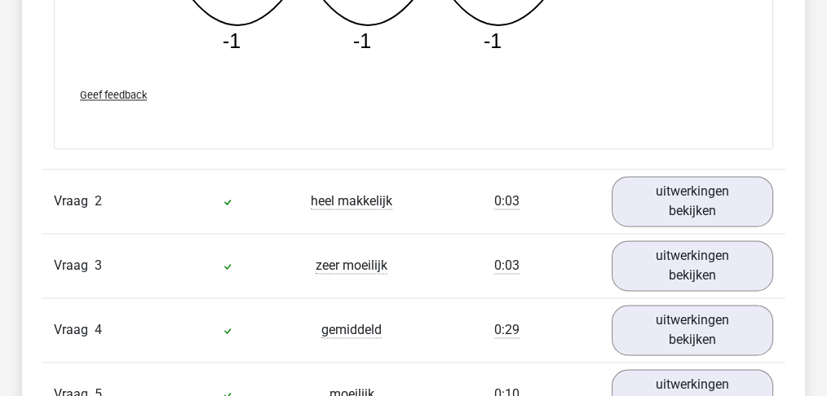
scroll to position [2610, 0]
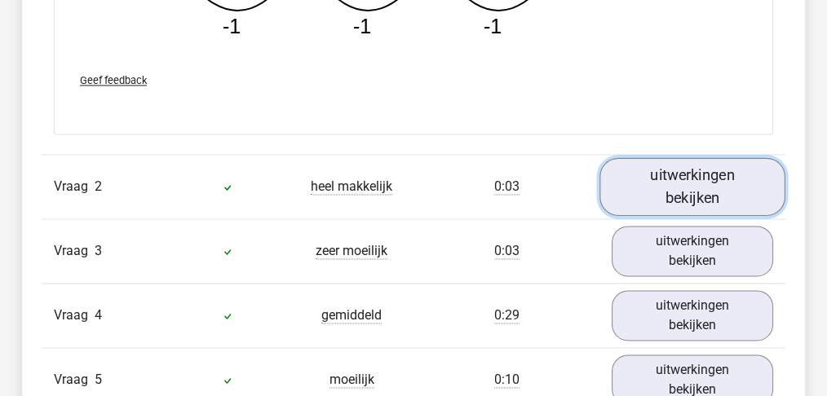
click at [667, 191] on link "uitwerkingen bekijken" at bounding box center [693, 187] width 186 height 58
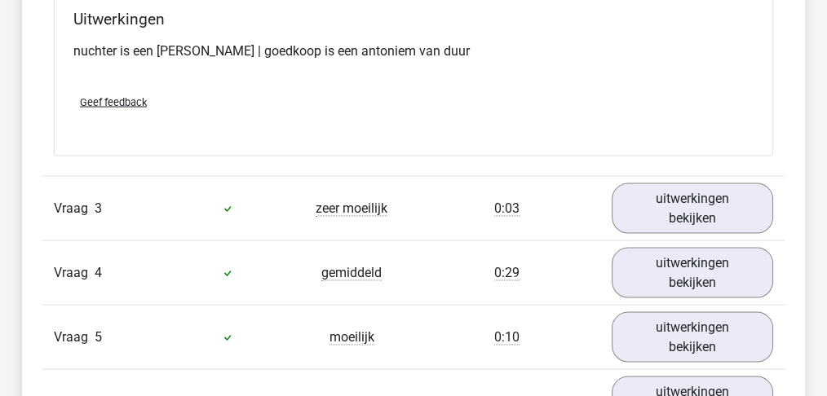
scroll to position [3026, 0]
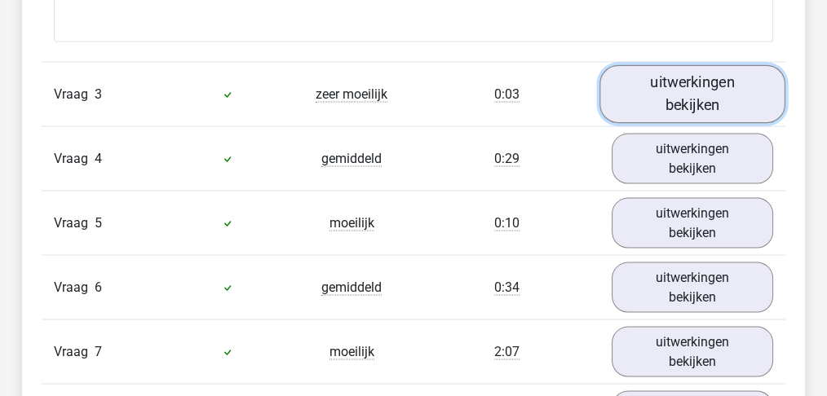
click at [697, 79] on link "uitwerkingen bekijken" at bounding box center [693, 95] width 186 height 58
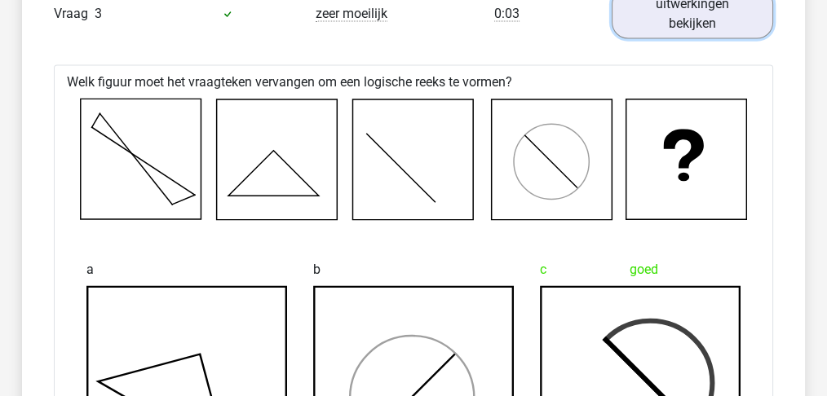
scroll to position [3172, 0]
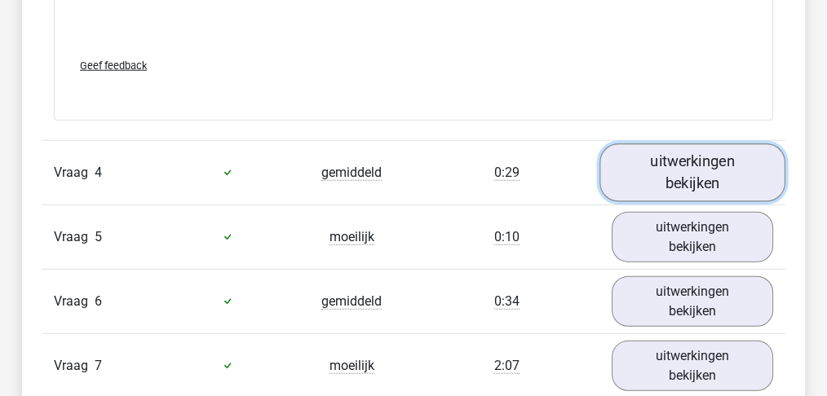
click at [670, 164] on link "uitwerkingen bekijken" at bounding box center [693, 173] width 186 height 58
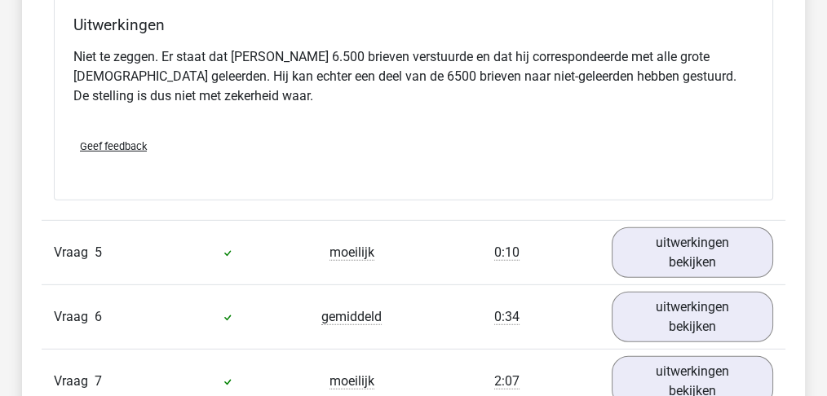
scroll to position [4984, 0]
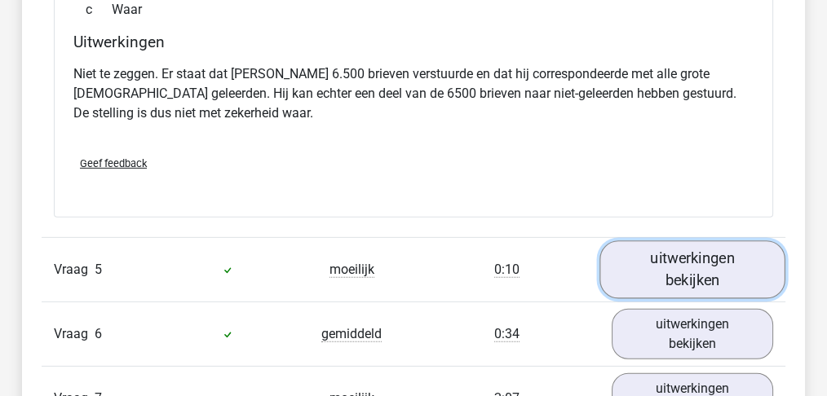
click at [675, 251] on link "uitwerkingen bekijken" at bounding box center [693, 270] width 186 height 58
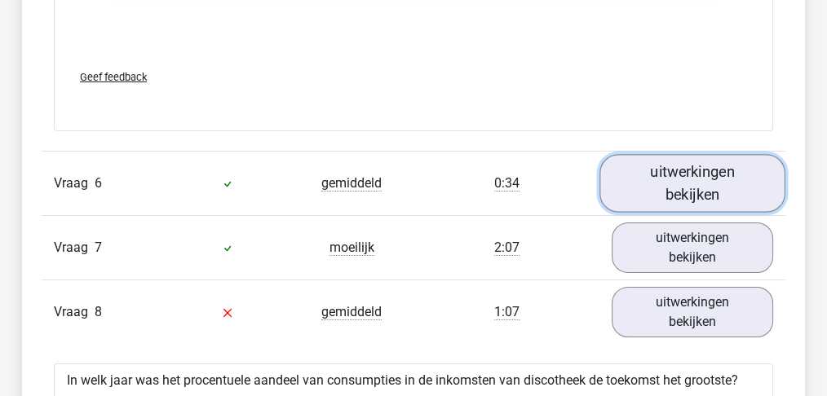
click at [686, 184] on link "uitwerkingen bekijken" at bounding box center [693, 183] width 186 height 58
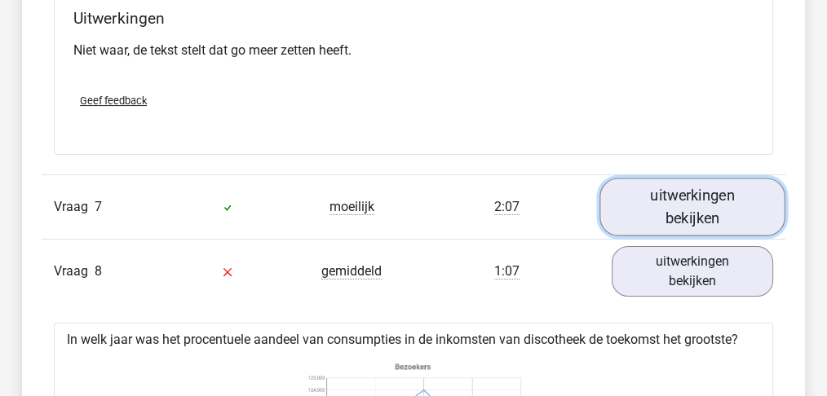
click at [687, 179] on link "uitwerkingen bekijken" at bounding box center [693, 208] width 186 height 58
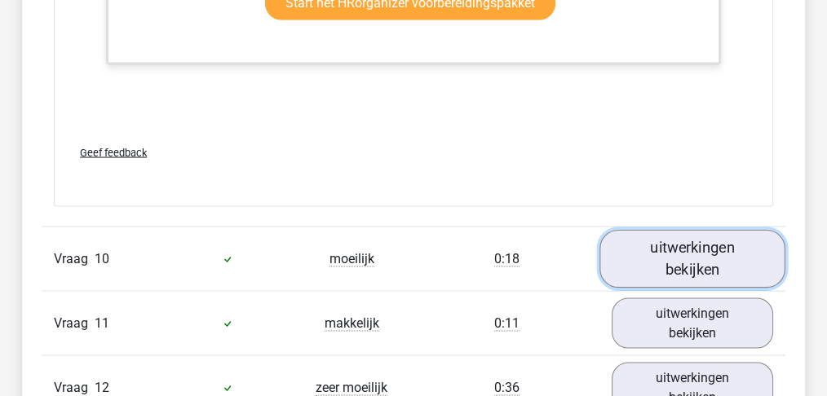
click at [714, 230] on link "uitwerkingen bekijken" at bounding box center [693, 259] width 186 height 58
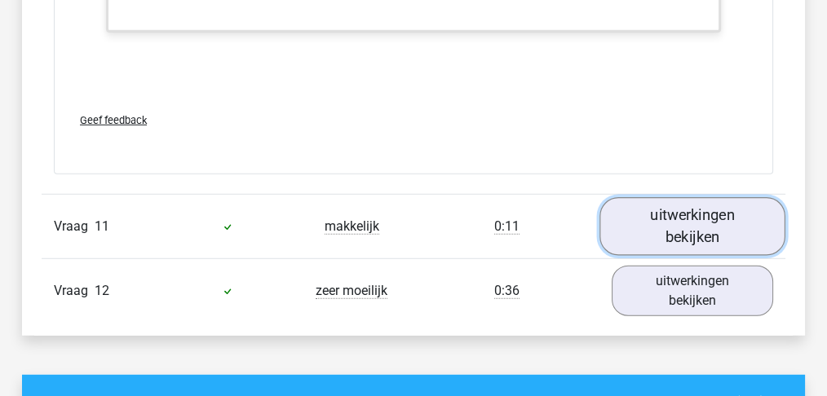
click at [705, 198] on link "uitwerkingen bekijken" at bounding box center [693, 227] width 186 height 58
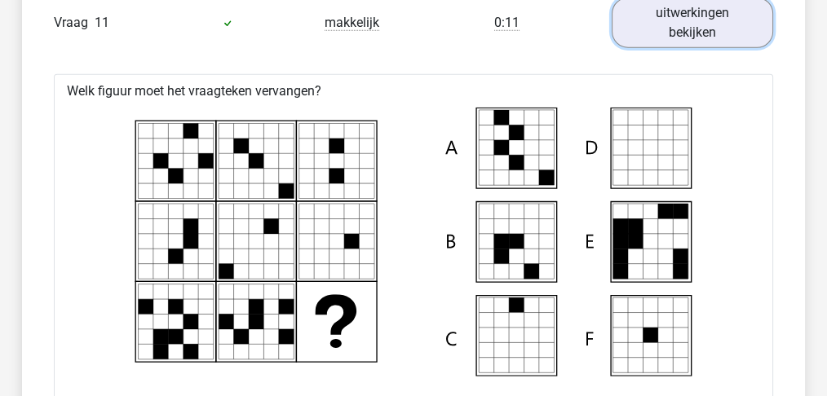
scroll to position [10876, 0]
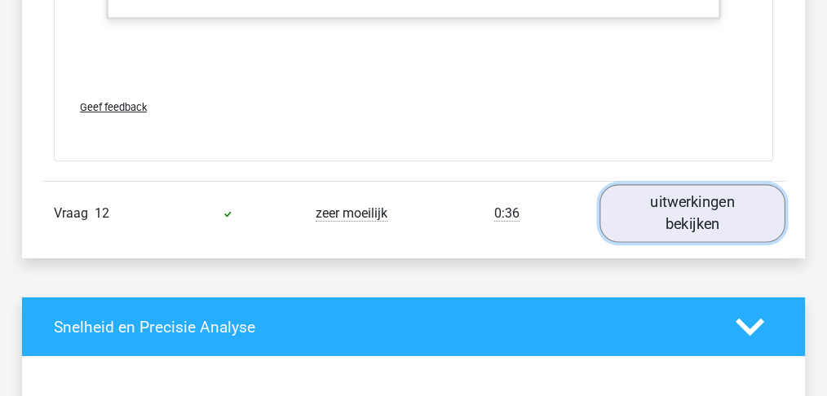
click at [715, 185] on link "uitwerkingen bekijken" at bounding box center [693, 214] width 186 height 58
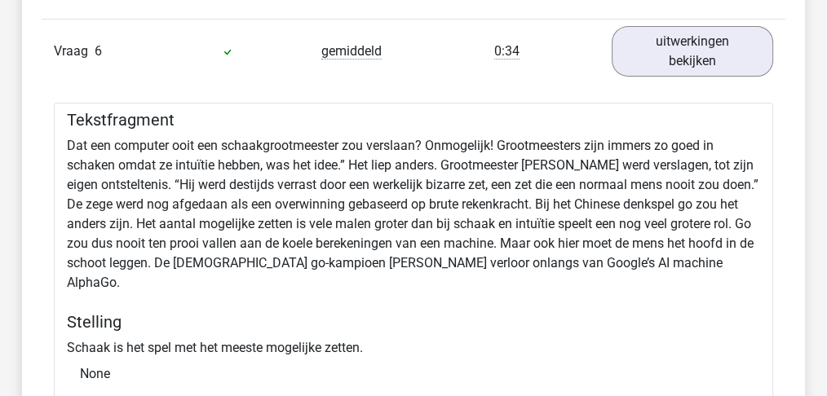
scroll to position [6071, 0]
